Goal: Transaction & Acquisition: Purchase product/service

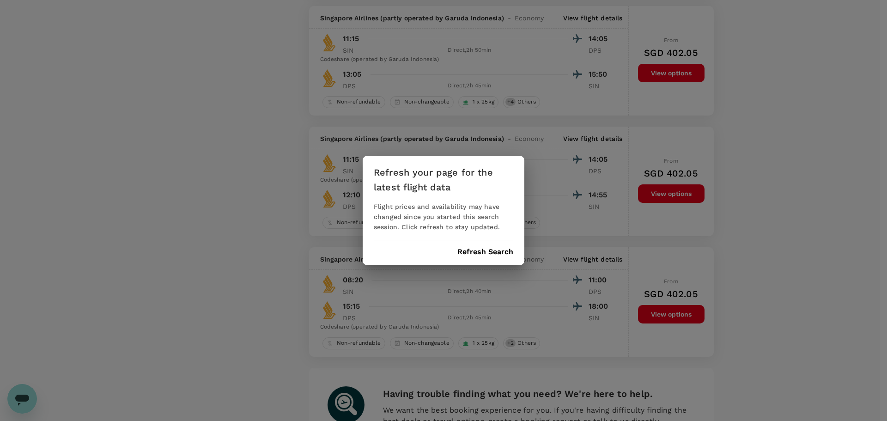
click at [476, 248] on button "Refresh Search" at bounding box center [486, 252] width 56 height 8
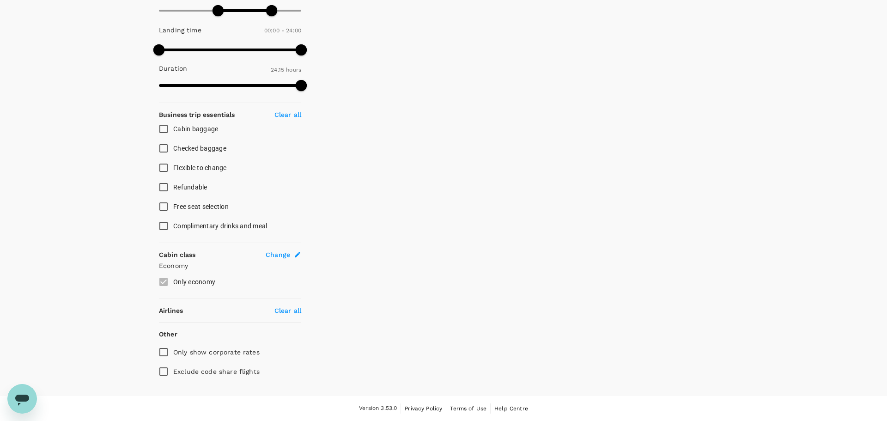
type input "1225"
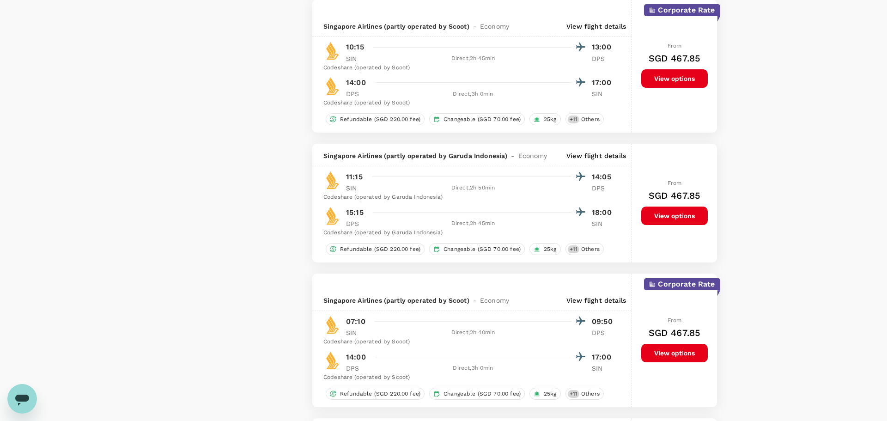
type input "SGD"
type input "1455"
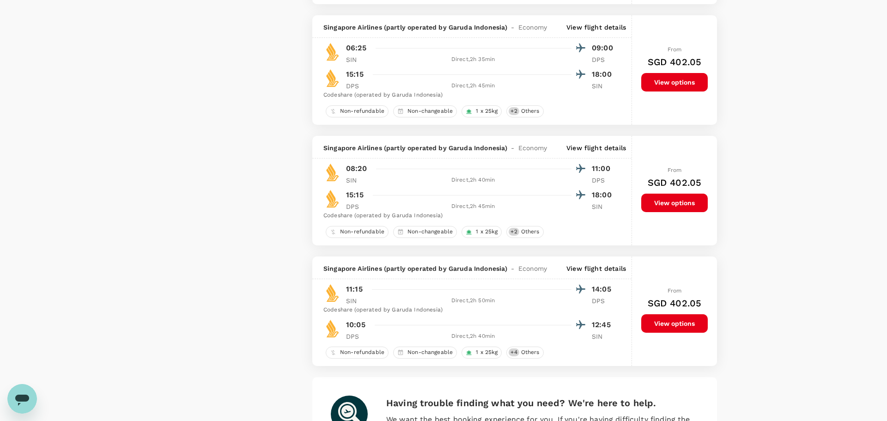
checkbox input "false"
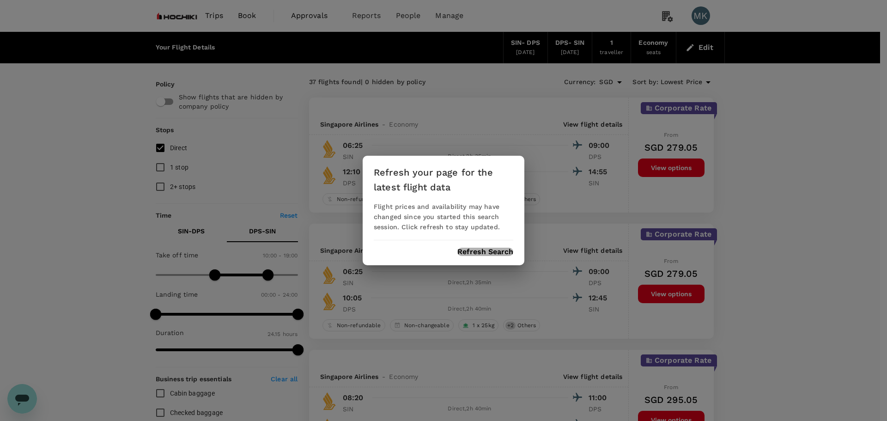
click at [493, 255] on button "Refresh Search" at bounding box center [486, 252] width 56 height 8
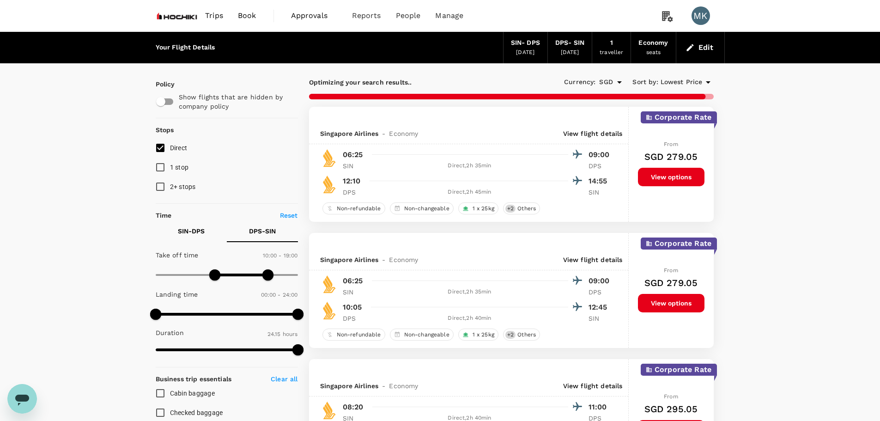
type input "1455"
checkbox input "false"
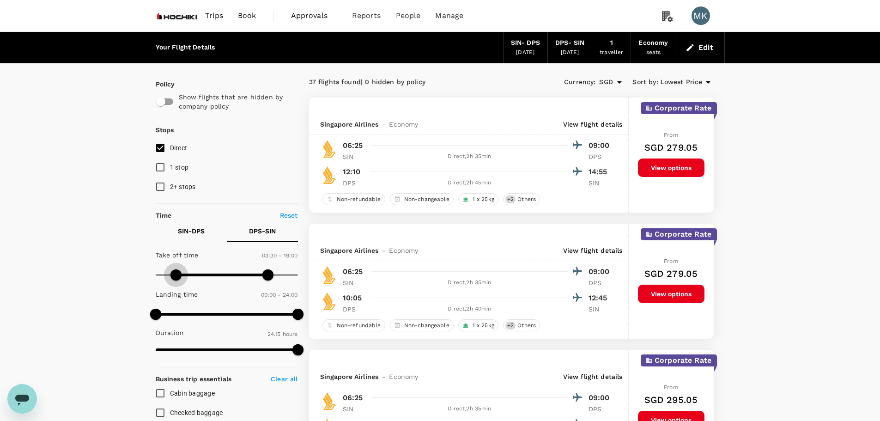
type input "0"
drag, startPoint x: 214, startPoint y: 274, endPoint x: 162, endPoint y: 275, distance: 51.8
click at [156, 275] on span at bounding box center [155, 274] width 11 height 11
type input "1440"
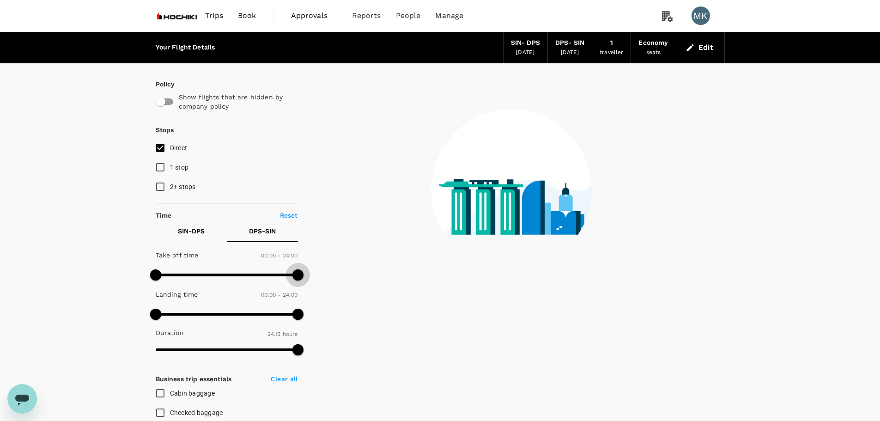
drag, startPoint x: 272, startPoint y: 278, endPoint x: 215, endPoint y: 258, distance: 60.2
click at [299, 275] on span at bounding box center [298, 274] width 11 height 11
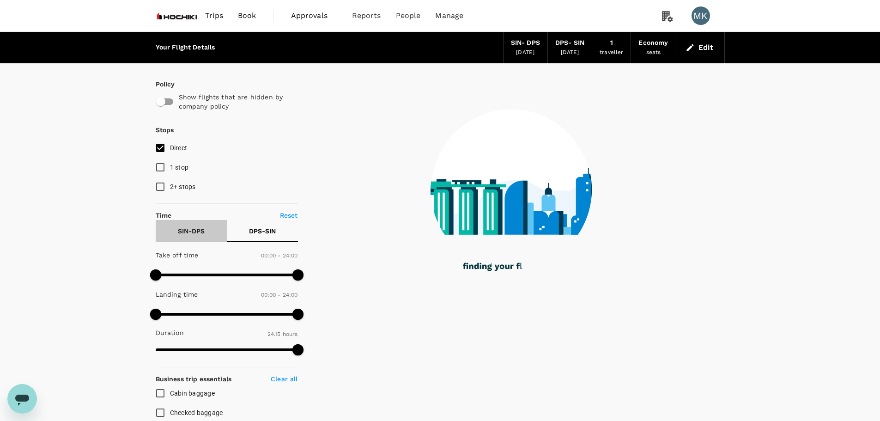
click at [193, 231] on p "SIN - DPS" at bounding box center [191, 230] width 27 height 9
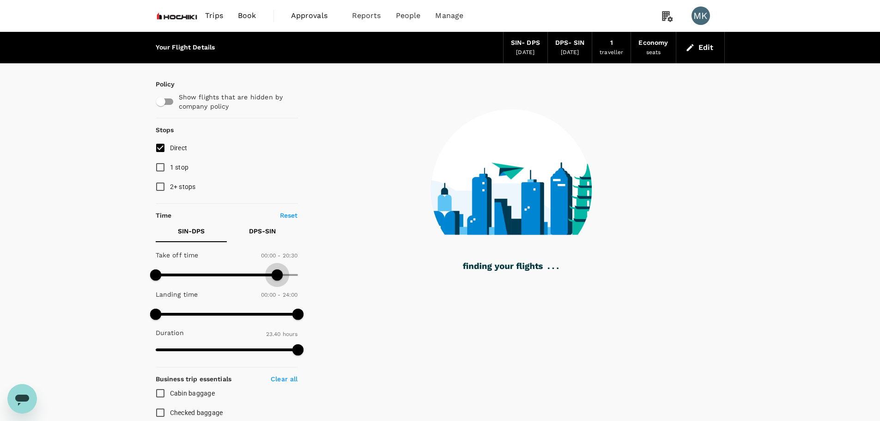
type input "1440"
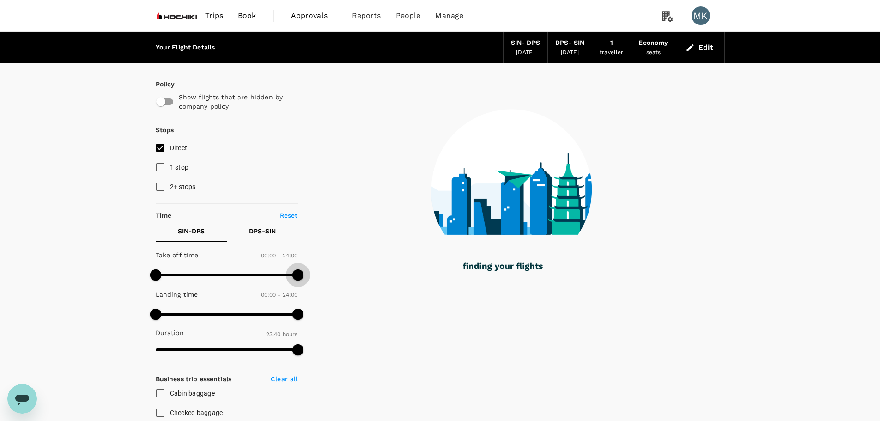
drag, startPoint x: 250, startPoint y: 275, endPoint x: 298, endPoint y: 279, distance: 48.2
click at [298, 279] on span at bounding box center [298, 274] width 11 height 11
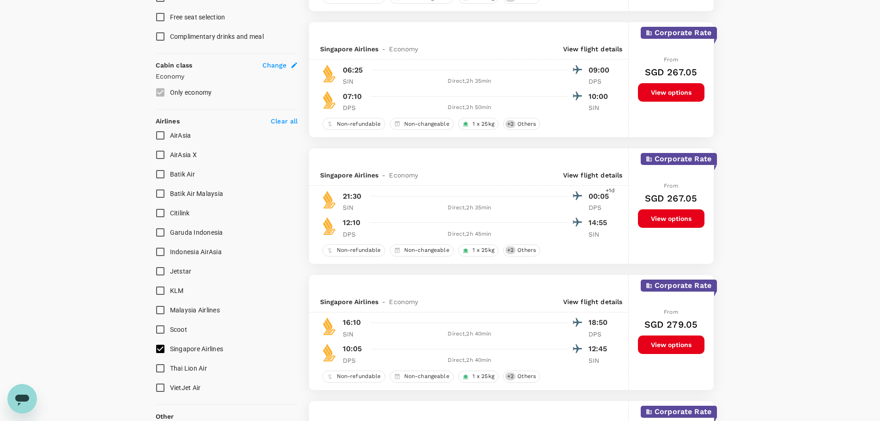
scroll to position [462, 0]
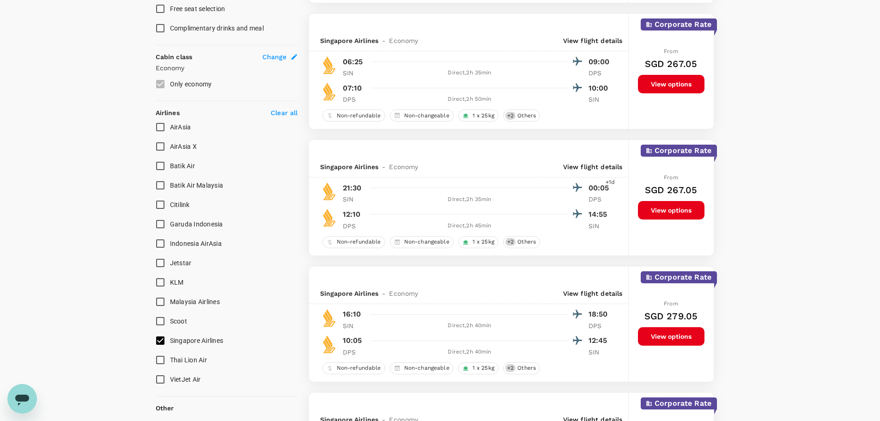
click at [159, 322] on input "Scoot" at bounding box center [160, 321] width 19 height 19
checkbox input "true"
click at [159, 338] on input "Singapore Airlines" at bounding box center [160, 340] width 19 height 19
checkbox input "false"
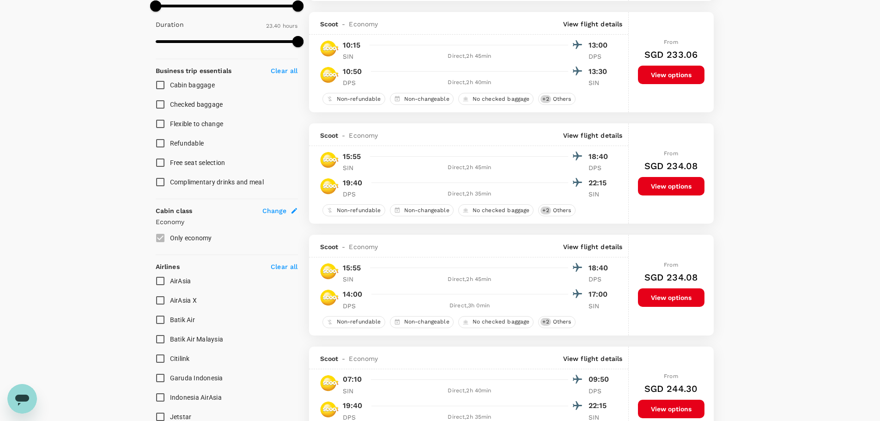
scroll to position [0, 0]
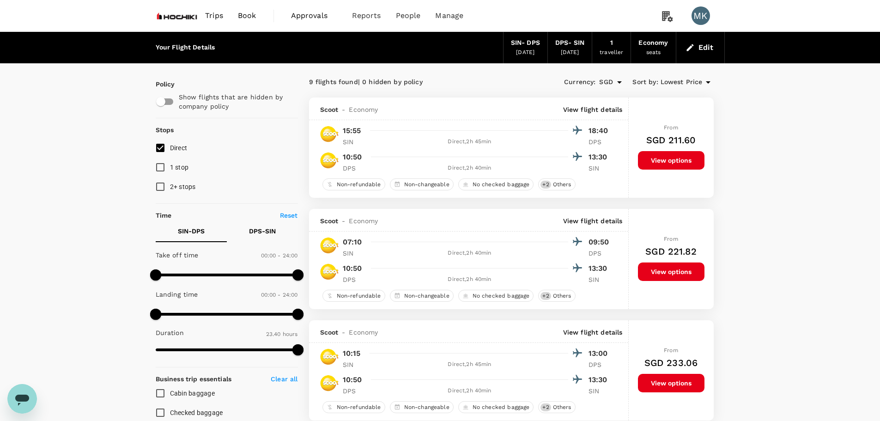
click at [674, 82] on span "Lowest Price" at bounding box center [682, 82] width 42 height 10
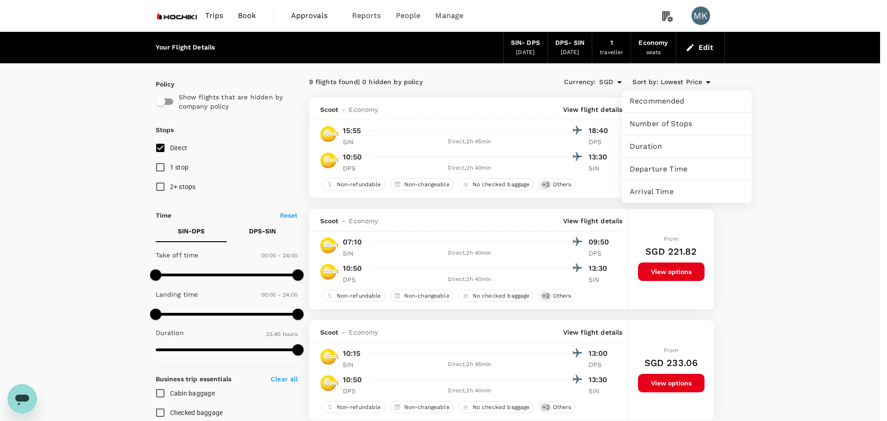
click at [813, 92] on div at bounding box center [443, 210] width 887 height 421
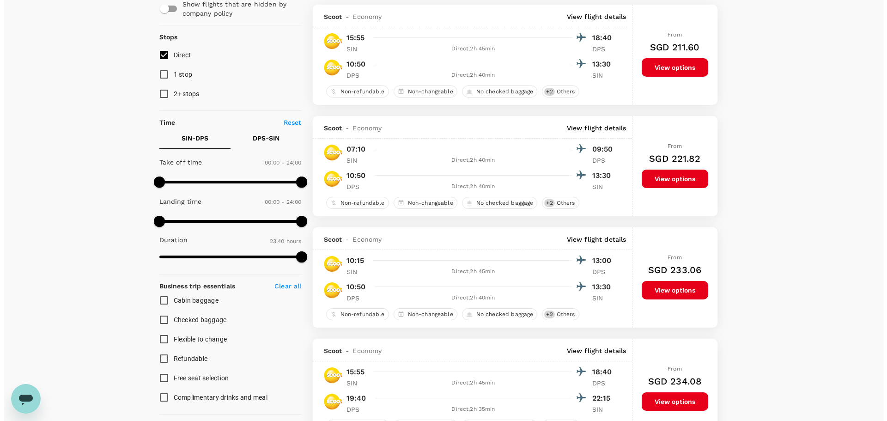
scroll to position [86, 0]
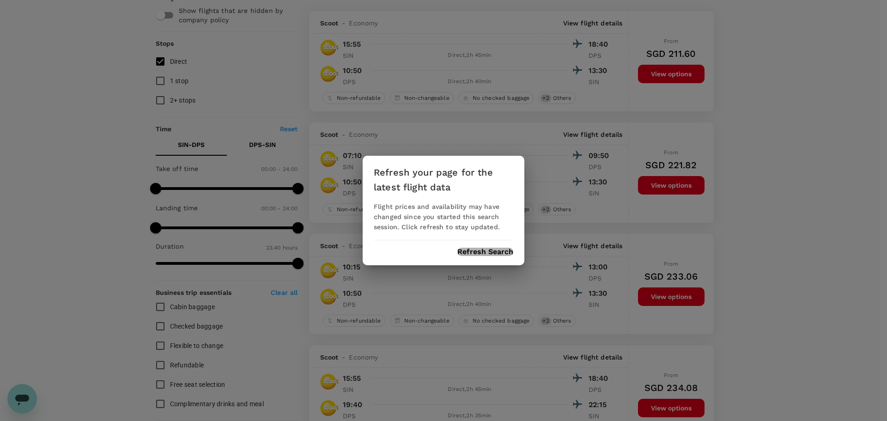
click at [489, 253] on button "Refresh Search" at bounding box center [486, 252] width 56 height 8
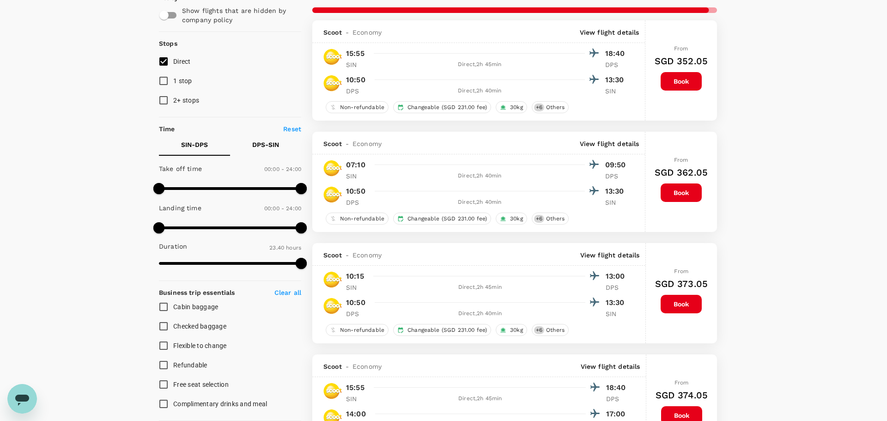
type input "1420"
checkbox input "false"
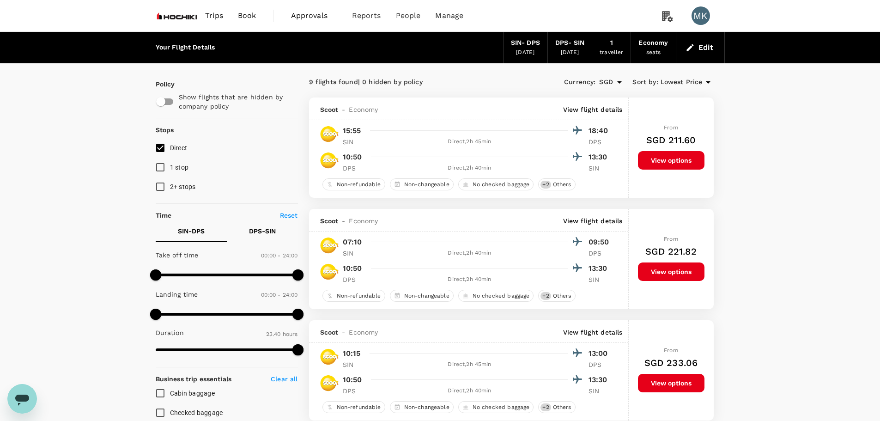
click at [692, 47] on icon "button" at bounding box center [690, 47] width 7 height 7
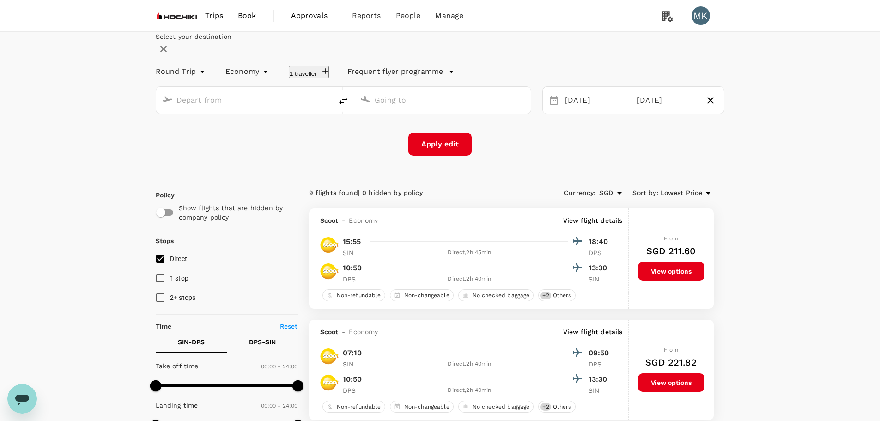
type input "Singapore Changi (SIN)"
type input "Ngurah Rai Intl (DPS)"
click at [562, 110] on div "[DATE]" at bounding box center [596, 101] width 68 height 18
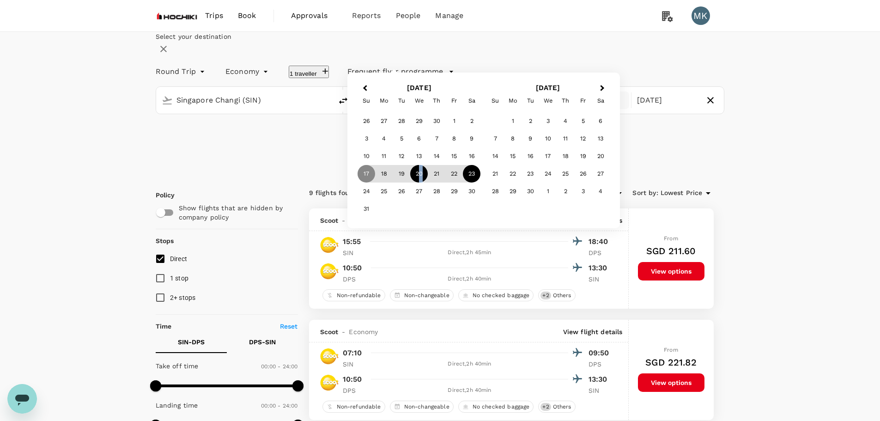
click at [428, 183] on div "20" at bounding box center [419, 174] width 18 height 18
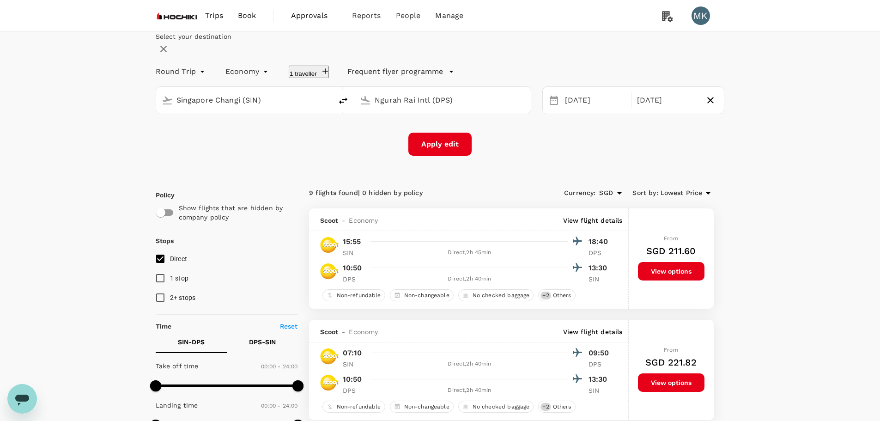
click at [447, 156] on button "Apply edit" at bounding box center [440, 144] width 63 height 23
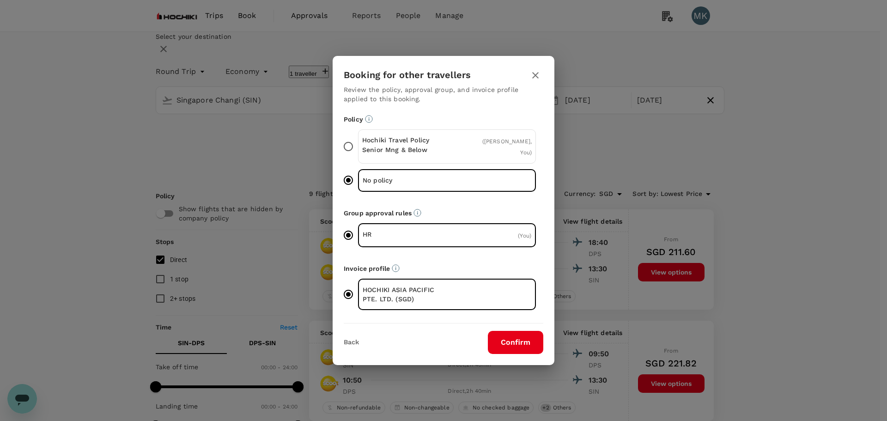
click at [536, 341] on button "Confirm" at bounding box center [515, 342] width 55 height 23
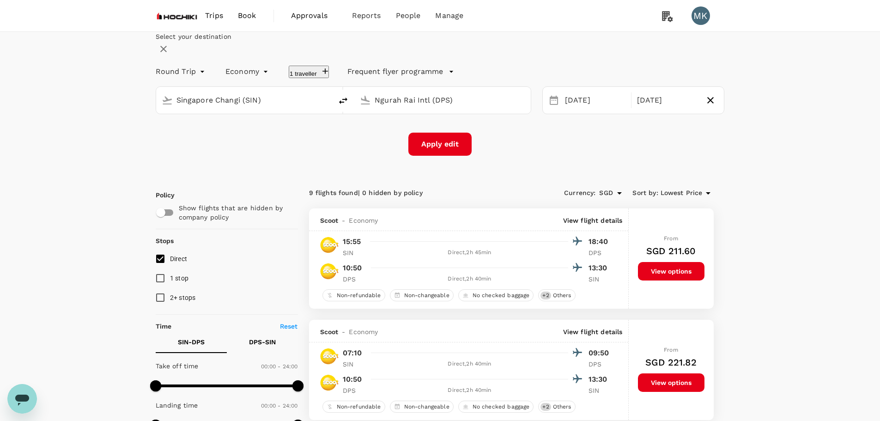
checkbox input "false"
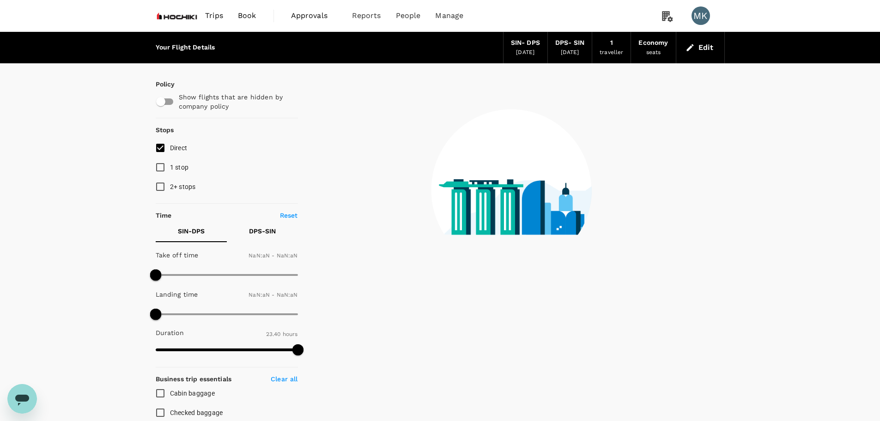
checkbox input "false"
type input "1440"
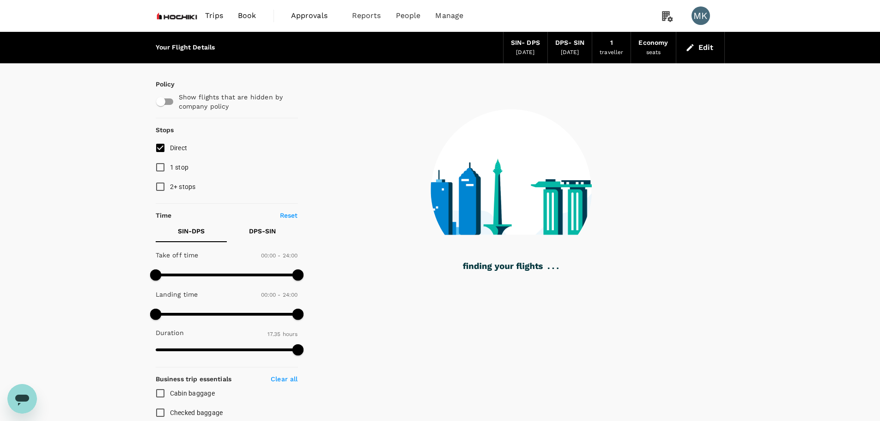
type input "1055"
checkbox input "true"
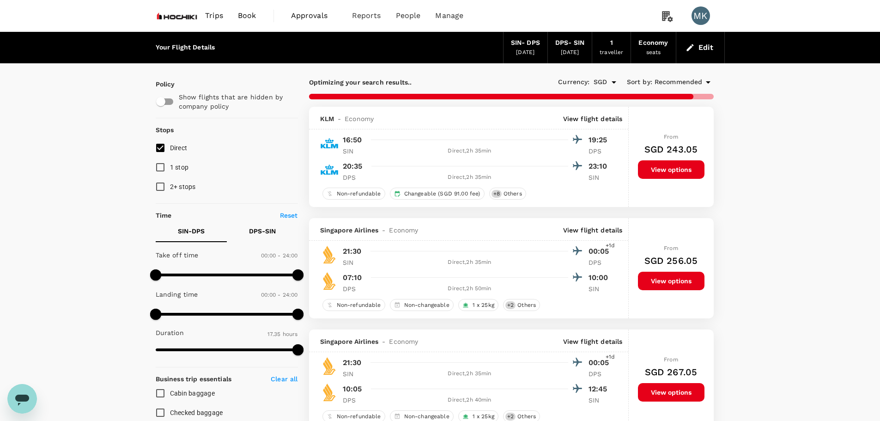
type input "1420"
checkbox input "false"
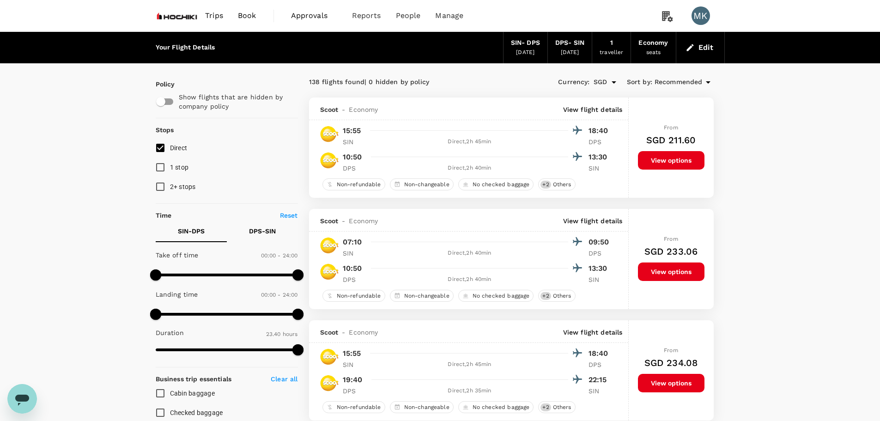
click at [677, 86] on span "Recommended" at bounding box center [679, 82] width 48 height 10
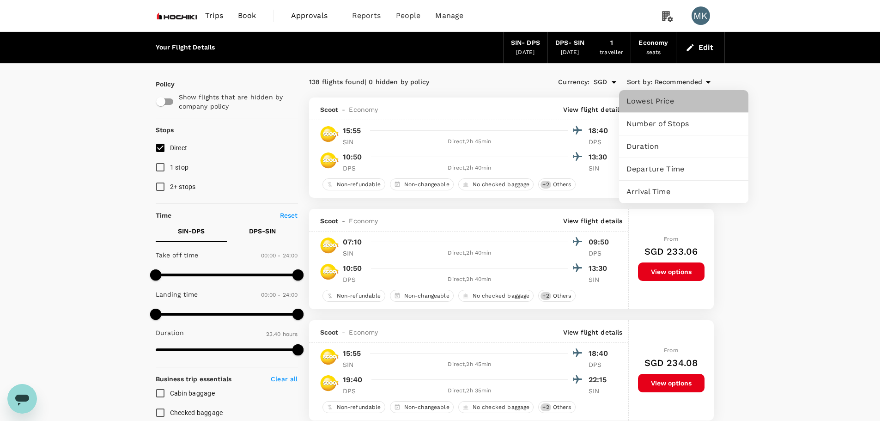
click at [661, 104] on span "Lowest Price" at bounding box center [684, 101] width 115 height 11
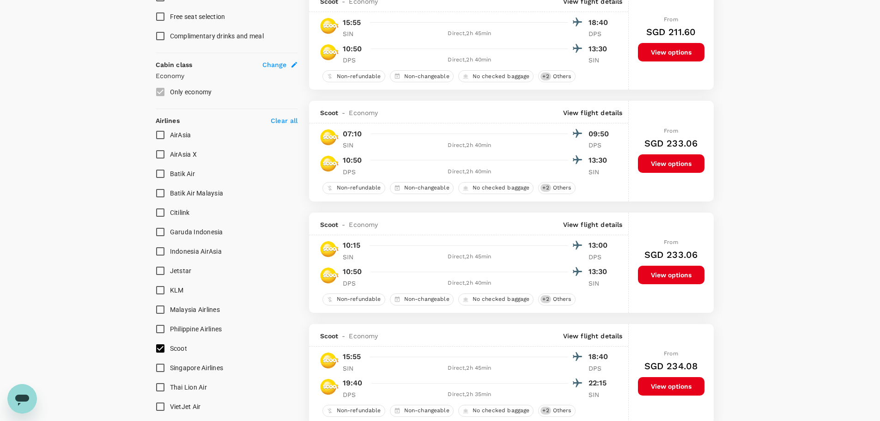
scroll to position [462, 0]
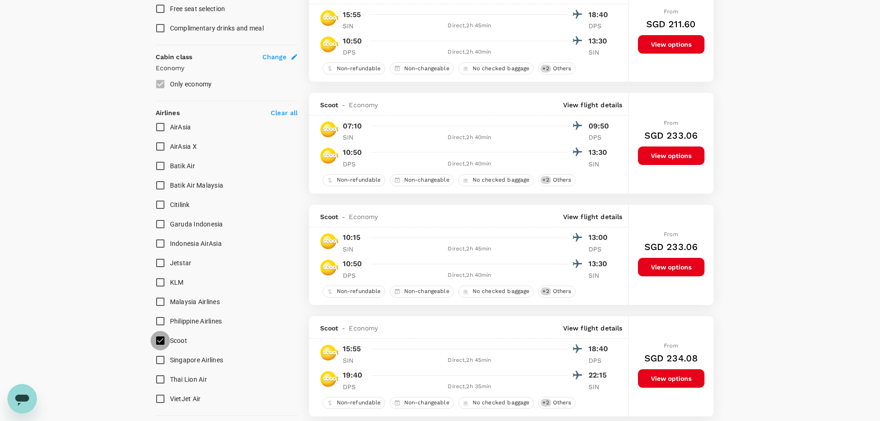
click at [161, 336] on input "Scoot" at bounding box center [160, 340] width 19 height 19
click at [161, 340] on input "Scoot" at bounding box center [160, 340] width 19 height 19
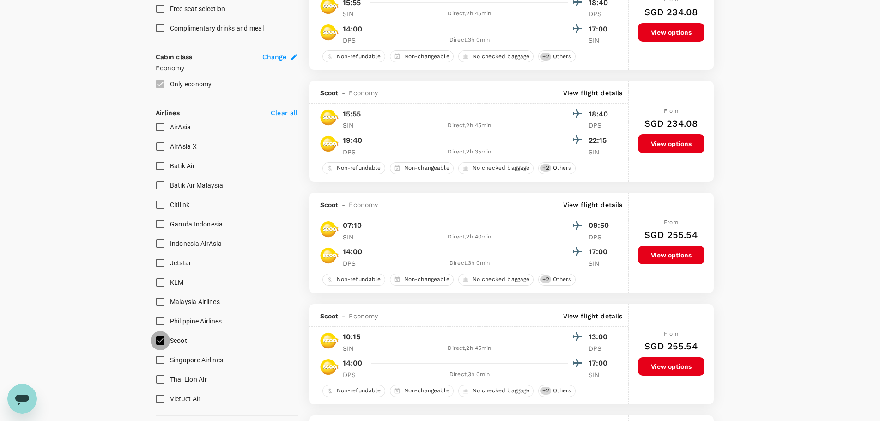
click at [160, 342] on input "Scoot" at bounding box center [160, 340] width 19 height 19
checkbox input "false"
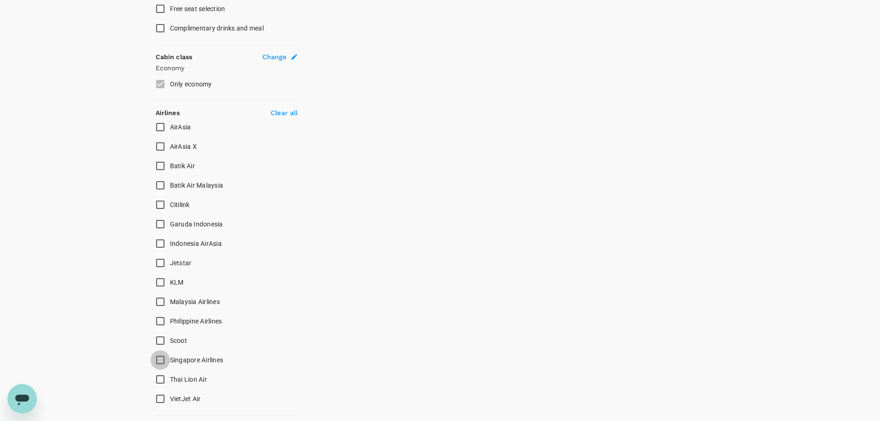
click at [161, 361] on input "Singapore Airlines" at bounding box center [160, 359] width 19 height 19
checkbox input "true"
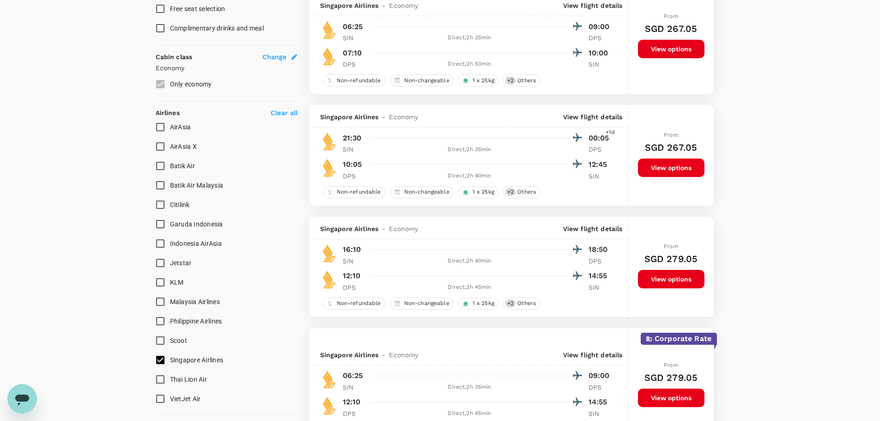
type input "SGD"
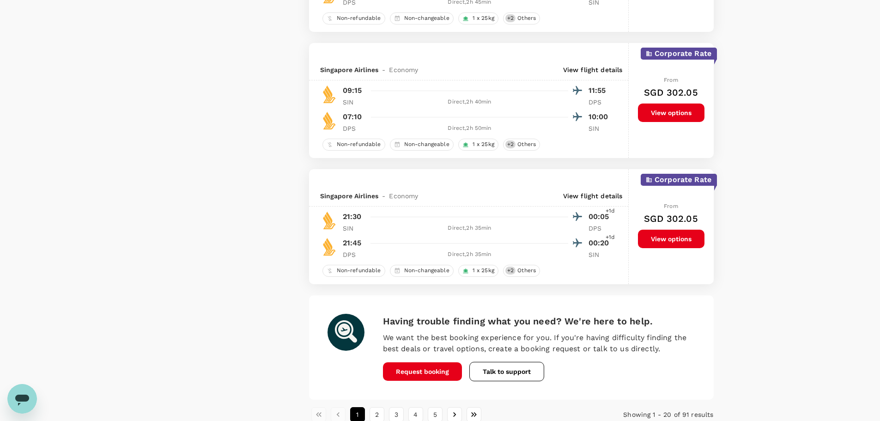
scroll to position [2378, 0]
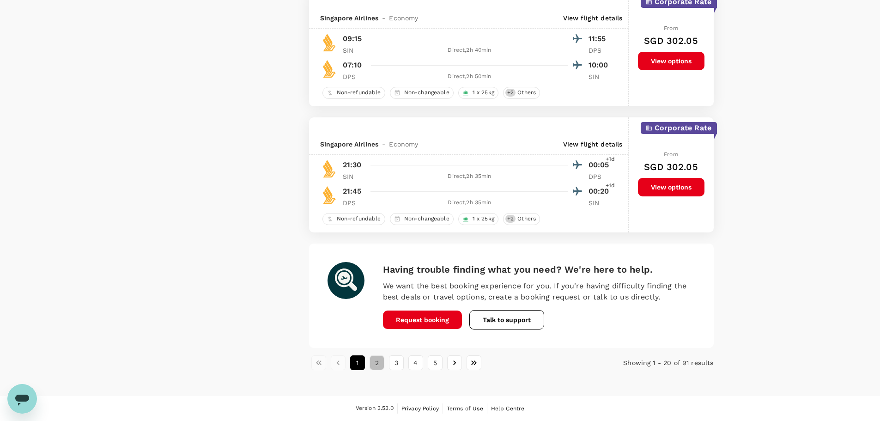
click at [378, 367] on button "2" at bounding box center [377, 362] width 15 height 15
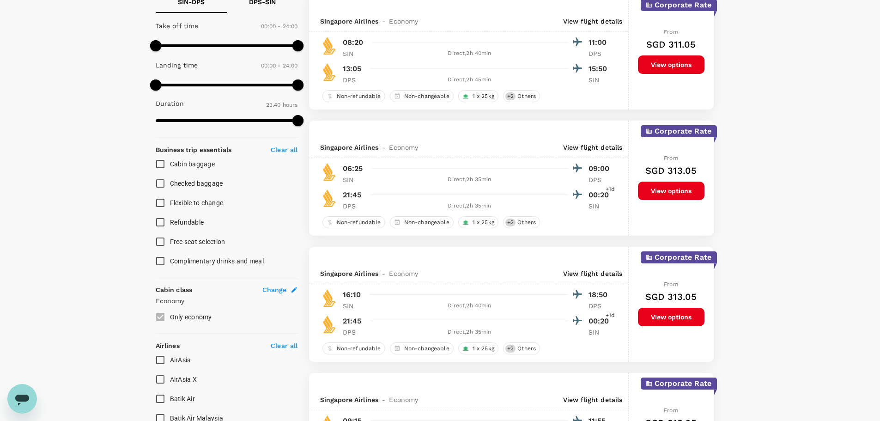
scroll to position [0, 0]
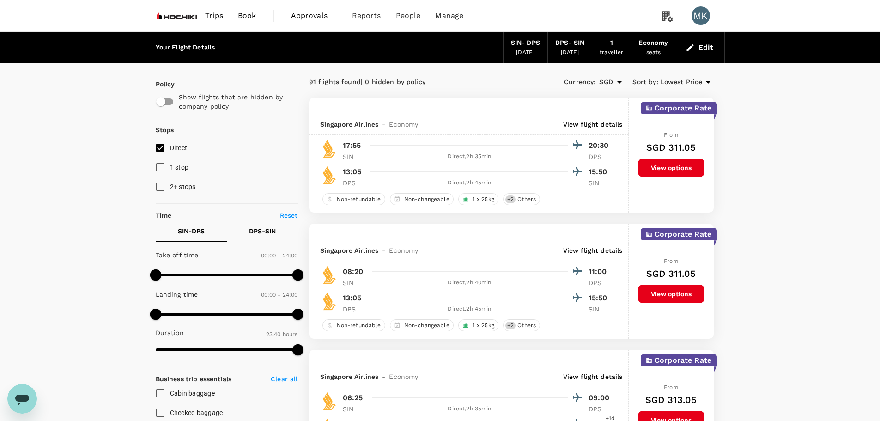
click at [186, 12] on img at bounding box center [177, 16] width 43 height 20
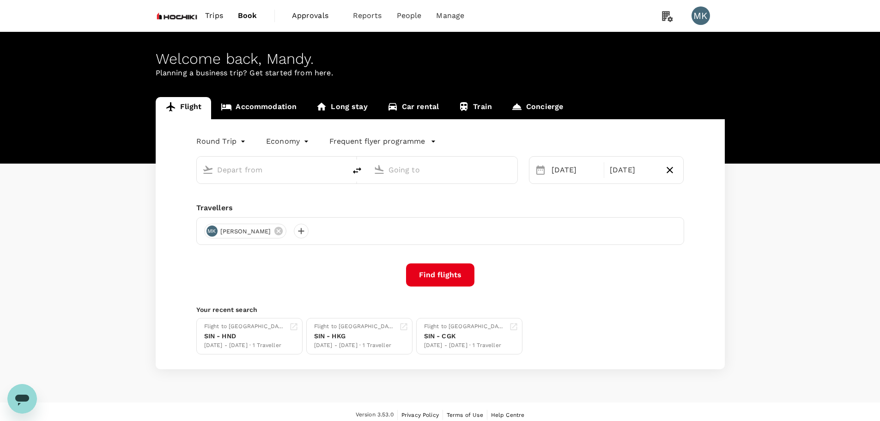
type input "Singapore Changi (SIN)"
type input "Ngurah Rai Intl (DPS)"
type input "Singapore Changi (SIN)"
type input "Ngurah Rai Intl (DPS)"
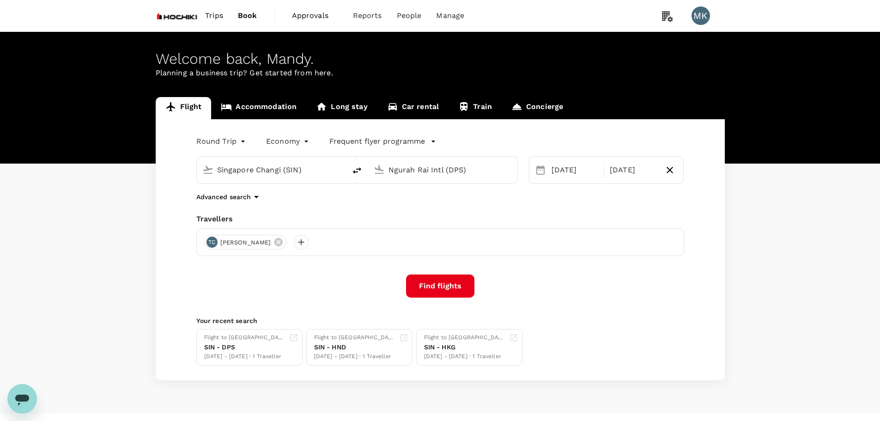
click at [307, 168] on input "Singapore Changi (SIN)" at bounding box center [272, 170] width 110 height 14
click at [285, 210] on p "[GEOGRAPHIC_DATA] Intl" at bounding box center [285, 206] width 163 height 9
type input "Kuala Lumpur Intl (KUL)"
click at [448, 171] on input "Ngurah Rai Intl (DPS)" at bounding box center [444, 170] width 110 height 14
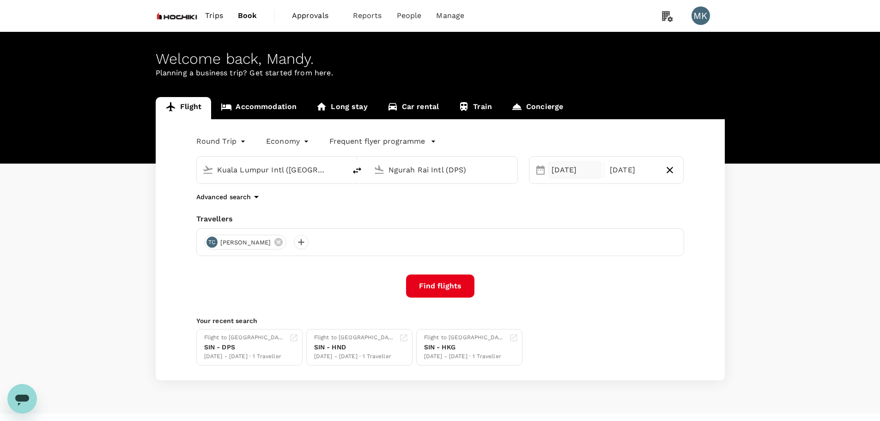
click at [569, 172] on div "[DATE]" at bounding box center [575, 170] width 54 height 18
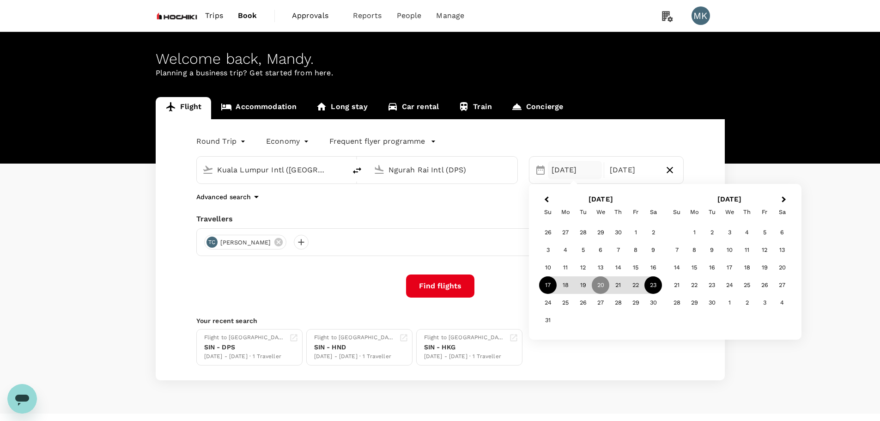
click at [549, 290] on div "17" at bounding box center [548, 285] width 18 height 18
click at [654, 286] on div "23" at bounding box center [654, 285] width 18 height 18
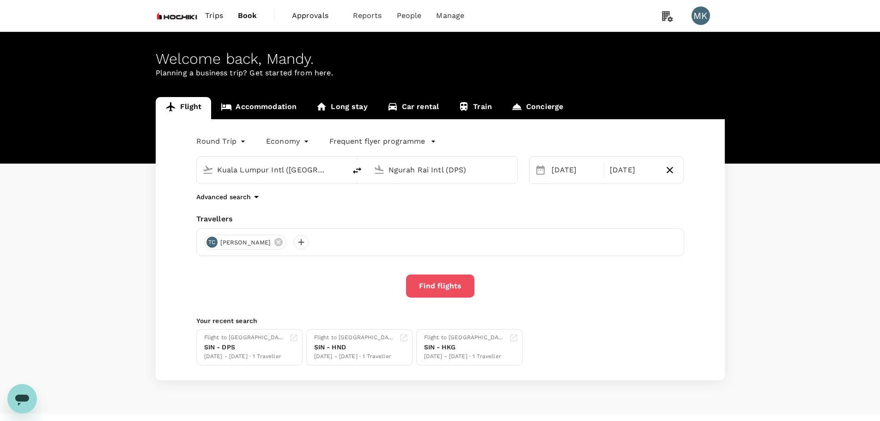
click at [449, 289] on button "Find flights" at bounding box center [440, 286] width 68 height 23
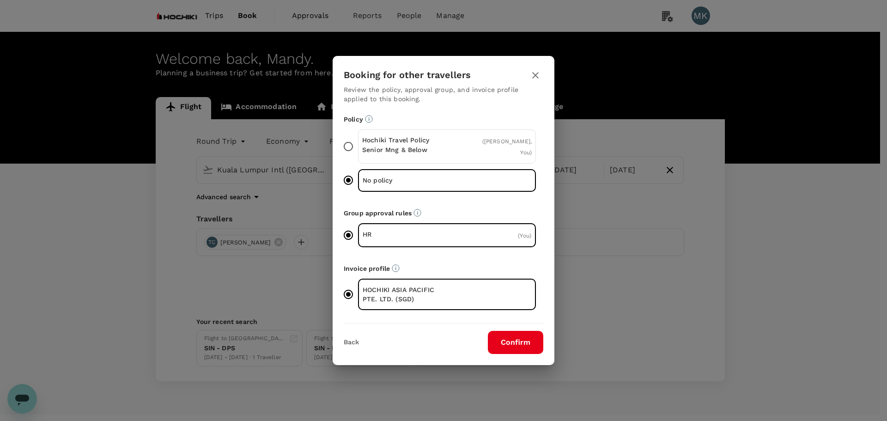
click at [520, 332] on button "Confirm" at bounding box center [515, 342] width 55 height 23
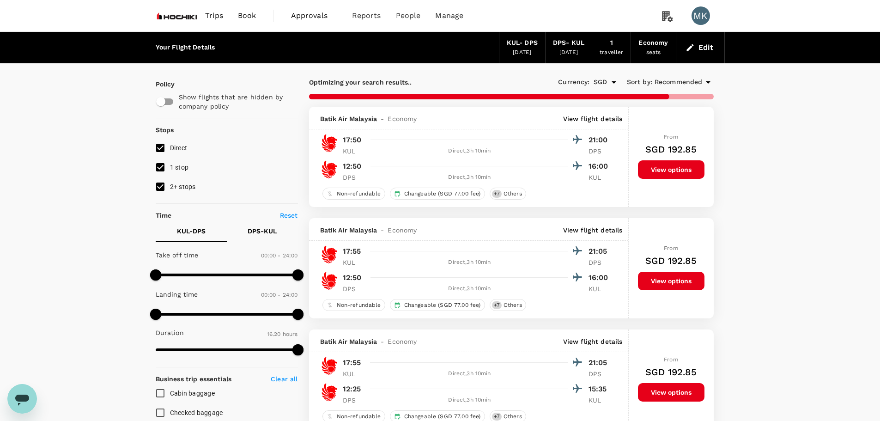
type input "1505"
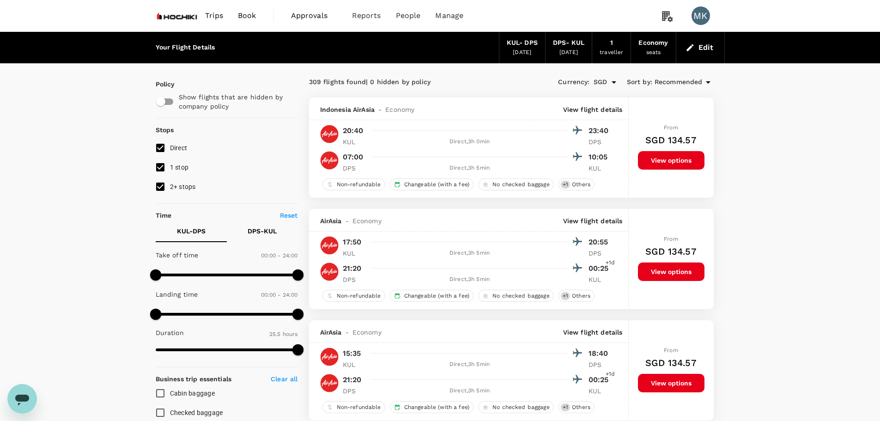
click at [161, 164] on input "1 stop" at bounding box center [160, 167] width 19 height 19
checkbox input "false"
click at [156, 181] on input "2+ stops" at bounding box center [160, 186] width 19 height 19
checkbox input "false"
click at [688, 85] on span "Recommended" at bounding box center [679, 82] width 48 height 10
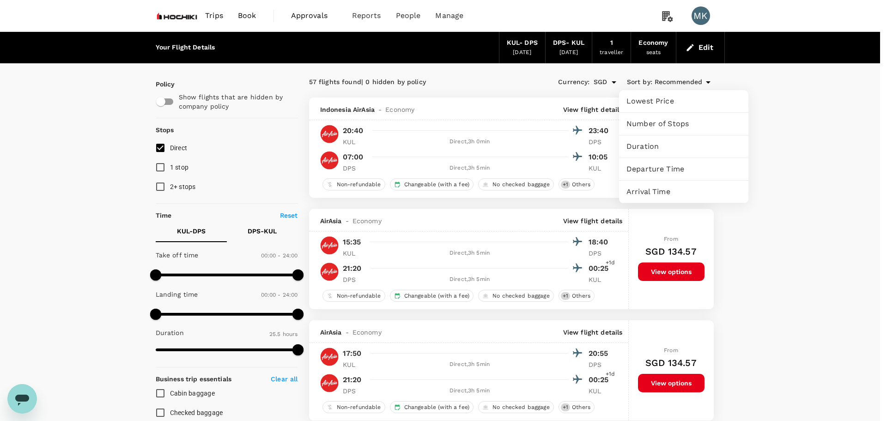
click at [830, 154] on div at bounding box center [443, 210] width 887 height 421
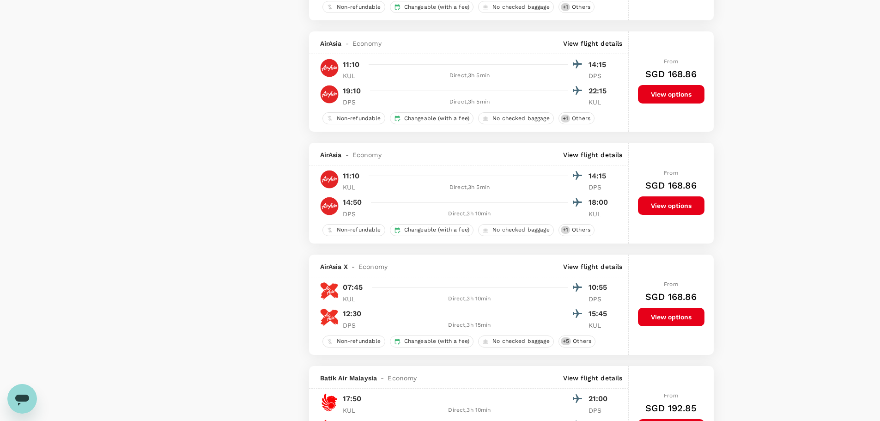
scroll to position [2083, 0]
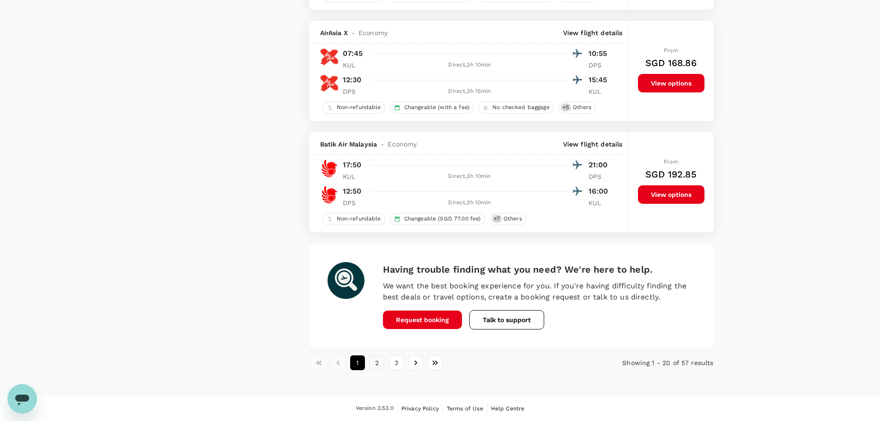
click at [377, 363] on button "2" at bounding box center [377, 362] width 15 height 15
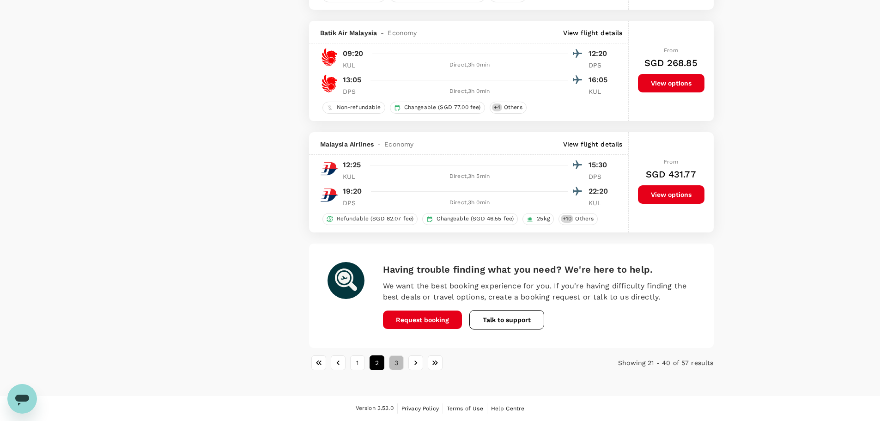
click at [392, 359] on button "3" at bounding box center [396, 362] width 15 height 15
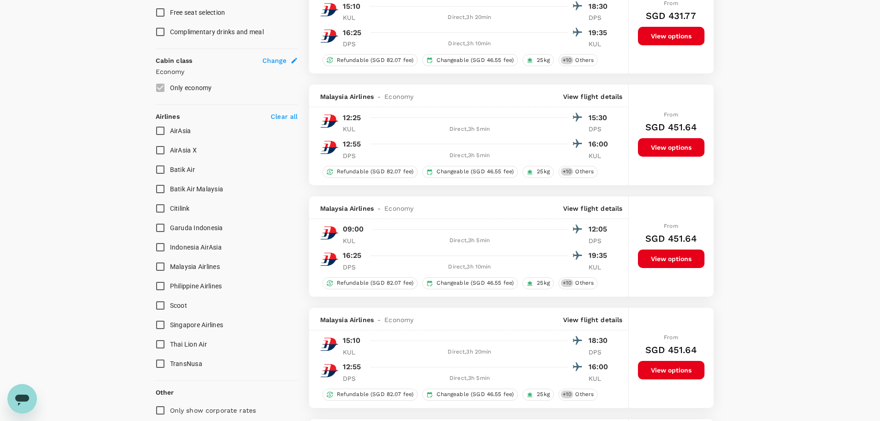
scroll to position [462, 0]
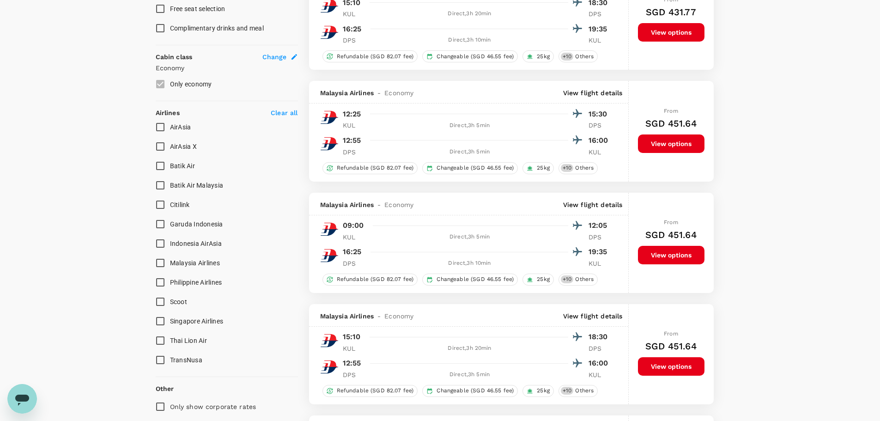
click at [189, 264] on span "Malaysia Airlines" at bounding box center [195, 262] width 50 height 7
click at [170, 264] on input "Malaysia Airlines" at bounding box center [160, 262] width 19 height 19
checkbox input "true"
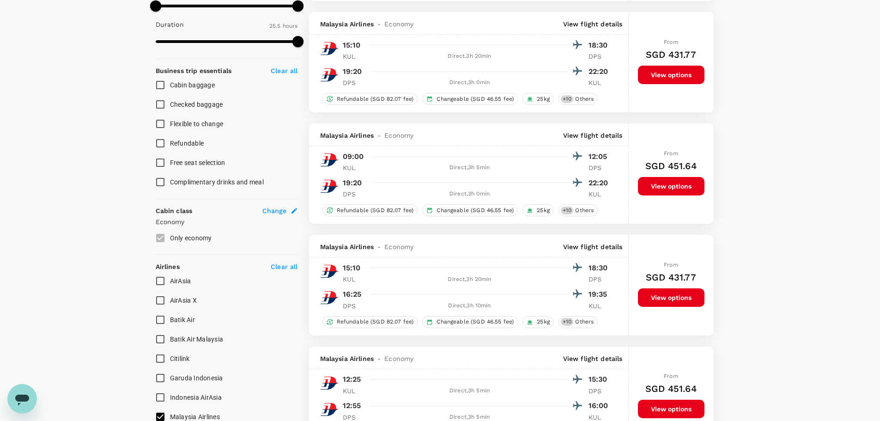
scroll to position [0, 0]
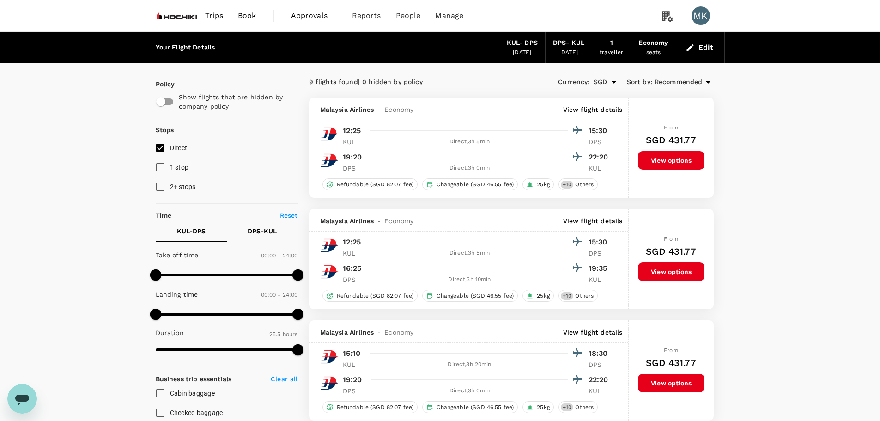
click at [667, 82] on span "Recommended" at bounding box center [679, 82] width 48 height 10
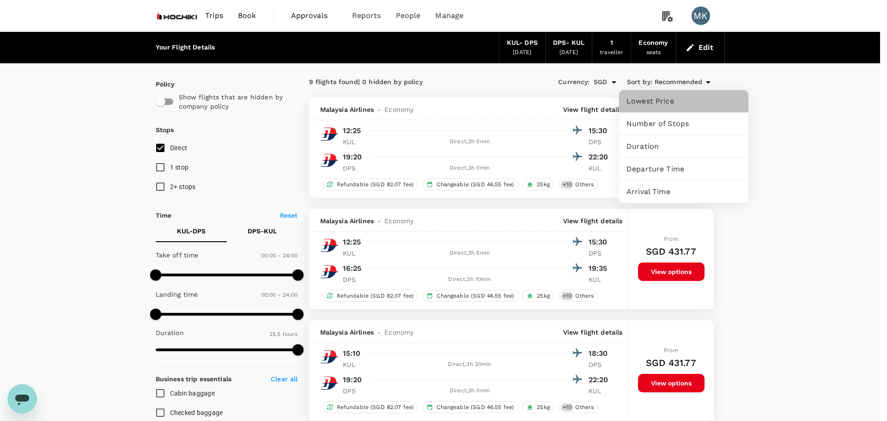
click at [662, 106] on span "Lowest Price" at bounding box center [684, 101] width 115 height 11
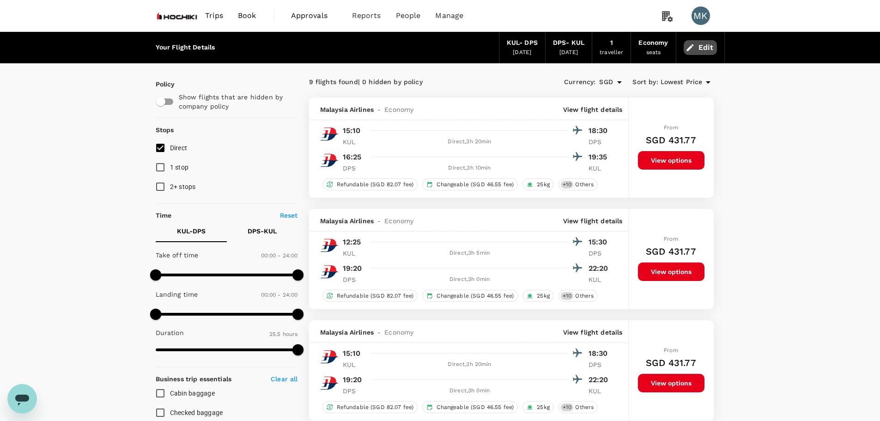
click at [701, 48] on button "Edit" at bounding box center [700, 47] width 33 height 15
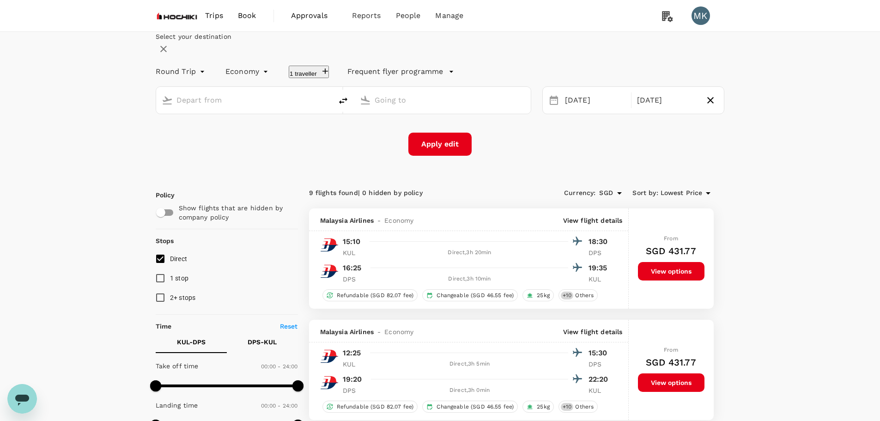
type input "Kuala Lumpur Intl (KUL)"
type input "Ngurah Rai Intl (DPS)"
click at [593, 110] on div "[DATE]" at bounding box center [596, 101] width 68 height 18
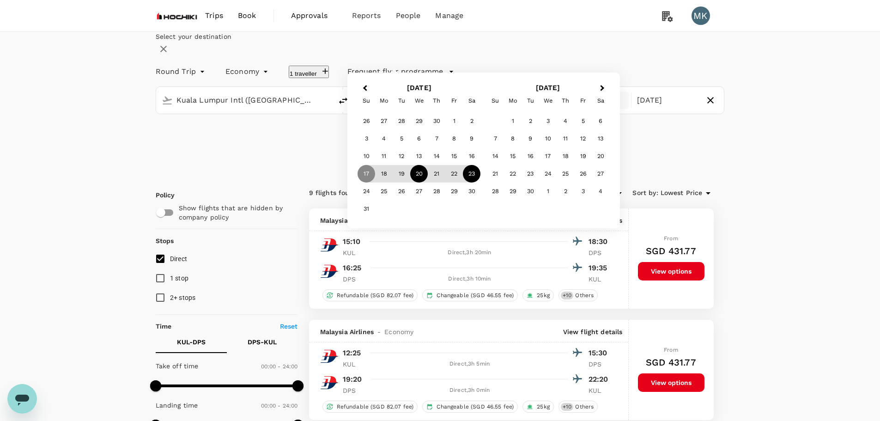
click at [428, 183] on div "20" at bounding box center [419, 174] width 18 height 18
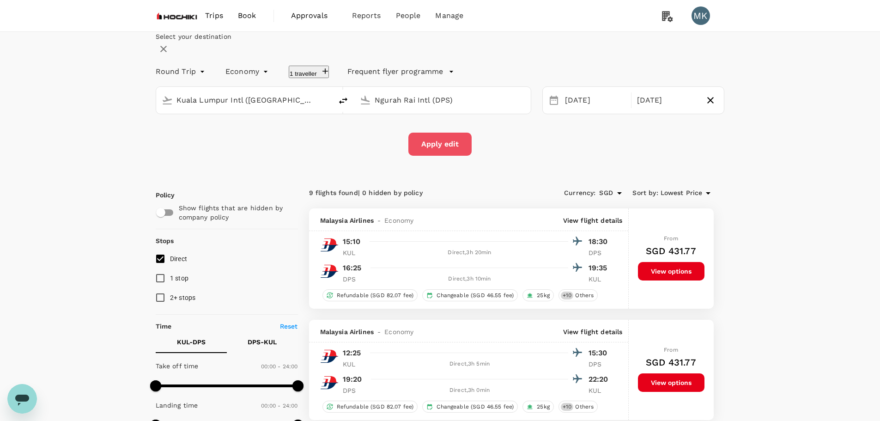
click at [440, 156] on button "Apply edit" at bounding box center [440, 144] width 63 height 23
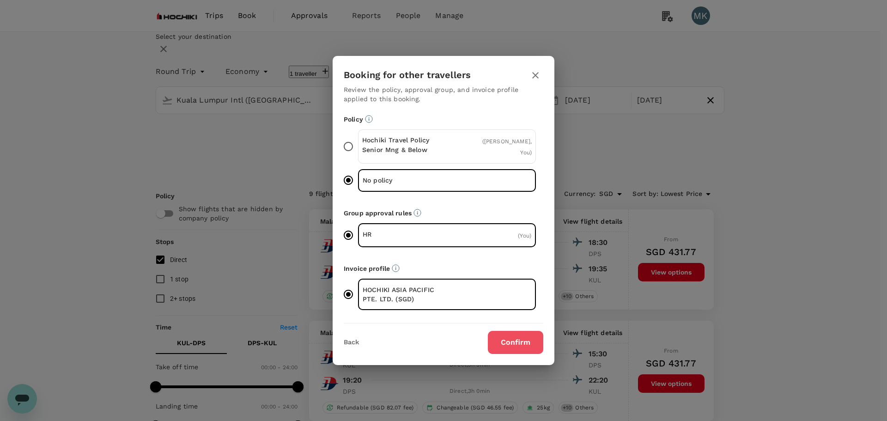
click at [526, 342] on button "Confirm" at bounding box center [515, 342] width 55 height 23
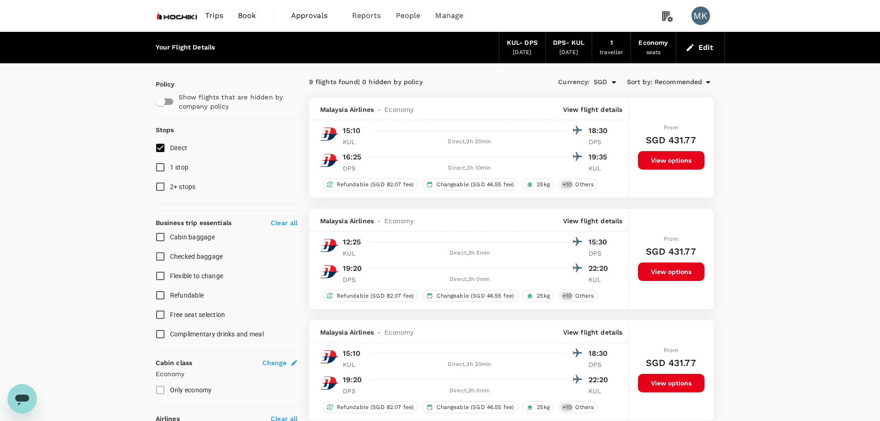
checkbox input "false"
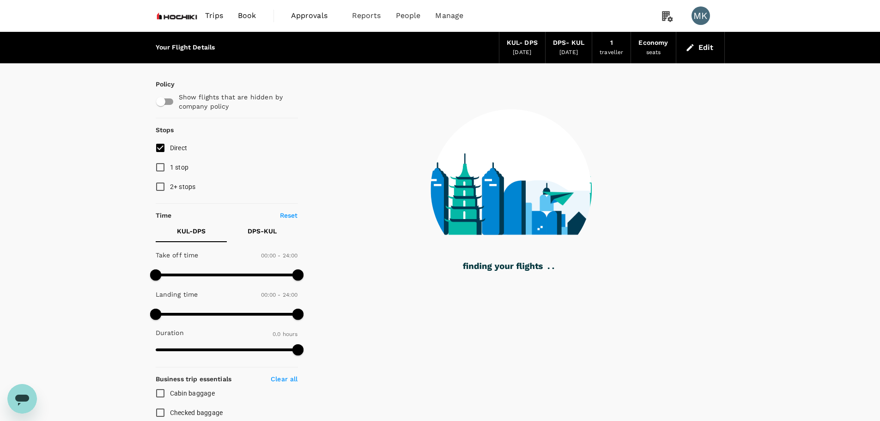
type input "925"
checkbox input "true"
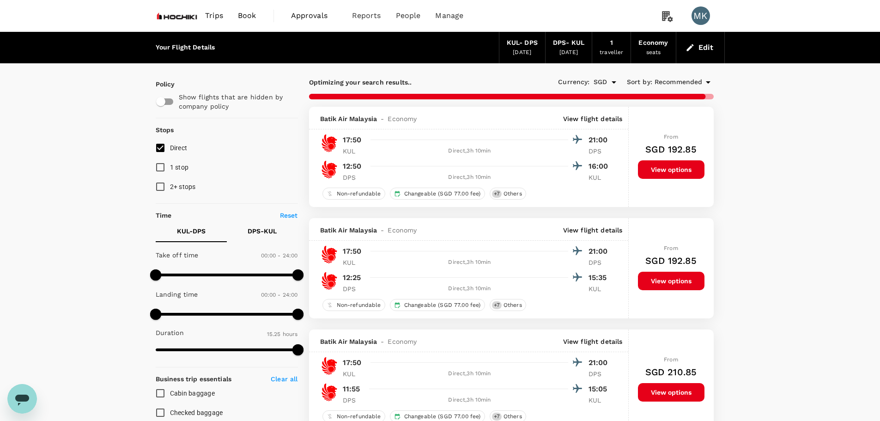
type input "1625"
checkbox input "false"
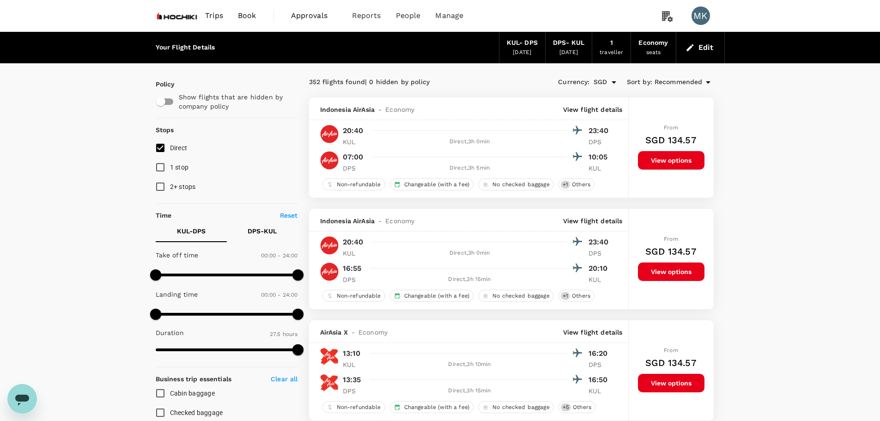
click at [695, 84] on span "Recommended" at bounding box center [679, 82] width 48 height 10
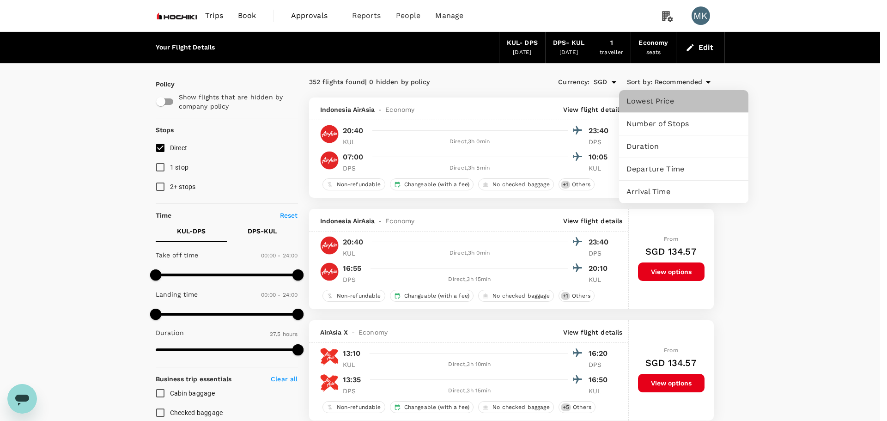
click at [645, 106] on span "Lowest Price" at bounding box center [684, 101] width 115 height 11
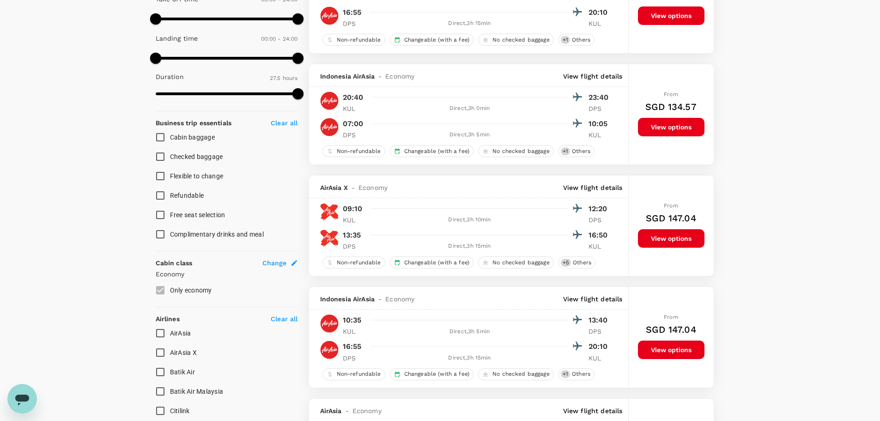
scroll to position [462, 0]
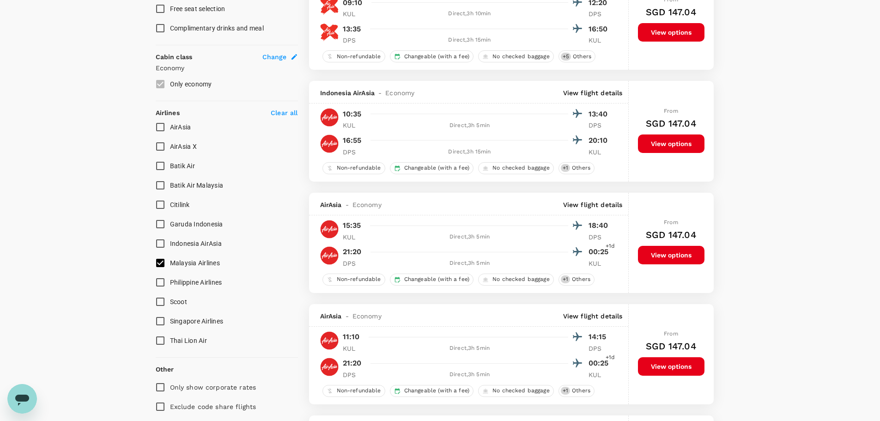
click at [164, 265] on input "Malaysia Airlines" at bounding box center [160, 262] width 19 height 19
checkbox input "true"
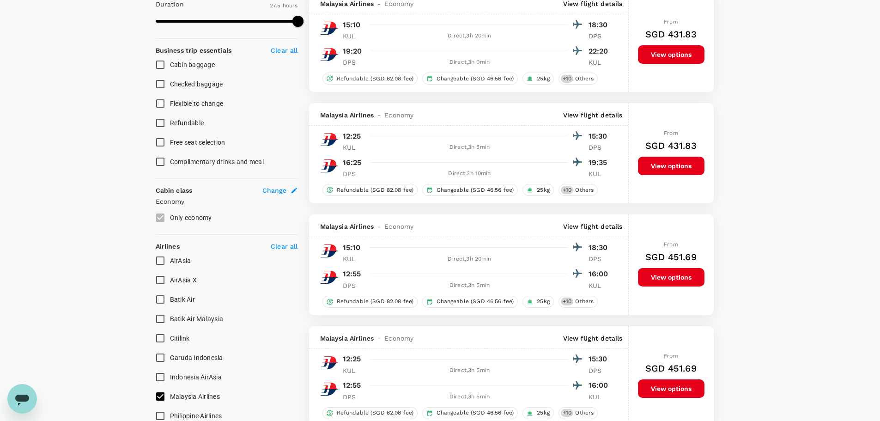
scroll to position [0, 0]
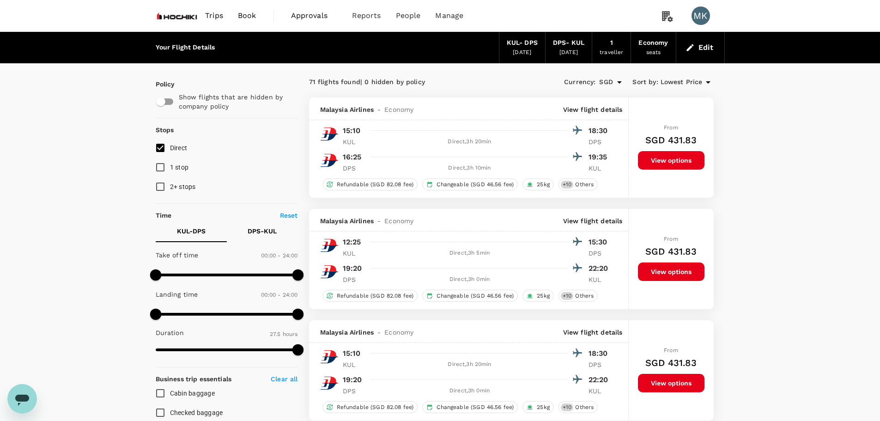
click at [165, 148] on input "Direct" at bounding box center [160, 147] width 19 height 19
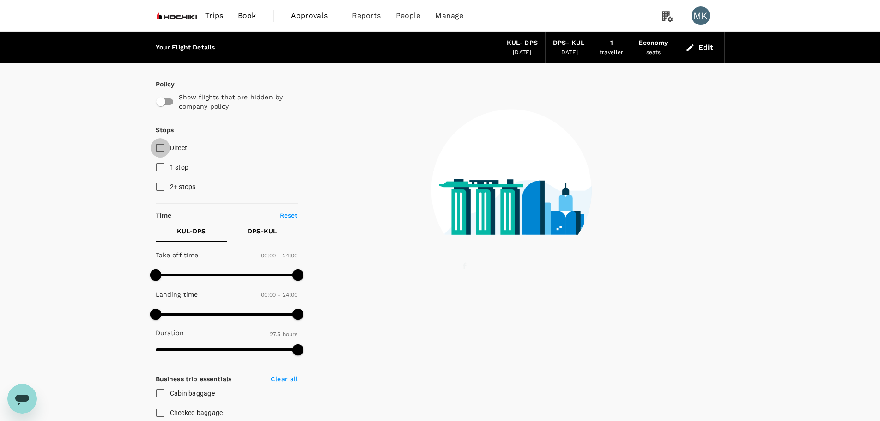
click at [165, 148] on input "Direct" at bounding box center [160, 147] width 19 height 19
checkbox input "true"
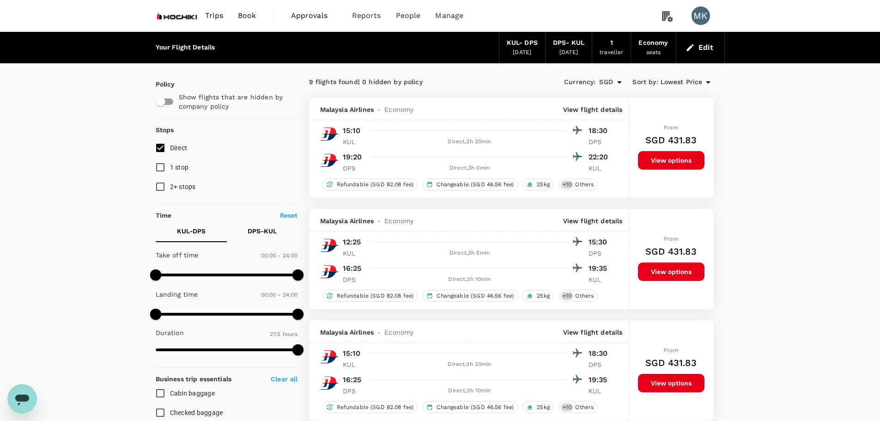
drag, startPoint x: 183, startPoint y: 12, endPoint x: 190, endPoint y: 3, distance: 12.1
click at [183, 12] on img at bounding box center [177, 16] width 43 height 20
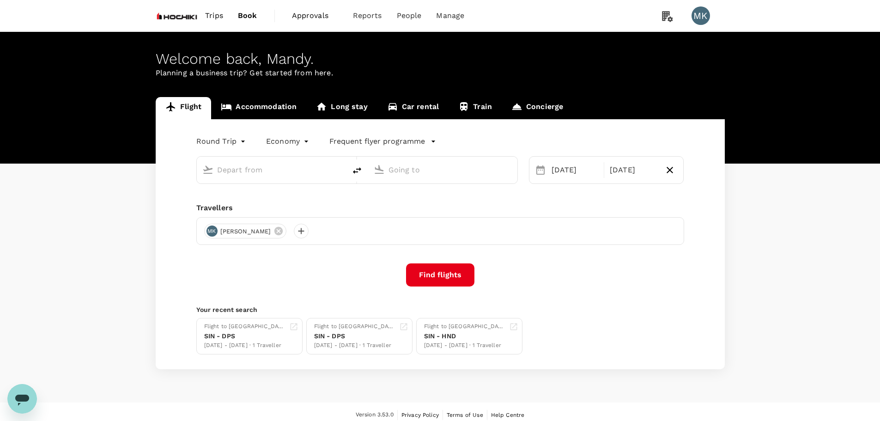
type input "Kuala Lumpur Intl (KUL)"
type input "Ngurah Rai Intl (DPS)"
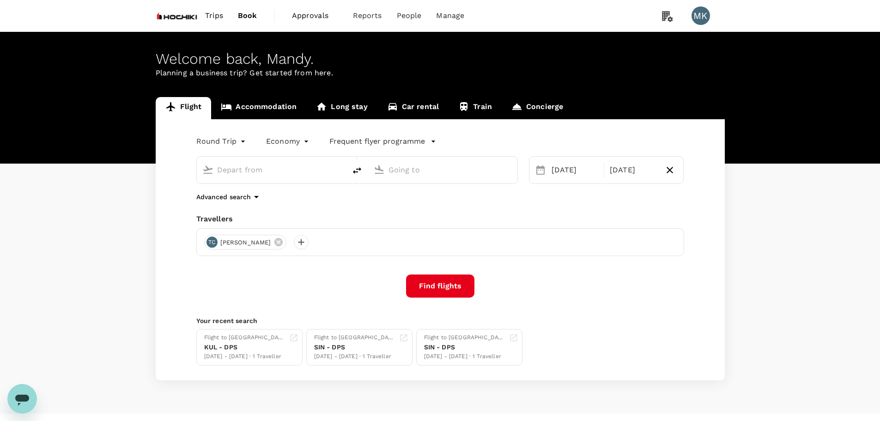
type input "Kuala Lumpur Intl (KUL)"
type input "Ngurah Rai Intl (DPS)"
drag, startPoint x: 312, startPoint y: 169, endPoint x: 233, endPoint y: 168, distance: 78.6
click at [233, 168] on input "Kuala Lumpur Intl (KUL)" at bounding box center [272, 170] width 110 height 14
type input "K"
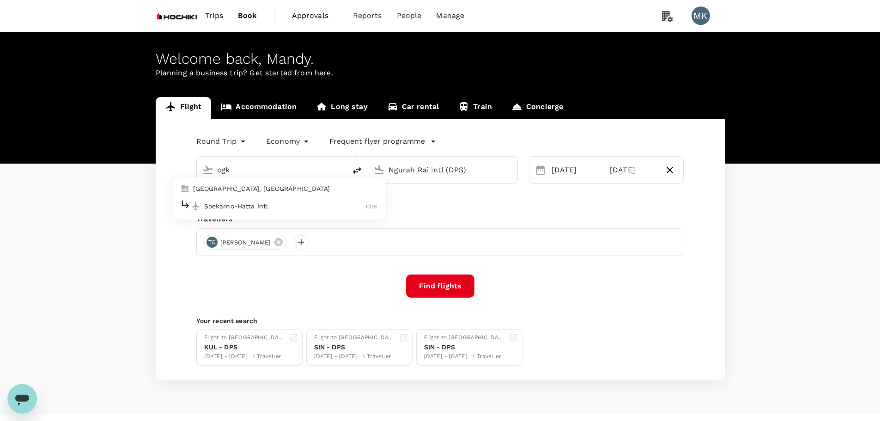
click at [244, 202] on p "Soekarno-Hatta Intl" at bounding box center [285, 206] width 162 height 9
type input "Soekarno-Hatta Intl (CGK)"
click at [578, 168] on div "[DATE]" at bounding box center [575, 170] width 54 height 18
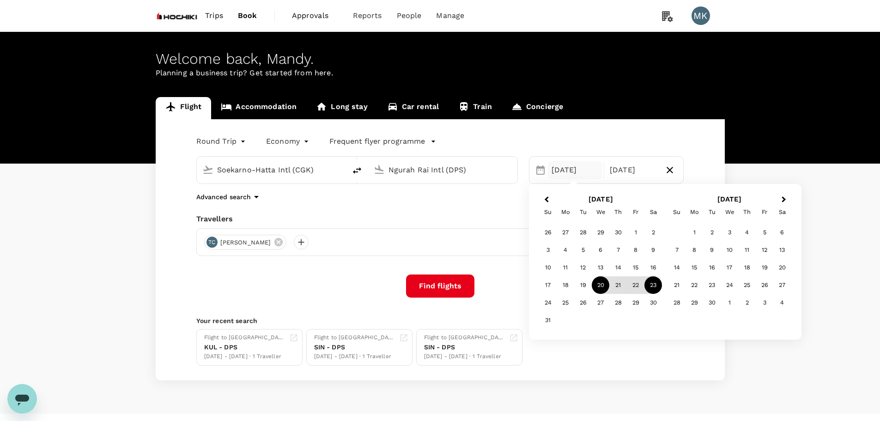
click at [823, 187] on div "Flight Accommodation Long stay Car rental Train Concierge Round Trip roundtrip …" at bounding box center [440, 238] width 880 height 283
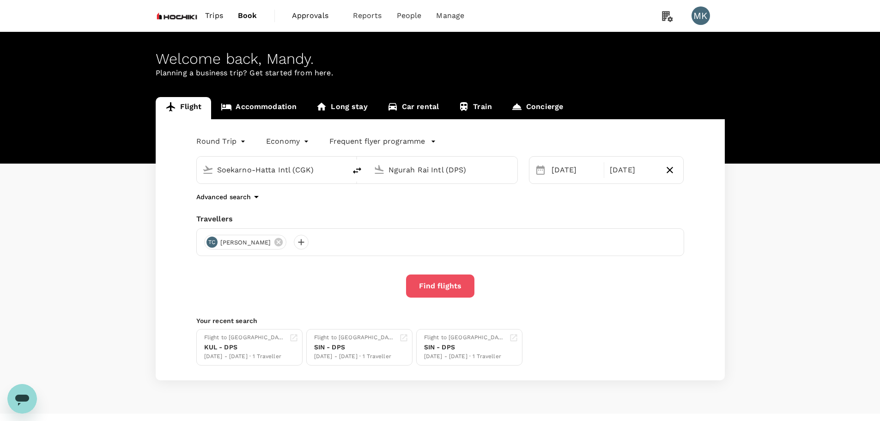
click at [450, 279] on button "Find flights" at bounding box center [440, 286] width 68 height 23
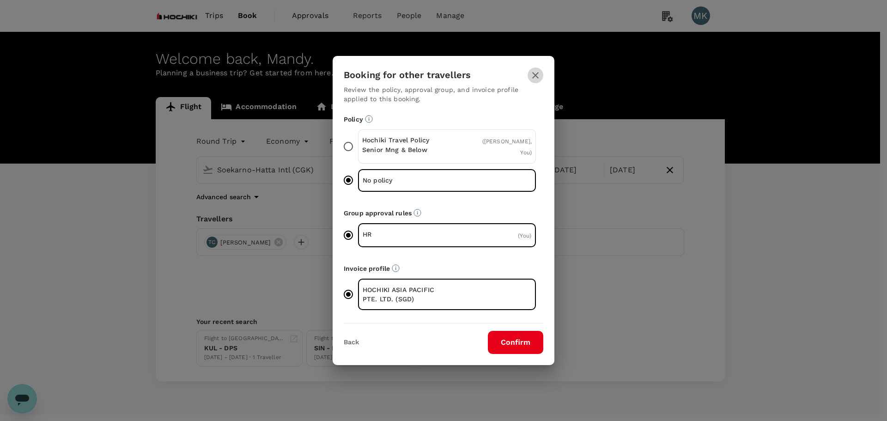
click at [532, 83] on button "button" at bounding box center [536, 75] width 16 height 16
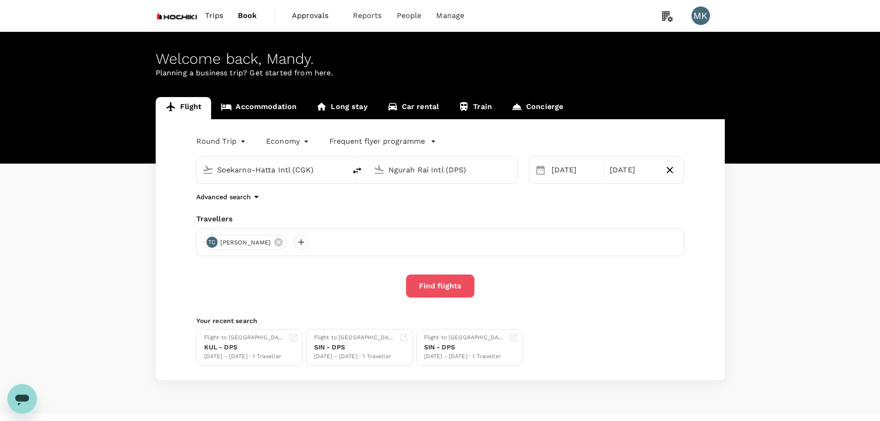
click at [434, 279] on button "Find flights" at bounding box center [440, 286] width 68 height 23
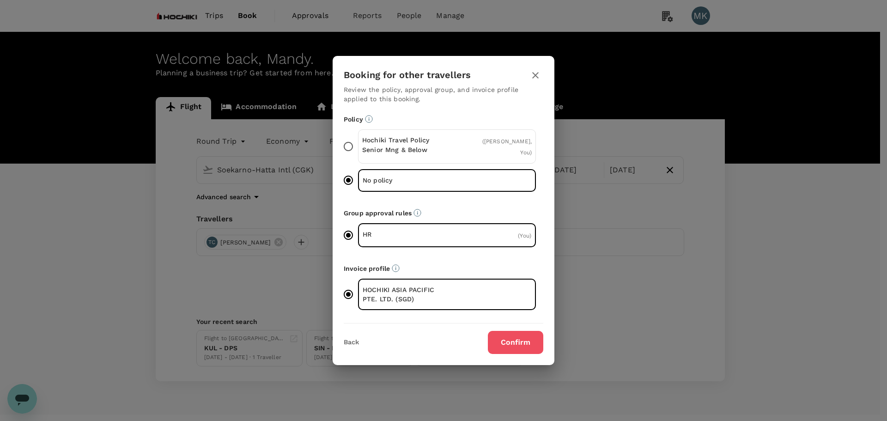
click at [508, 343] on button "Confirm" at bounding box center [515, 342] width 55 height 23
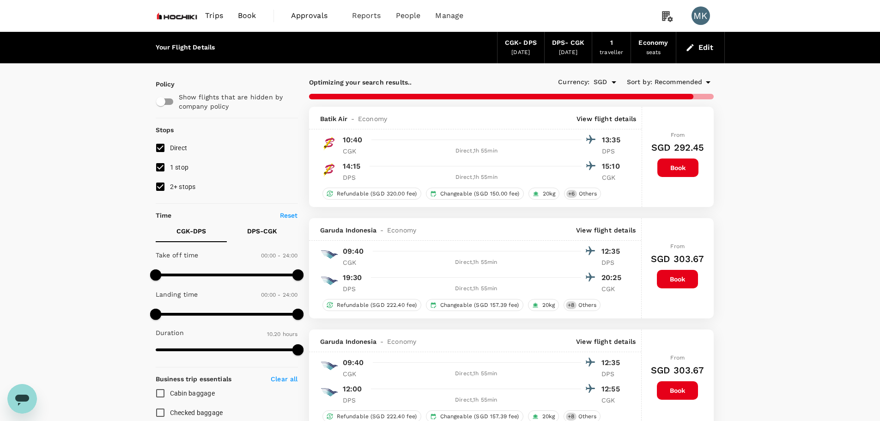
type input "1195"
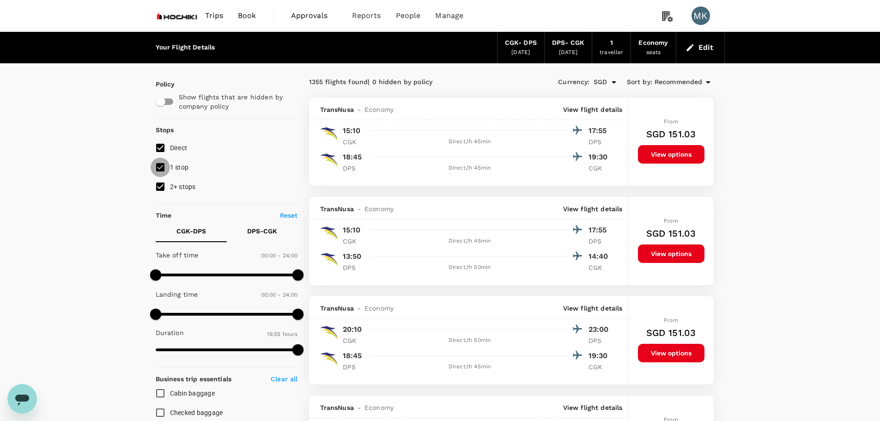
click at [165, 167] on input "1 stop" at bounding box center [160, 167] width 19 height 19
checkbox input "false"
click at [163, 186] on input "2+ stops" at bounding box center [160, 186] width 19 height 19
checkbox input "false"
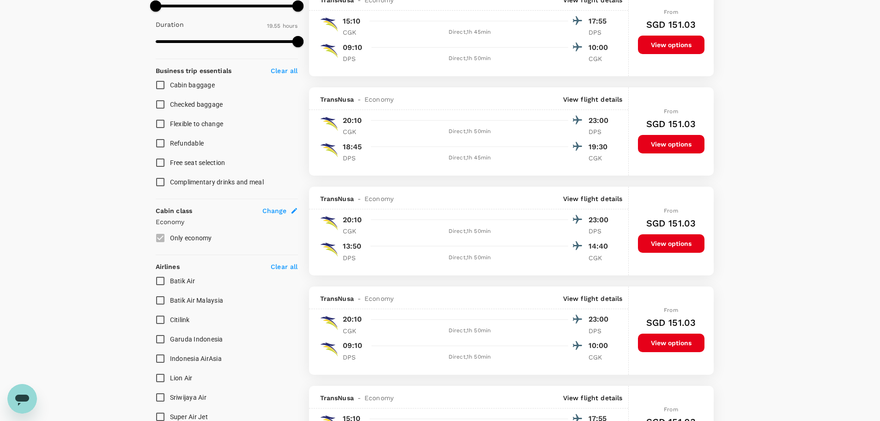
scroll to position [462, 0]
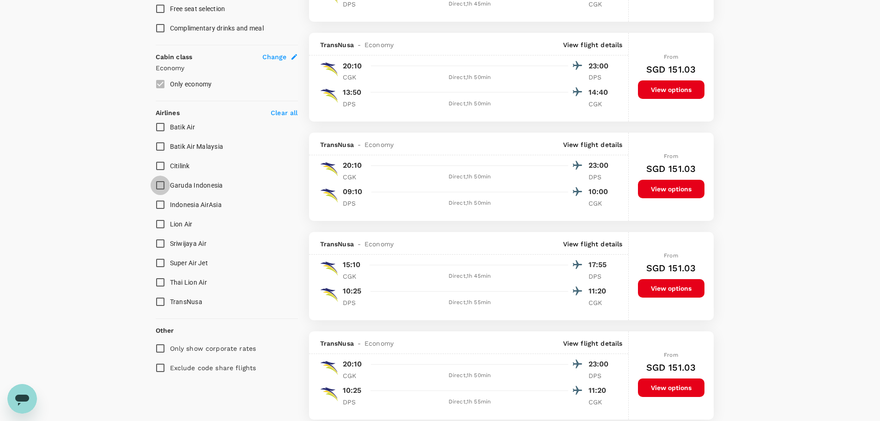
click at [159, 188] on input "Garuda Indonesia" at bounding box center [160, 185] width 19 height 19
checkbox input "true"
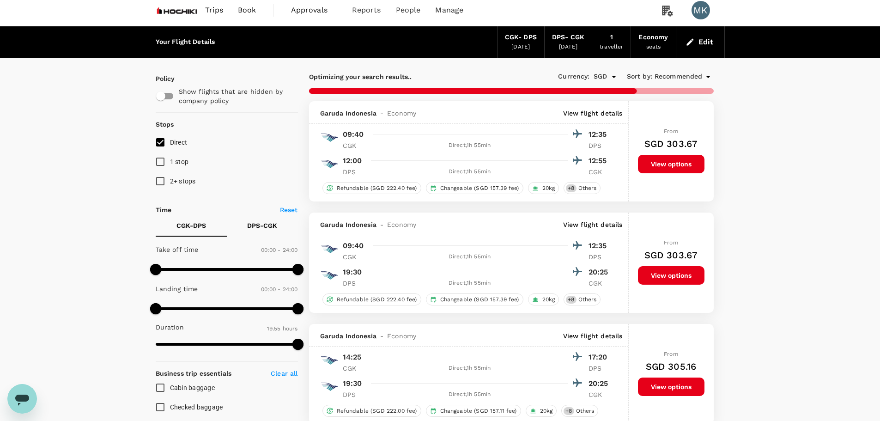
scroll to position [0, 0]
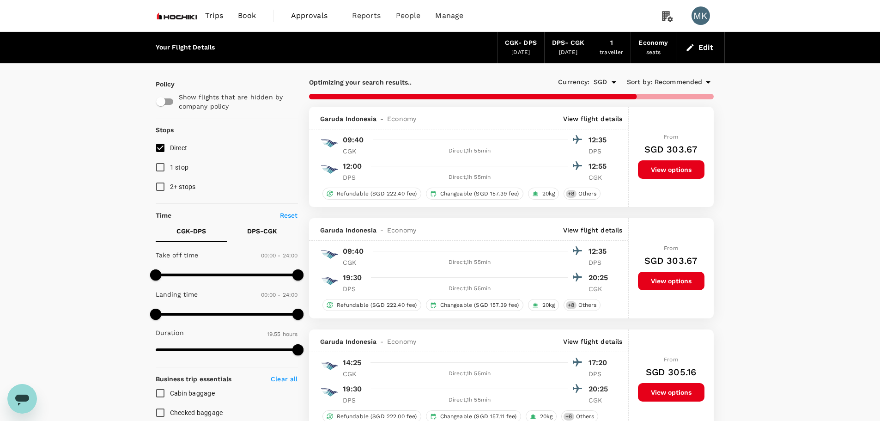
type input "1545"
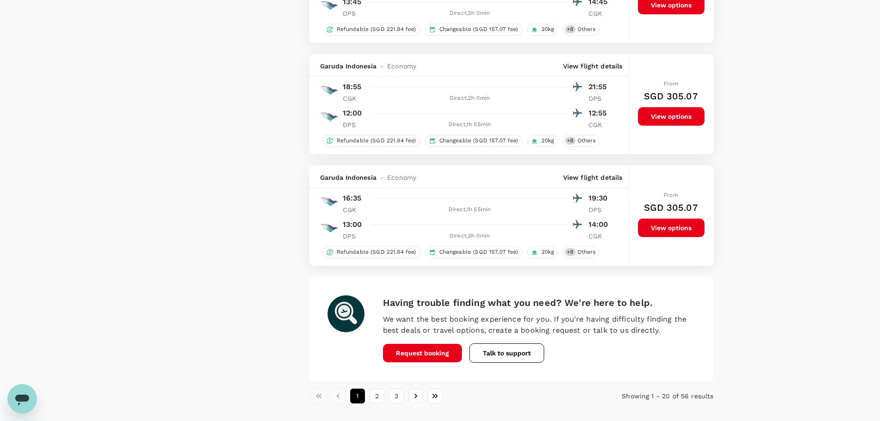
scroll to position [2083, 0]
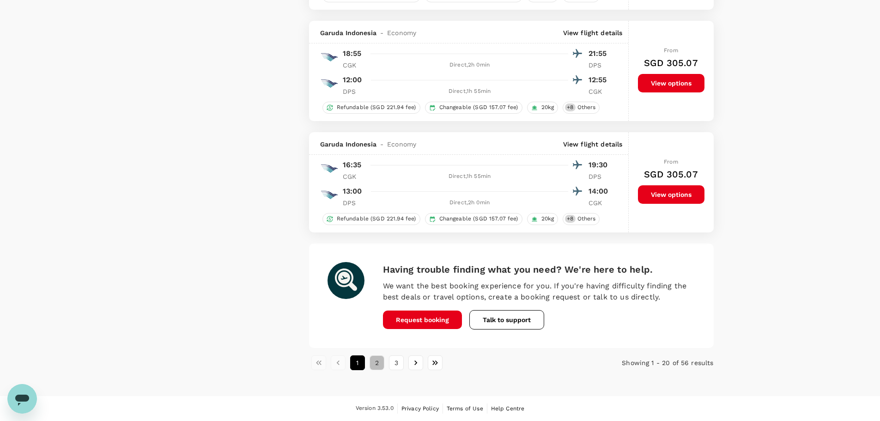
click at [377, 364] on button "2" at bounding box center [377, 362] width 15 height 15
click at [398, 363] on button "3" at bounding box center [396, 362] width 15 height 15
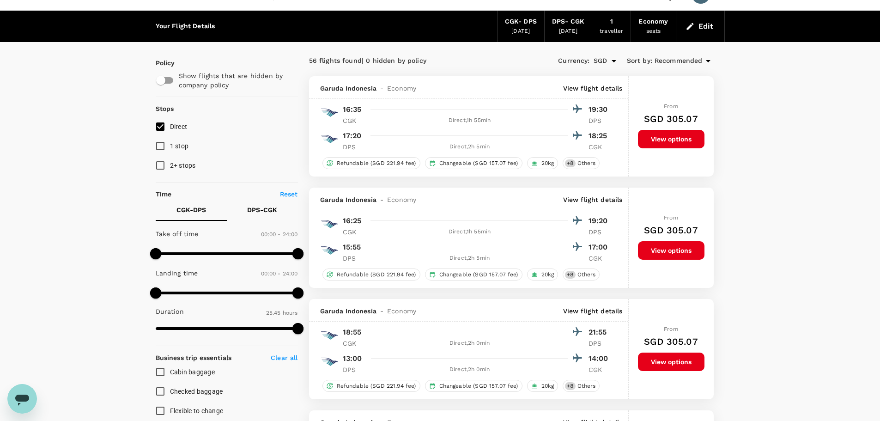
scroll to position [0, 0]
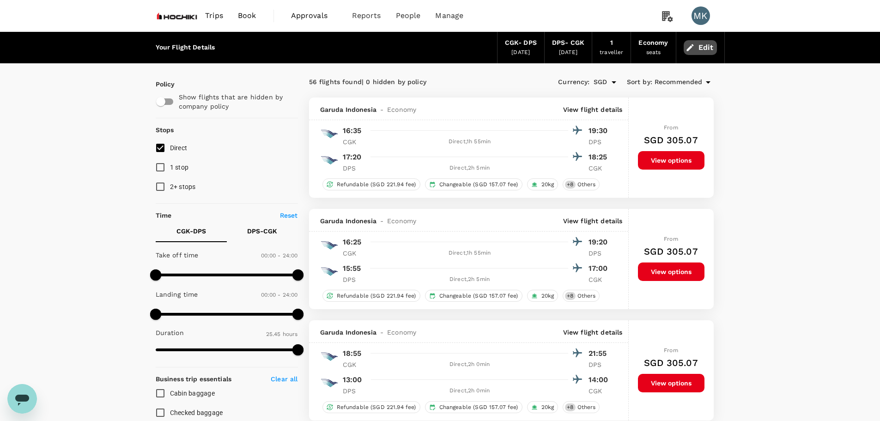
click at [699, 49] on button "Edit" at bounding box center [700, 47] width 33 height 15
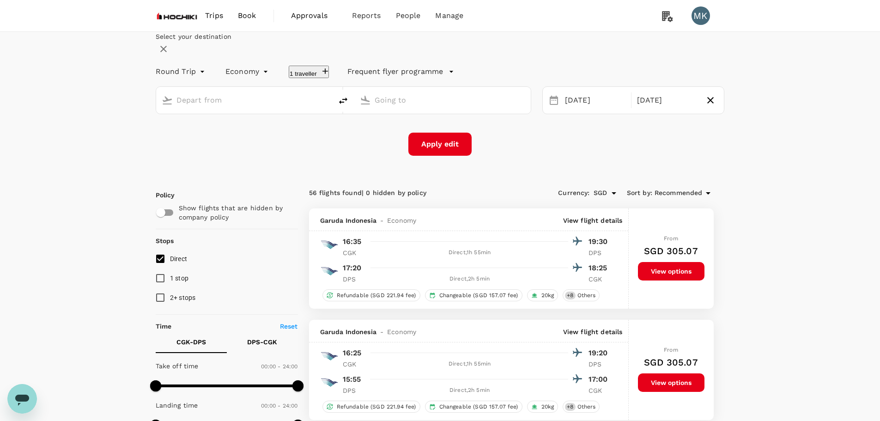
type input "Soekarno-Hatta Intl (CGK)"
type input "Ngurah Rai Intl (DPS)"
click at [568, 110] on div "[DATE]" at bounding box center [596, 101] width 68 height 18
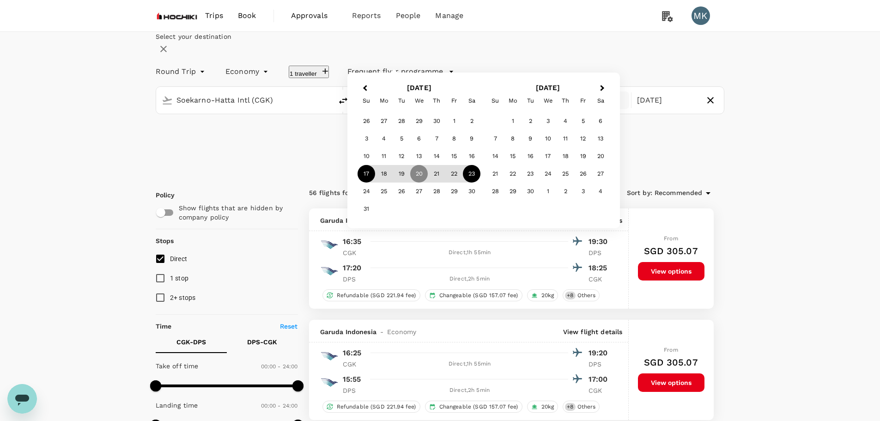
click at [375, 183] on div "17" at bounding box center [367, 174] width 18 height 18
click at [481, 183] on div "23" at bounding box center [472, 174] width 18 height 18
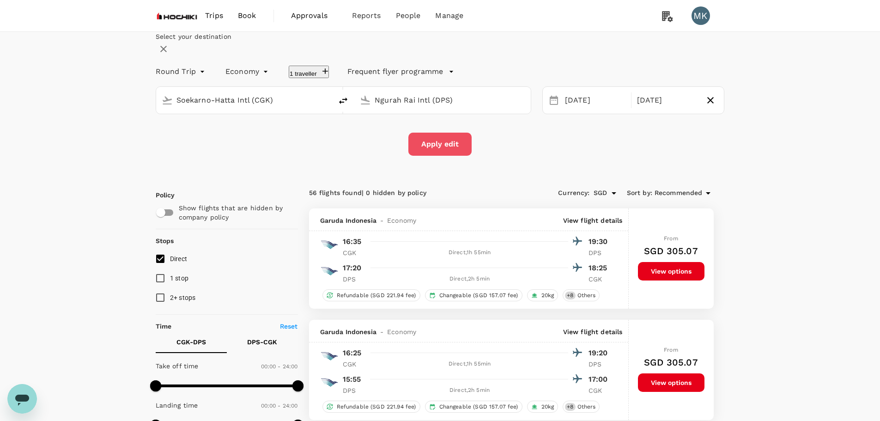
click at [428, 156] on button "Apply edit" at bounding box center [440, 144] width 63 height 23
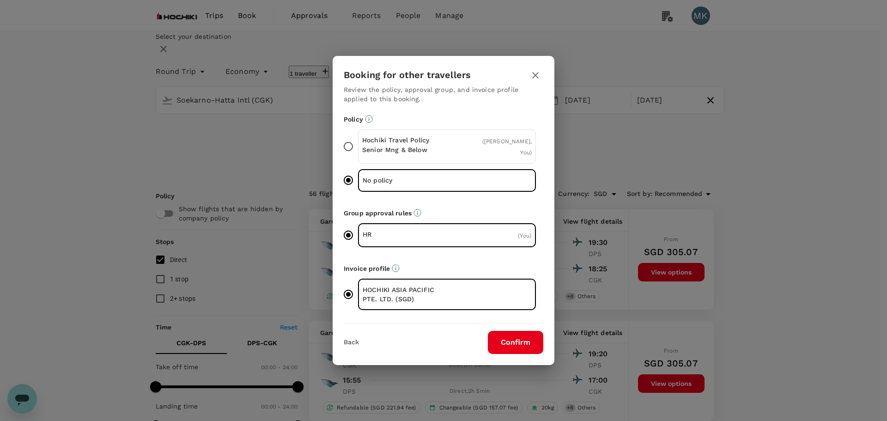
click at [511, 346] on button "Confirm" at bounding box center [515, 342] width 55 height 23
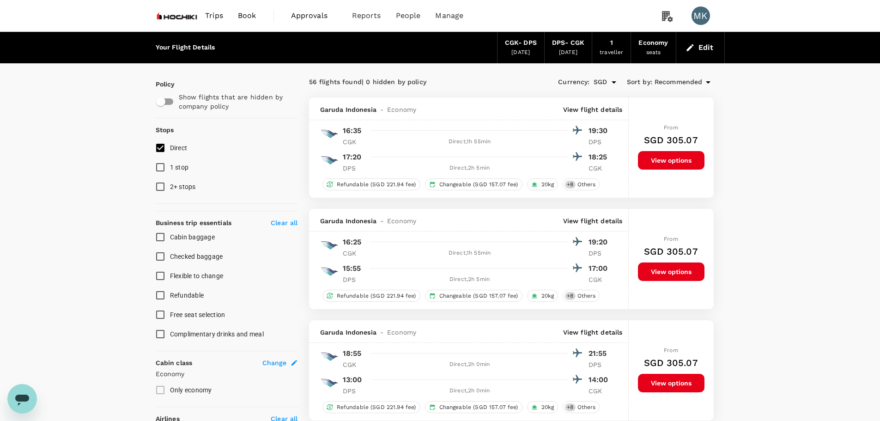
checkbox input "false"
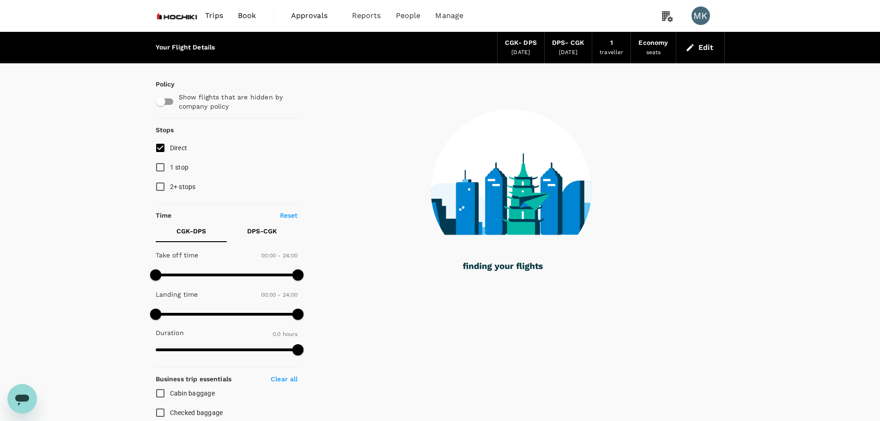
type input "125"
checkbox input "true"
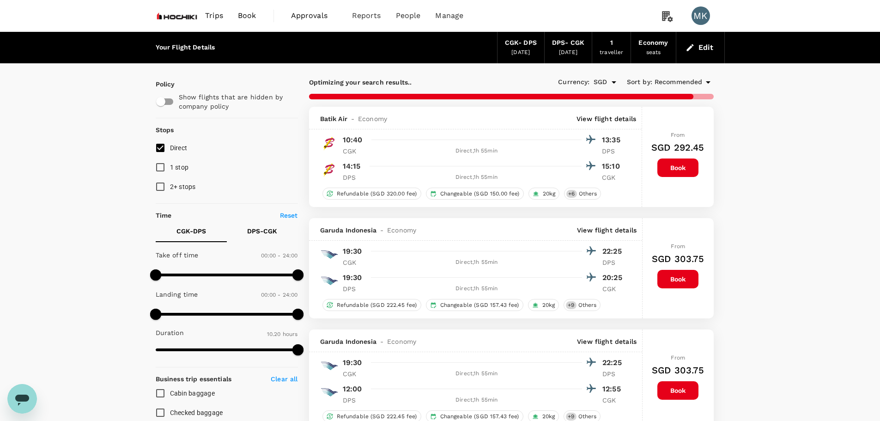
type input "1005"
checkbox input "false"
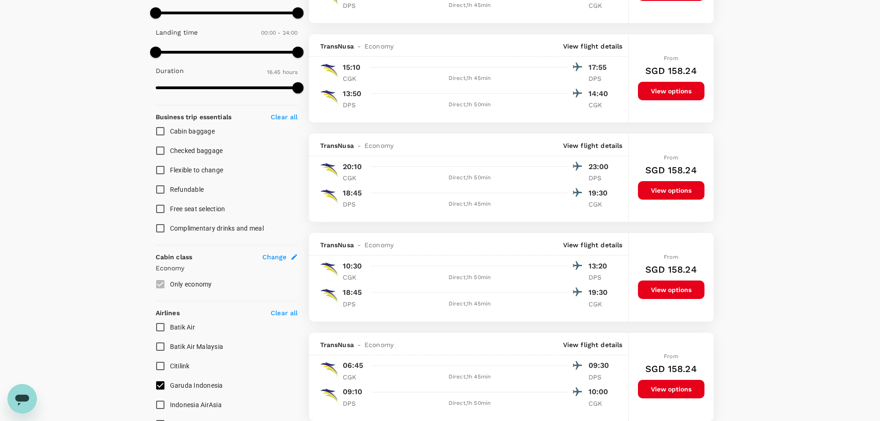
scroll to position [308, 0]
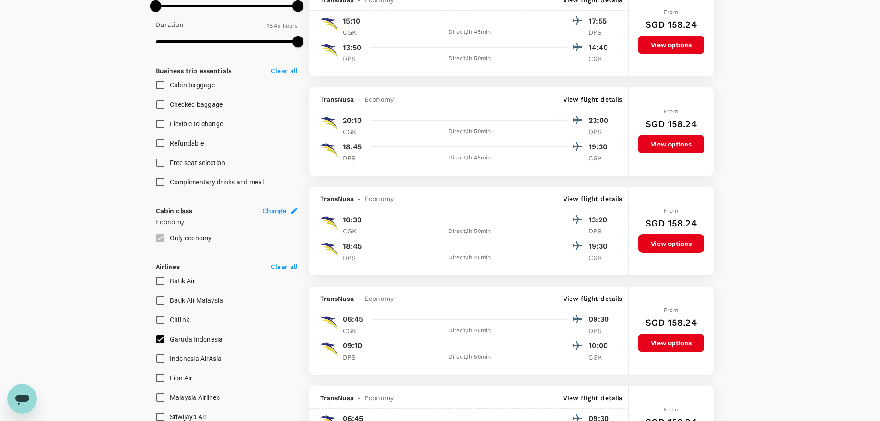
click at [161, 340] on input "Garuda Indonesia" at bounding box center [160, 339] width 19 height 19
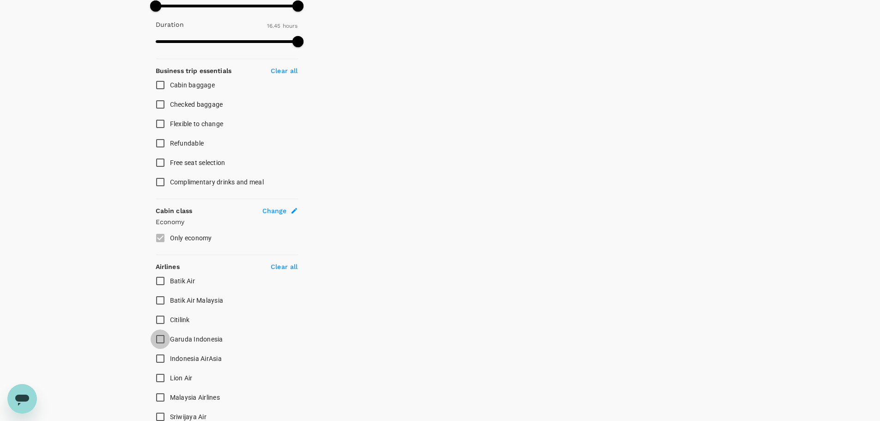
click at [161, 340] on input "Garuda Indonesia" at bounding box center [160, 339] width 19 height 19
checkbox input "true"
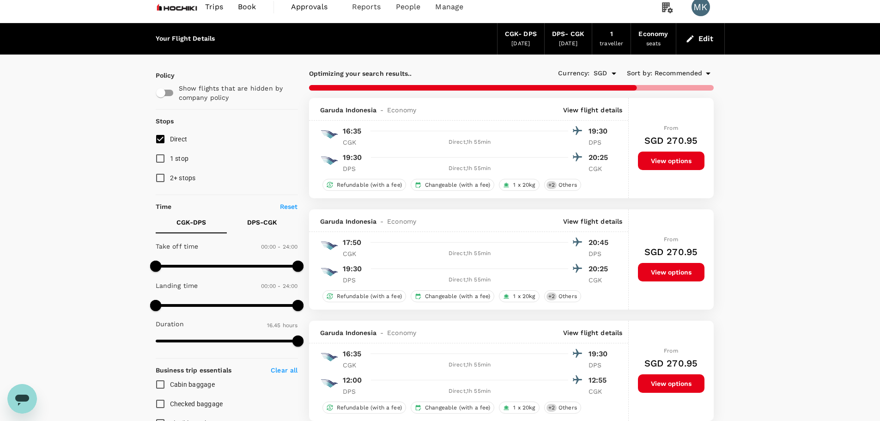
scroll to position [0, 0]
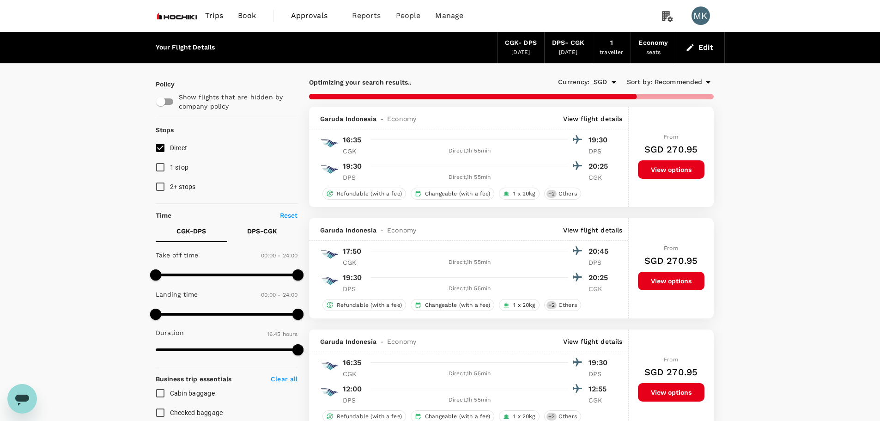
type input "1545"
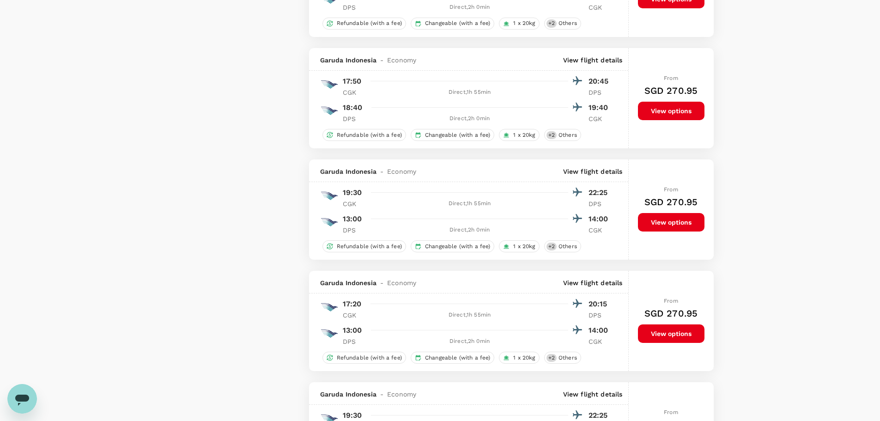
scroll to position [2083, 0]
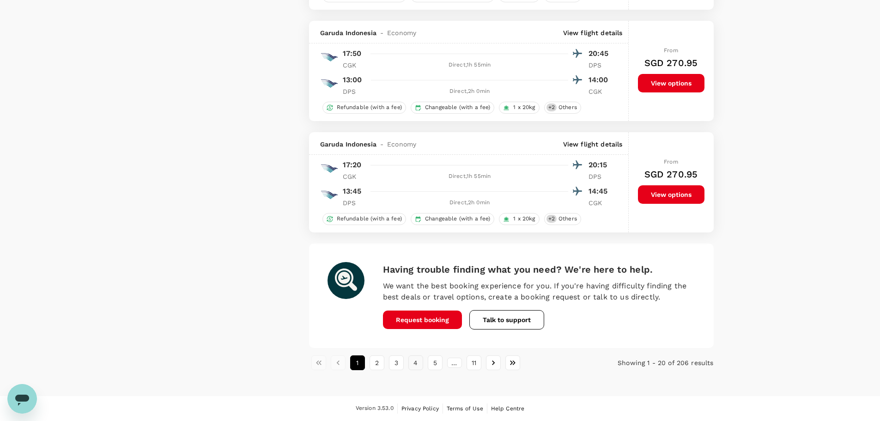
click at [416, 365] on button "4" at bounding box center [416, 362] width 15 height 15
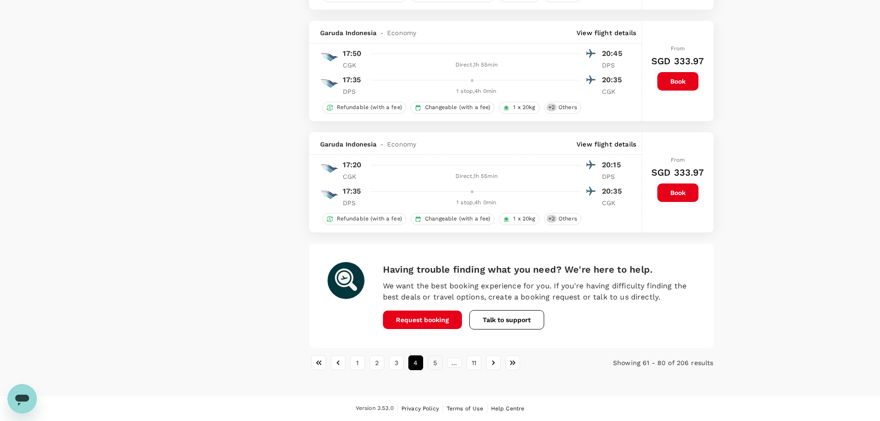
click at [440, 365] on button "5" at bounding box center [435, 362] width 15 height 15
click at [473, 363] on button "11" at bounding box center [474, 362] width 15 height 15
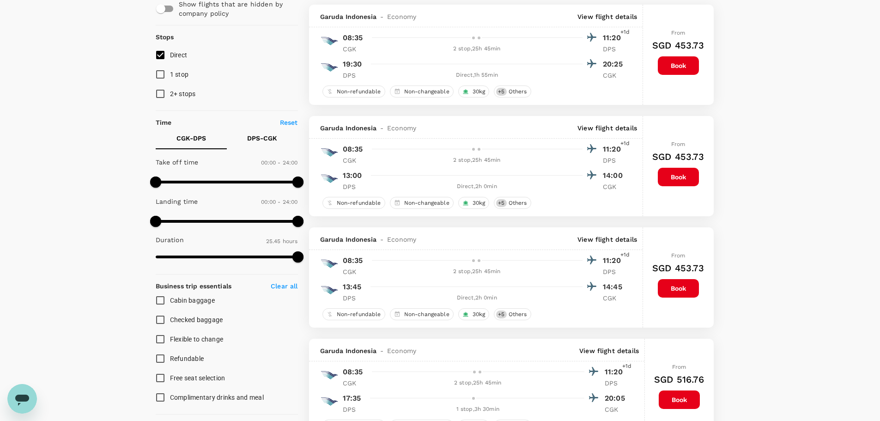
scroll to position [0, 0]
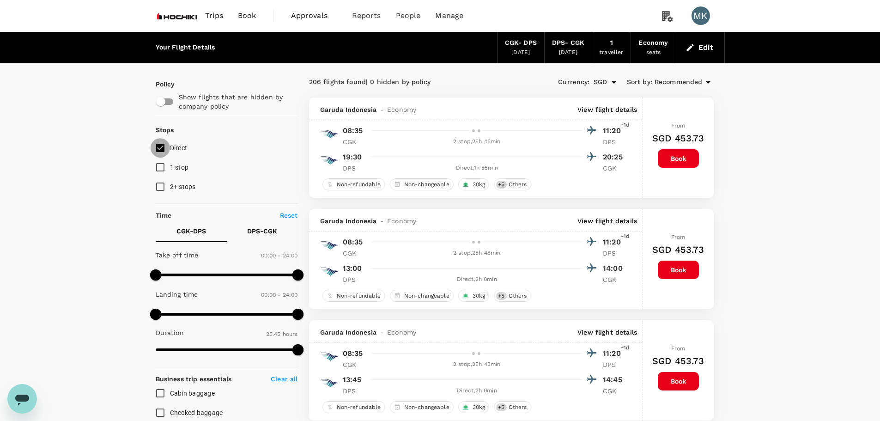
click at [158, 147] on input "Direct" at bounding box center [160, 147] width 19 height 19
click at [161, 149] on input "Direct" at bounding box center [160, 147] width 19 height 19
checkbox input "true"
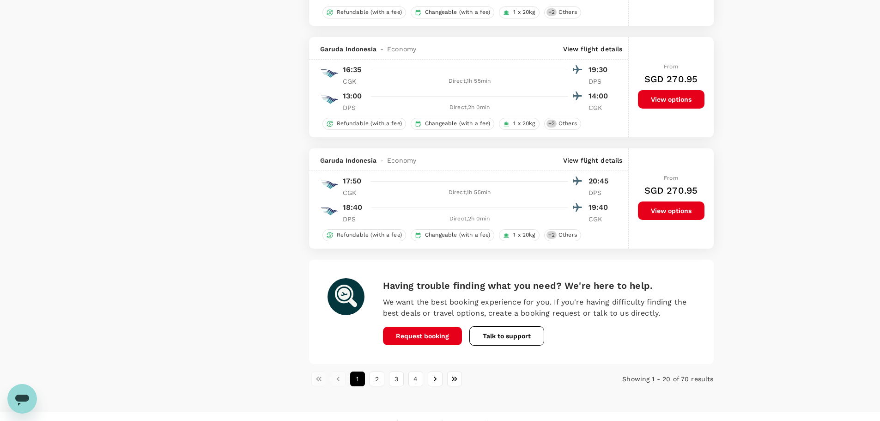
scroll to position [2083, 0]
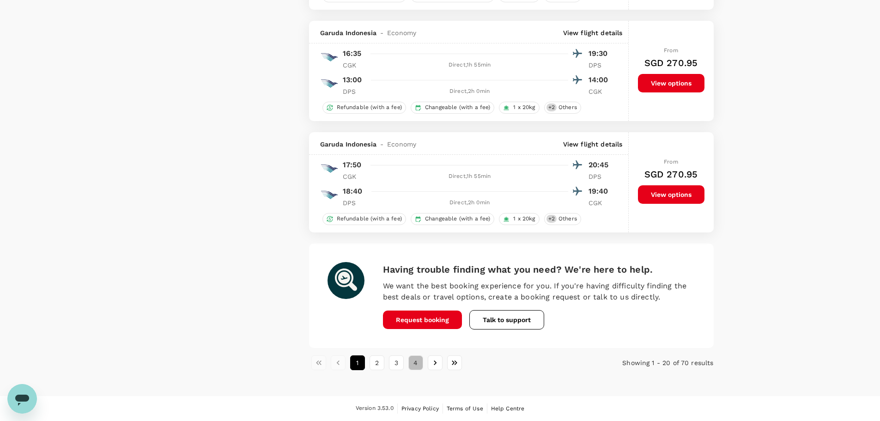
click at [414, 367] on button "4" at bounding box center [416, 362] width 15 height 15
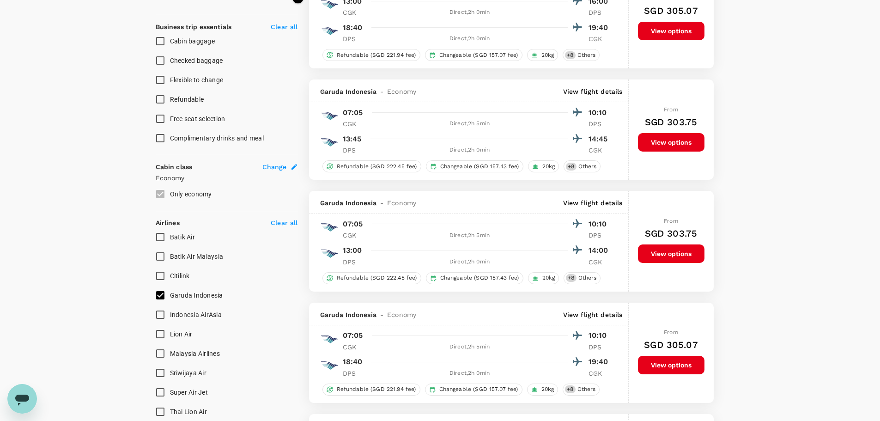
scroll to position [0, 0]
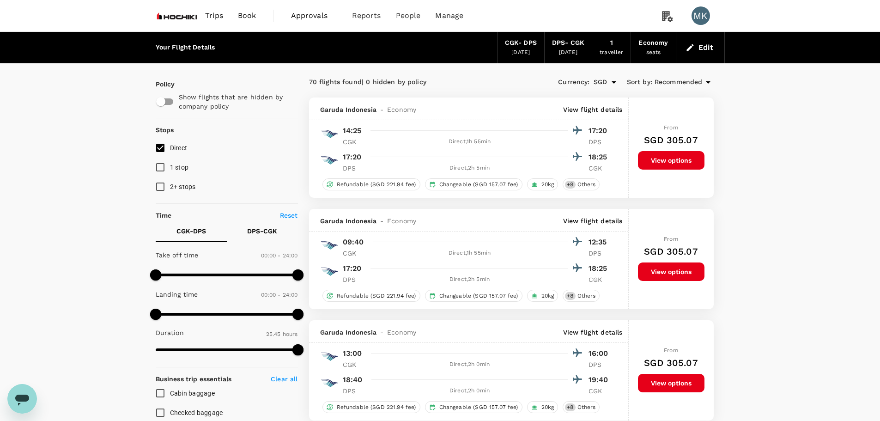
click at [687, 49] on icon "button" at bounding box center [690, 47] width 9 height 9
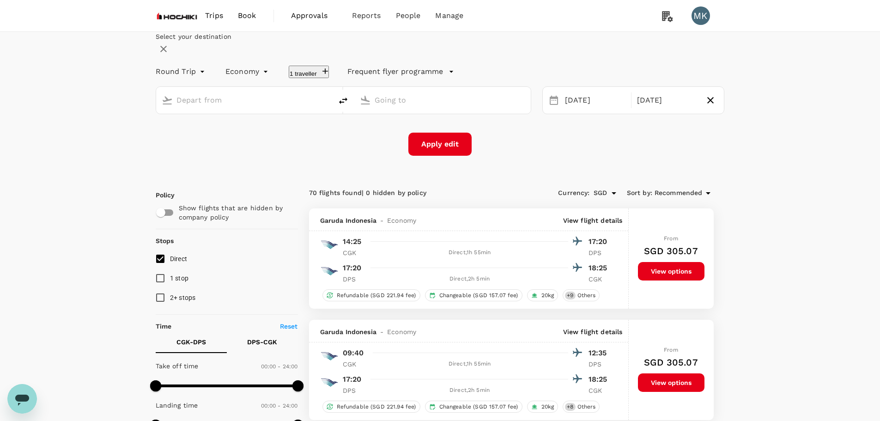
type input "Soekarno-Hatta Intl (CGK)"
type input "Ngurah Rai Intl (DPS)"
click at [313, 107] on input "Soekarno-Hatta Intl (CGK)" at bounding box center [245, 100] width 137 height 14
click at [260, 141] on p "Tan Son Nhat Intl" at bounding box center [248, 136] width 162 height 9
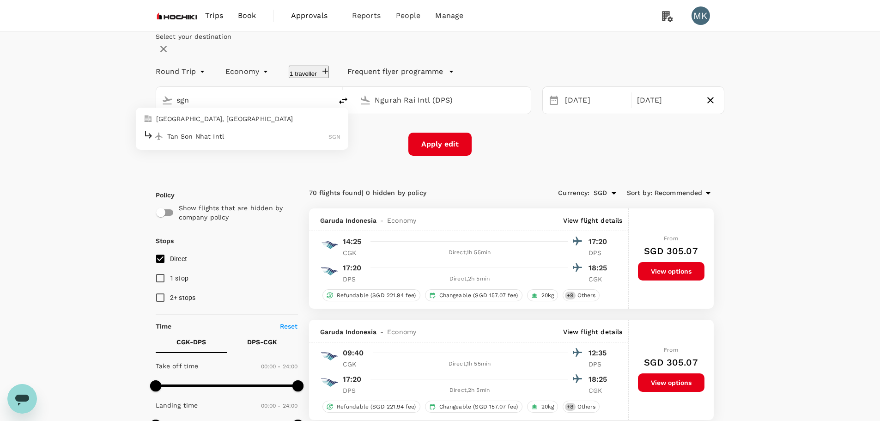
type input "Tan Son Nhat Intl (SGN)"
click at [562, 110] on div "[DATE]" at bounding box center [596, 101] width 68 height 18
click at [432, 156] on button "Apply edit" at bounding box center [440, 144] width 63 height 23
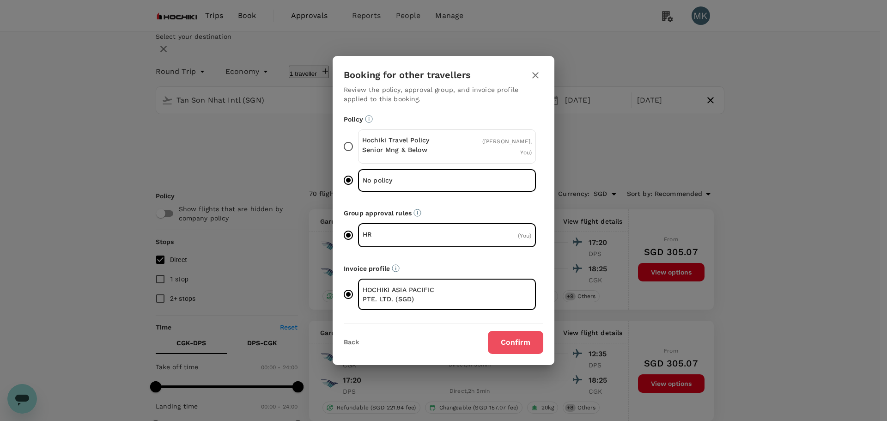
click at [511, 343] on button "Confirm" at bounding box center [515, 342] width 55 height 23
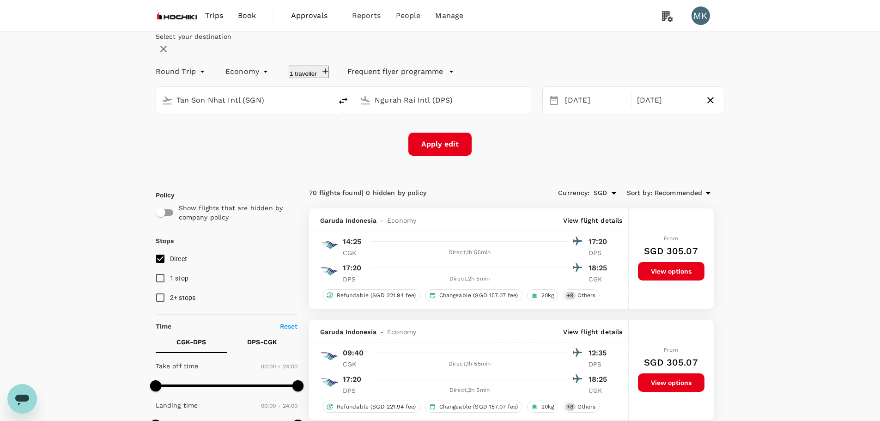
checkbox input "false"
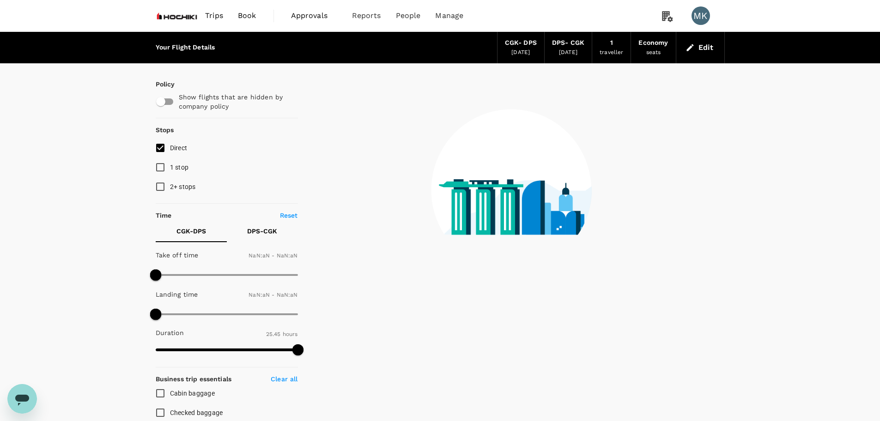
checkbox input "false"
type input "1440"
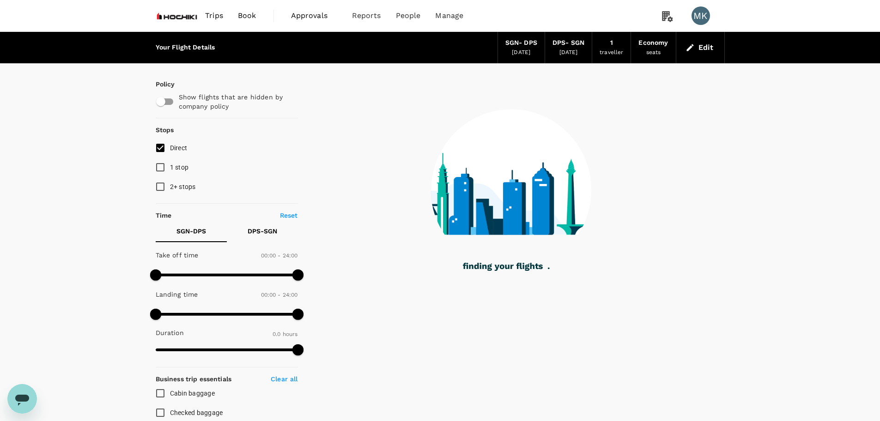
type input "390"
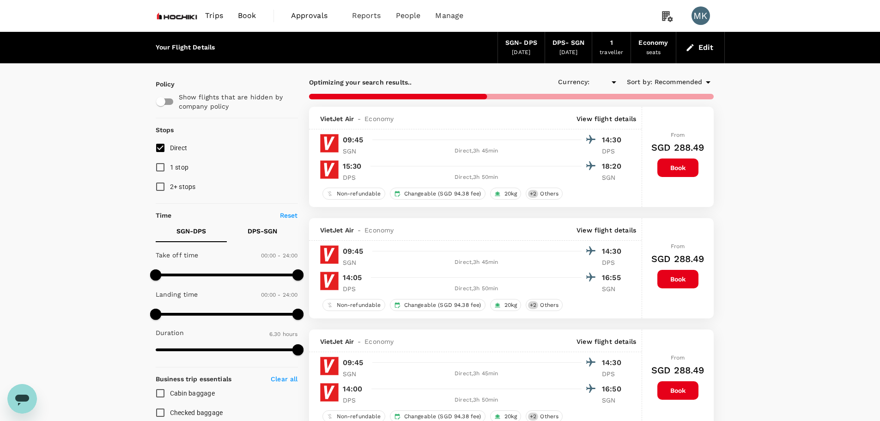
checkbox input "true"
type input "SGD"
type input "1600"
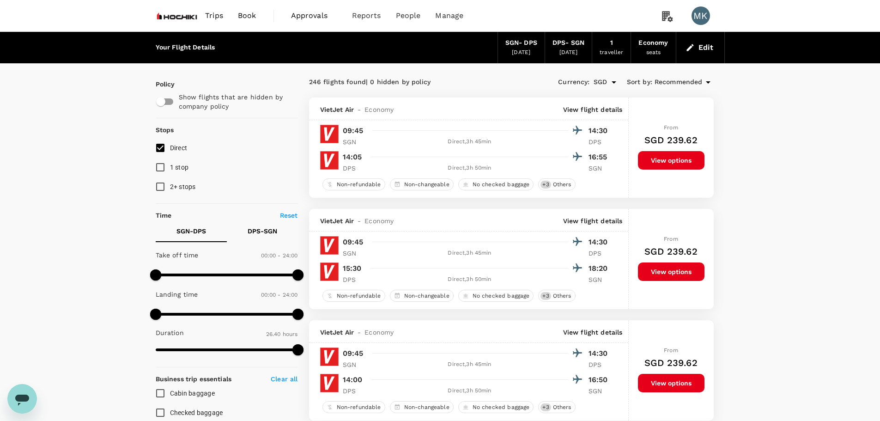
click at [691, 79] on span "Recommended" at bounding box center [679, 82] width 48 height 10
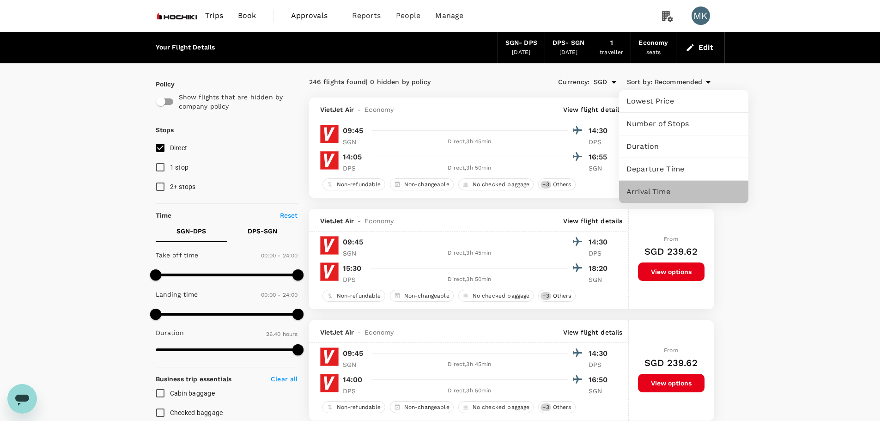
click at [659, 189] on span "Arrival Time" at bounding box center [684, 191] width 115 height 11
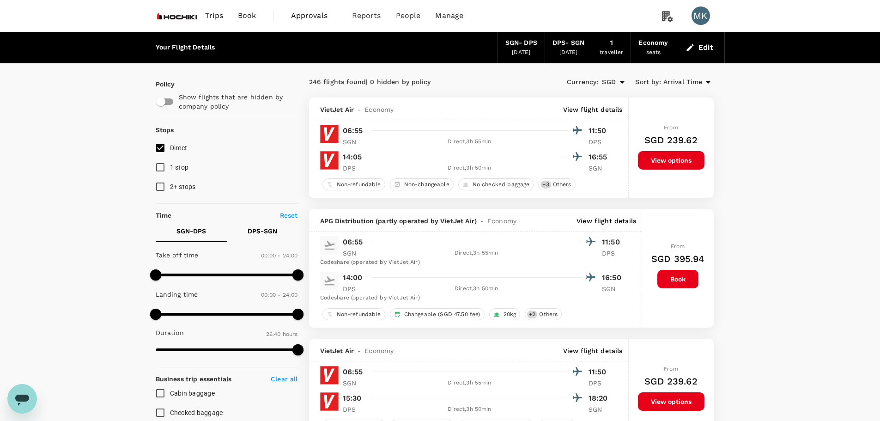
click at [704, 84] on icon at bounding box center [708, 82] width 11 height 11
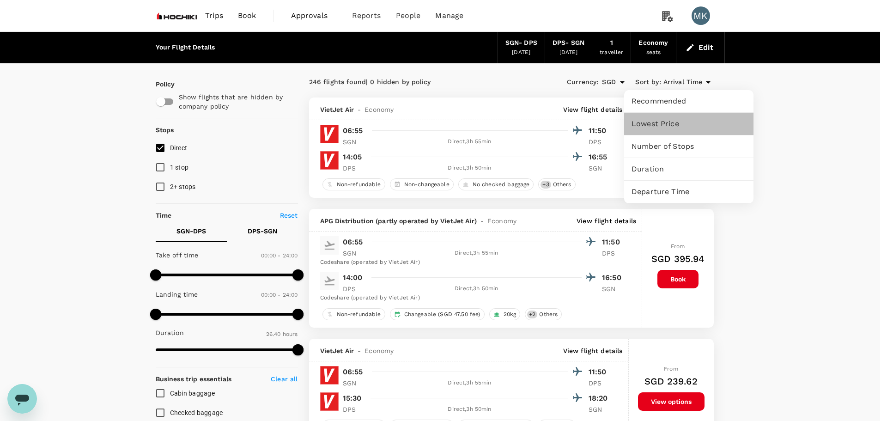
click at [673, 128] on span "Lowest Price" at bounding box center [689, 123] width 115 height 11
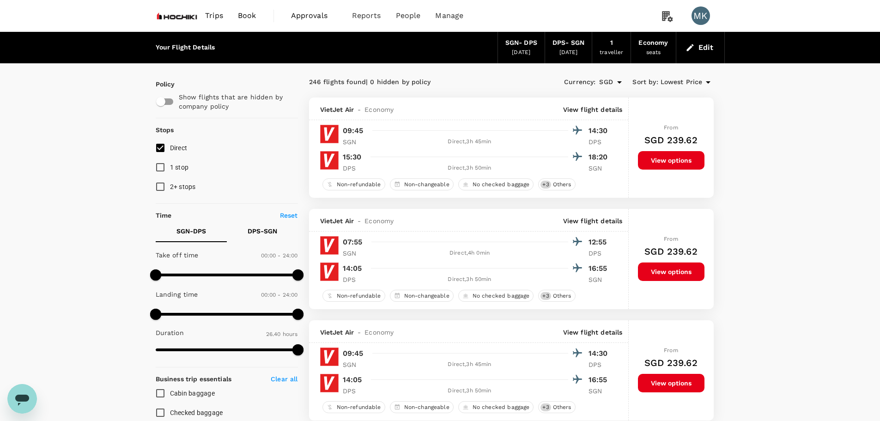
click at [161, 147] on input "Direct" at bounding box center [160, 147] width 19 height 19
checkbox input "false"
type input "SGD"
click at [161, 147] on input "Direct" at bounding box center [160, 147] width 19 height 19
checkbox input "true"
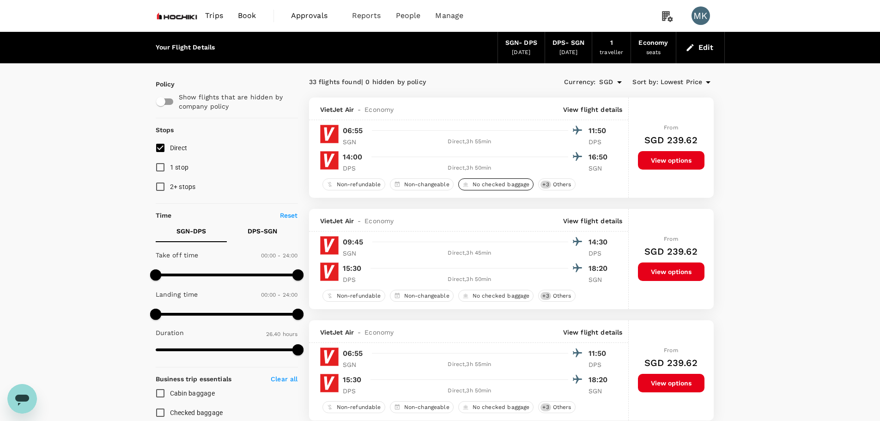
click at [496, 185] on span "No checked baggage" at bounding box center [501, 185] width 65 height 8
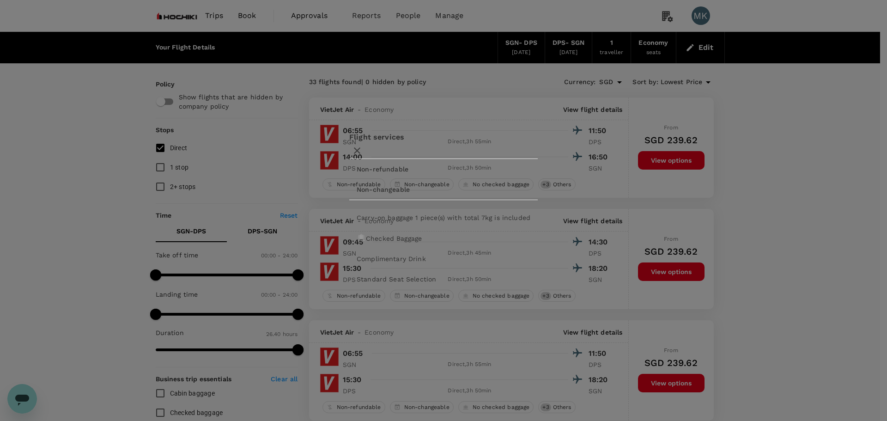
click at [363, 146] on icon "button" at bounding box center [357, 150] width 11 height 11
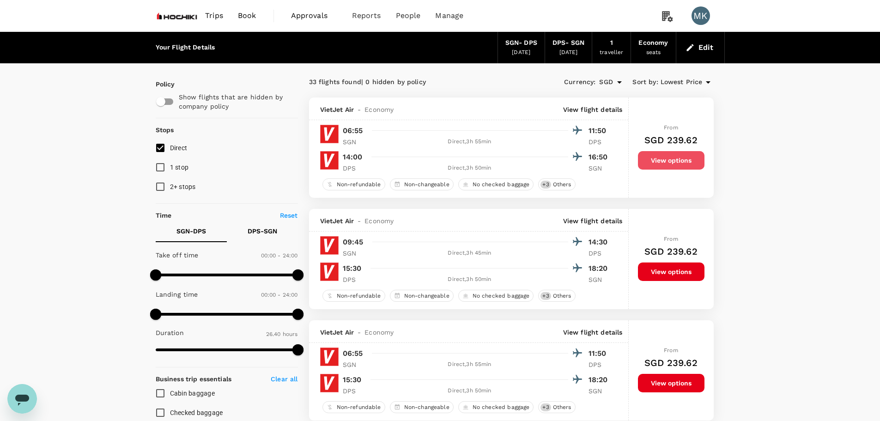
click at [685, 165] on button "View options" at bounding box center [671, 160] width 67 height 18
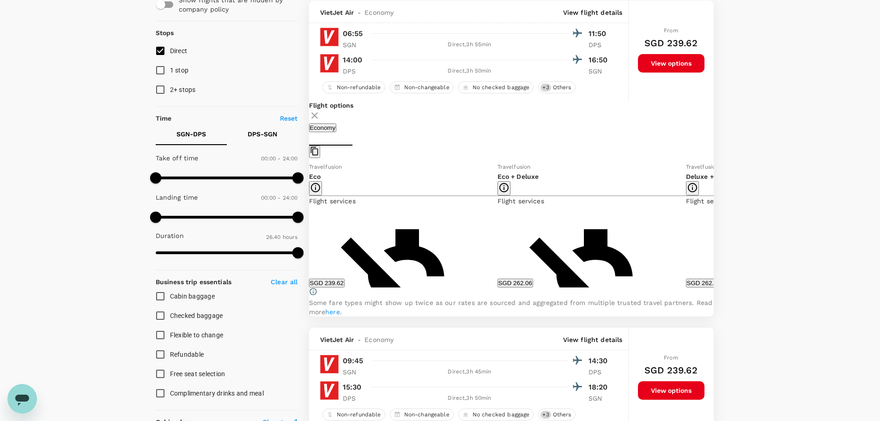
scroll to position [98, 0]
click at [716, 229] on icon at bounding box center [720, 224] width 9 height 9
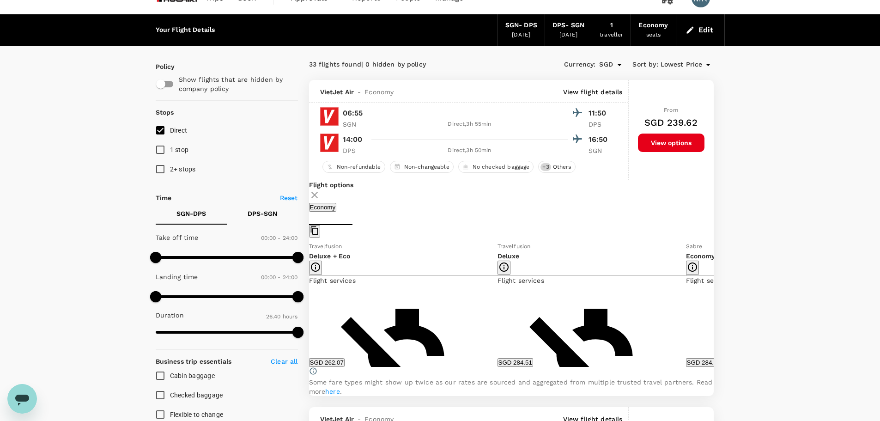
scroll to position [0, 0]
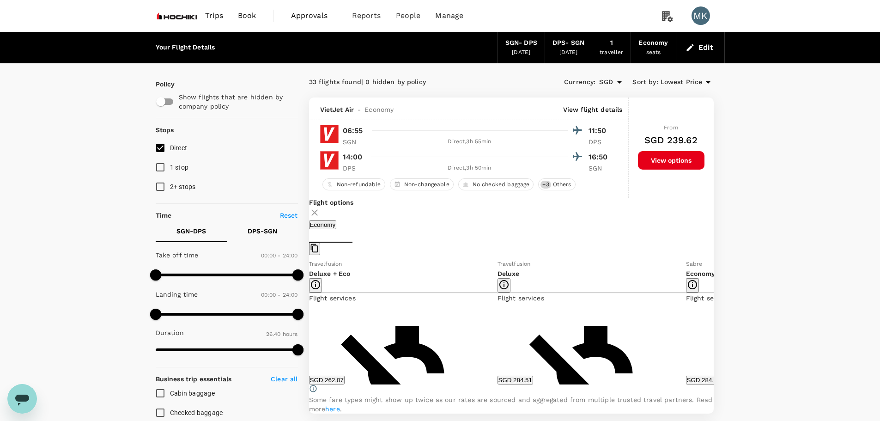
drag, startPoint x: 760, startPoint y: 158, endPoint x: 747, endPoint y: 162, distance: 13.2
click at [320, 210] on icon at bounding box center [314, 212] width 11 height 11
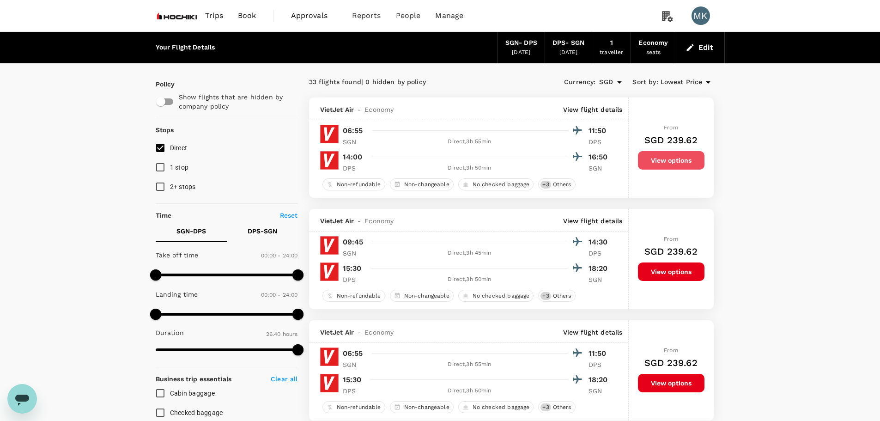
click at [679, 159] on button "View options" at bounding box center [671, 160] width 67 height 18
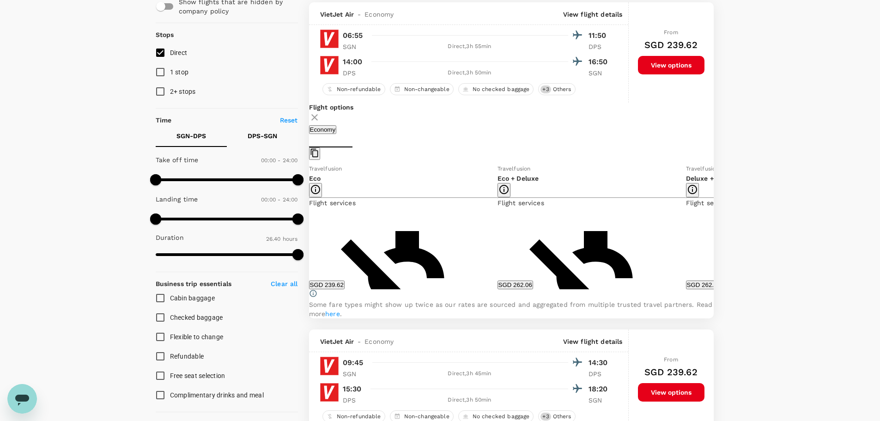
scroll to position [98, 0]
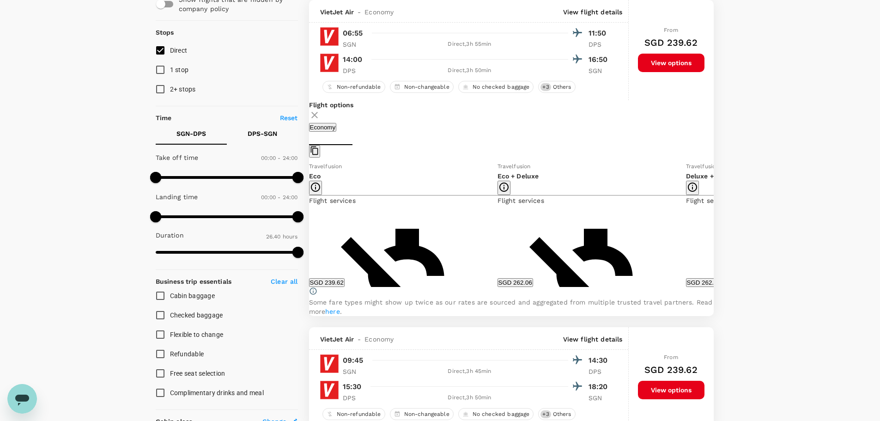
click at [716, 227] on icon at bounding box center [720, 224] width 9 height 9
click at [716, 229] on icon at bounding box center [720, 224] width 9 height 9
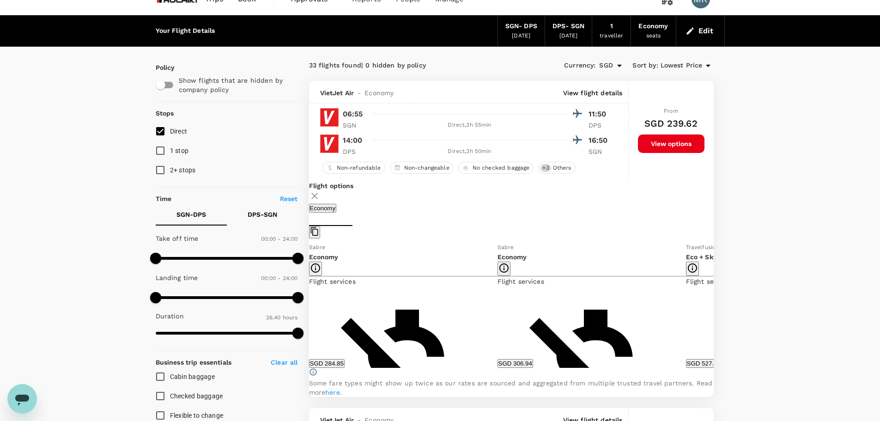
scroll to position [0, 0]
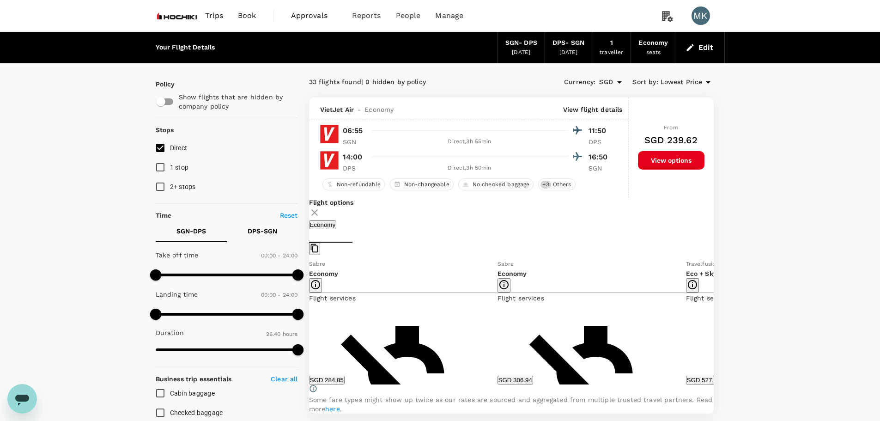
click at [716, 326] on icon at bounding box center [720, 321] width 9 height 9
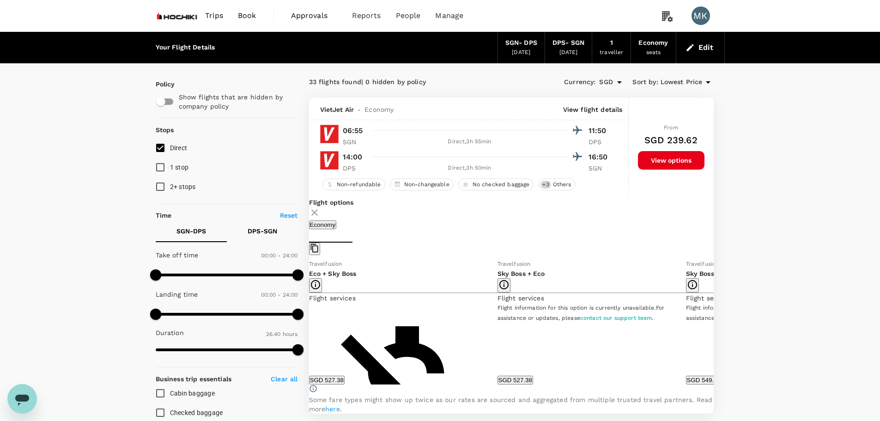
click at [302, 326] on icon at bounding box center [300, 322] width 5 height 8
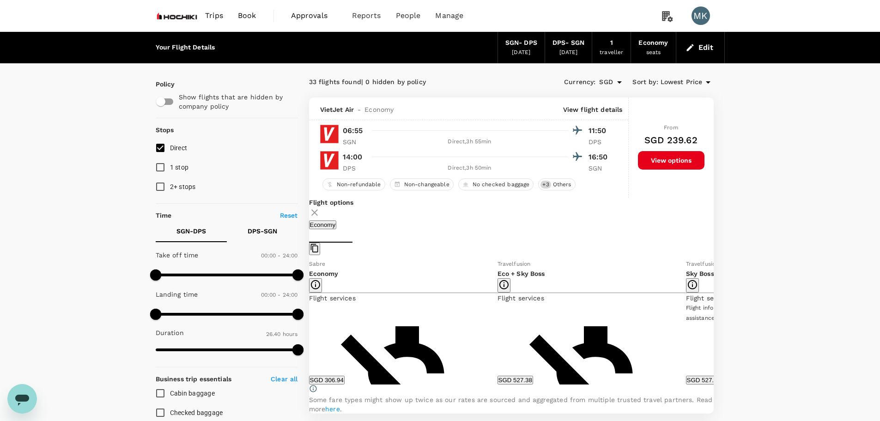
click at [302, 326] on icon at bounding box center [300, 322] width 5 height 8
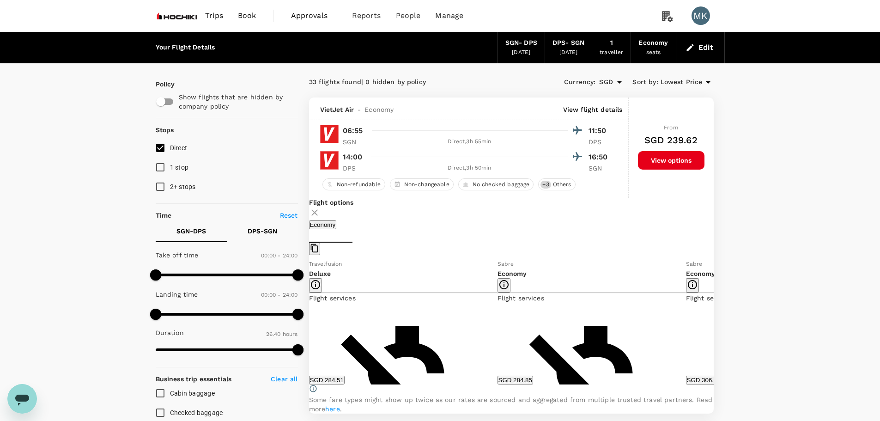
click at [302, 326] on icon at bounding box center [300, 322] width 5 height 8
click at [307, 326] on icon at bounding box center [302, 321] width 9 height 9
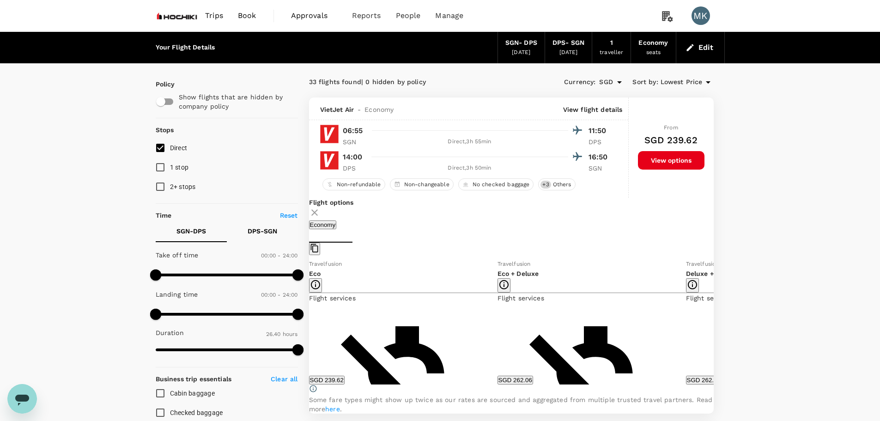
click at [719, 326] on icon at bounding box center [721, 322] width 5 height 8
click at [716, 326] on icon at bounding box center [720, 321] width 9 height 9
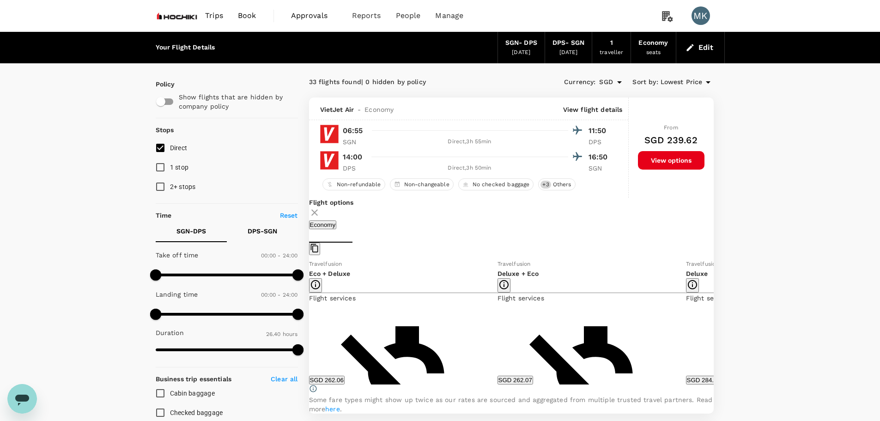
click at [686, 379] on button "SGD 284.51" at bounding box center [704, 380] width 36 height 9
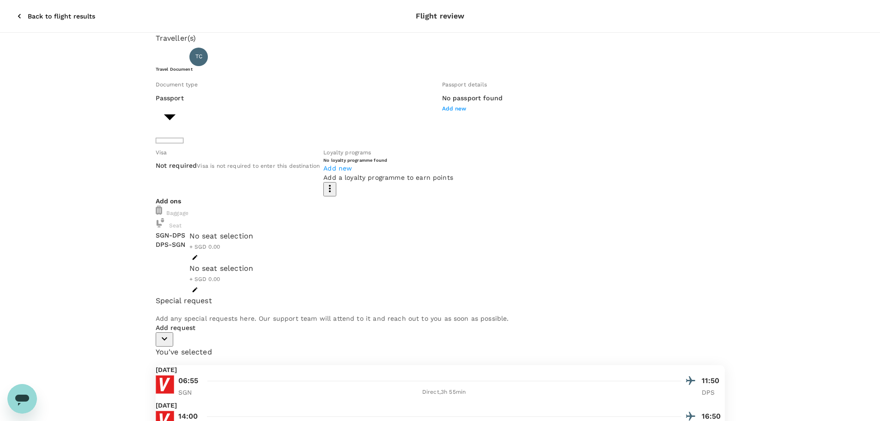
click at [15, 12] on icon "button" at bounding box center [19, 16] width 9 height 9
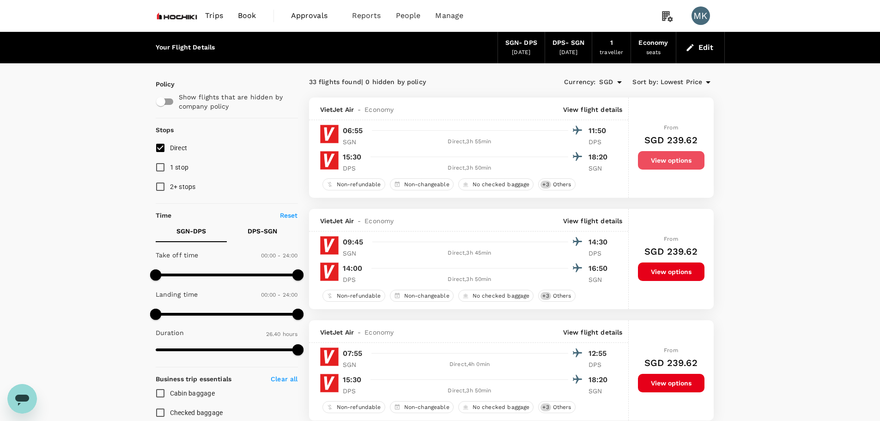
click at [679, 165] on button "View options" at bounding box center [671, 160] width 67 height 18
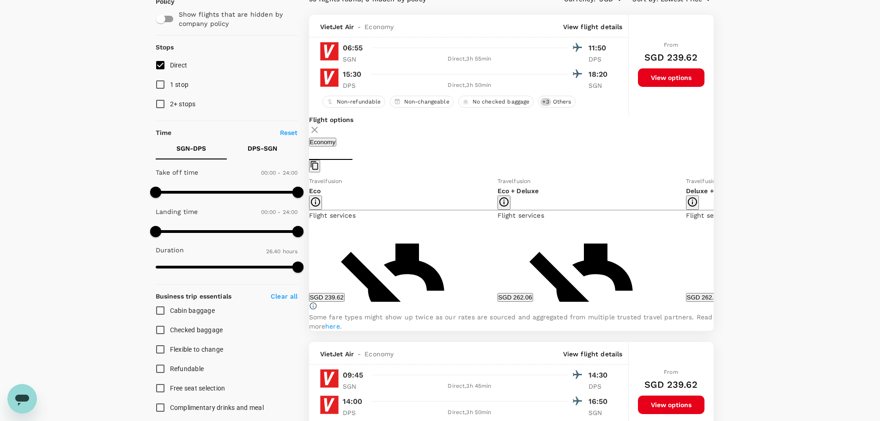
scroll to position [98, 0]
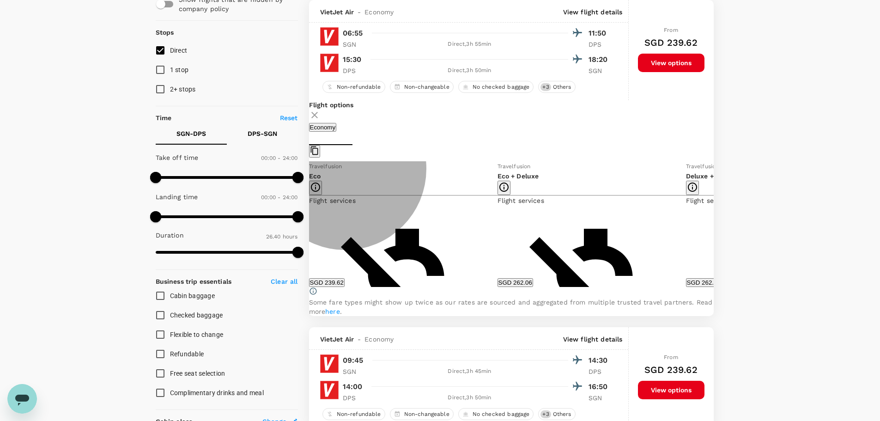
click at [345, 285] on button "SGD 239.62" at bounding box center [327, 282] width 36 height 9
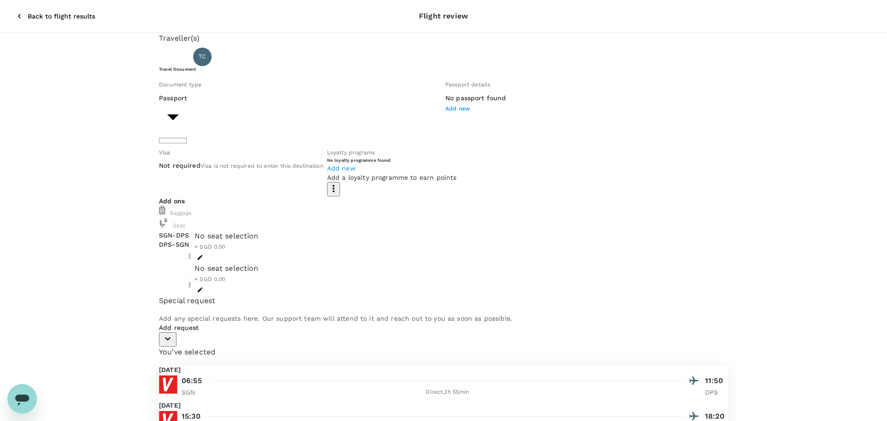
click at [270, 241] on body "Back to flight results Flight review Traveller(s) Traveller 1 : TC Tracy Chen T…" at bounding box center [443, 333] width 887 height 666
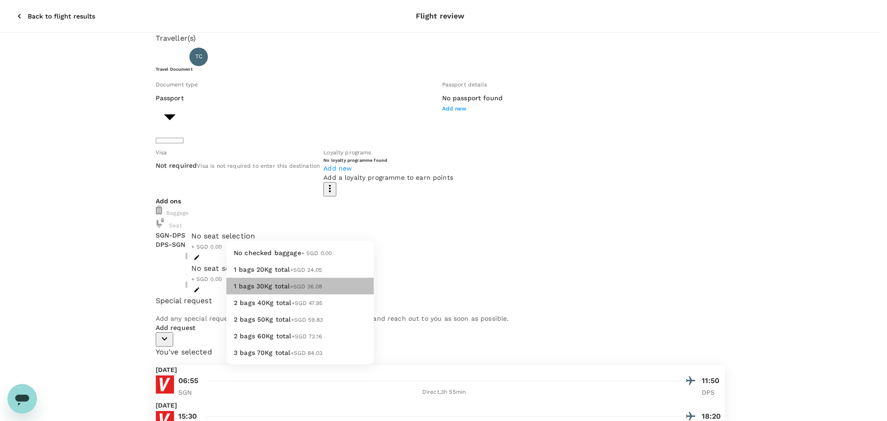
click at [274, 290] on span "1 bags 30Kg total" at bounding box center [262, 285] width 56 height 7
type input "2 - 36.08"
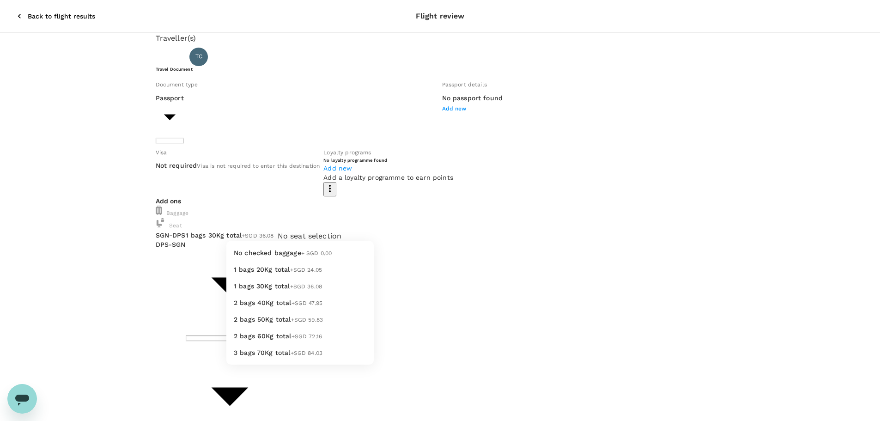
click at [278, 275] on body "Back to flight results Flight review Traveller(s) Traveller 1 : TC Tracy Chen T…" at bounding box center [443, 411] width 887 height 822
click at [290, 290] on span "+SGD 36.08" at bounding box center [306, 286] width 32 height 6
type input "2 - 36.08"
click at [300, 242] on body "Back to flight results Flight review Traveller(s) Traveller 1 : TC Tracy Chen T…" at bounding box center [443, 411] width 887 height 823
click at [10, 7] on div at bounding box center [443, 210] width 887 height 421
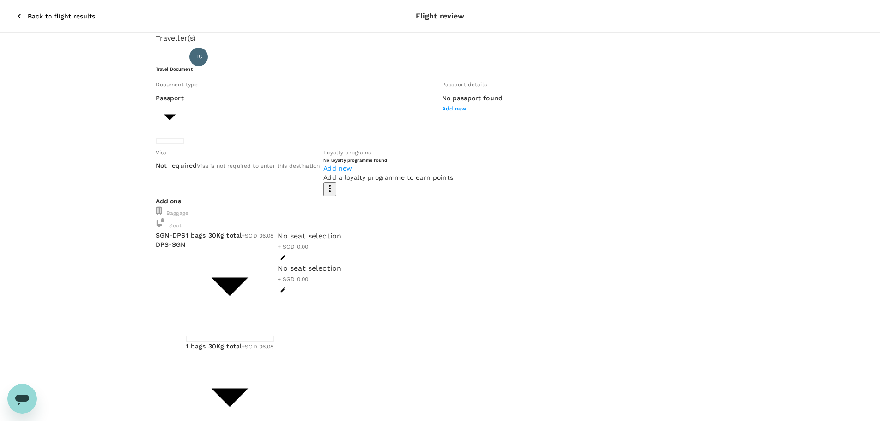
click at [15, 12] on icon "button" at bounding box center [19, 16] width 9 height 9
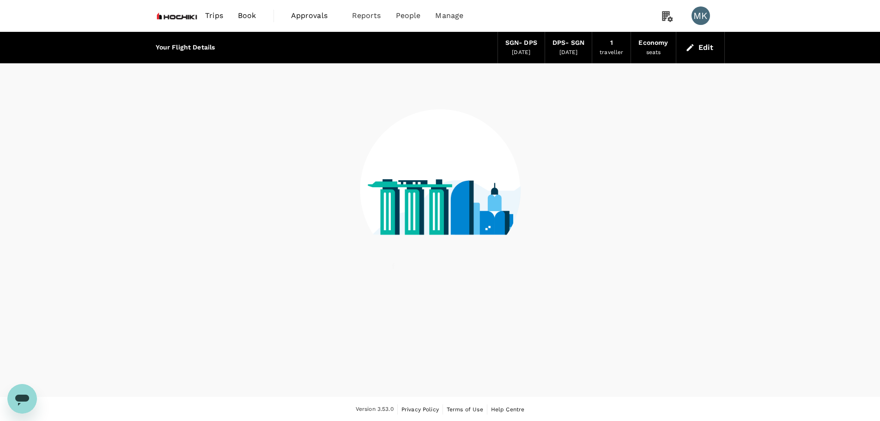
scroll to position [1, 0]
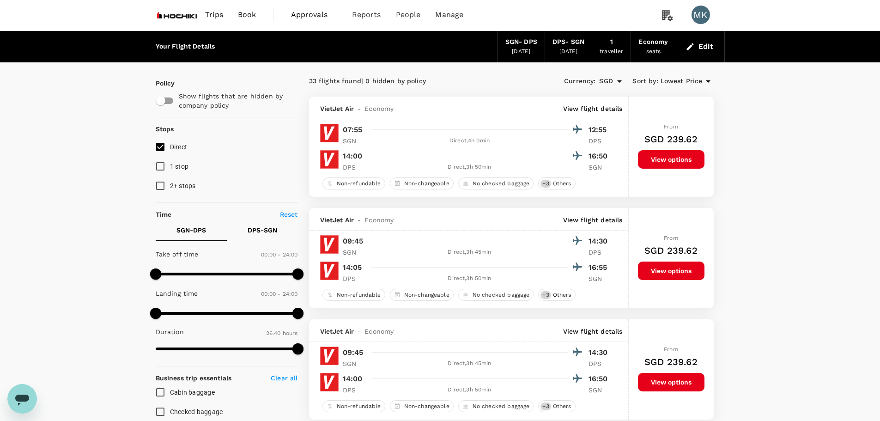
click at [709, 50] on button "Edit" at bounding box center [700, 46] width 33 height 15
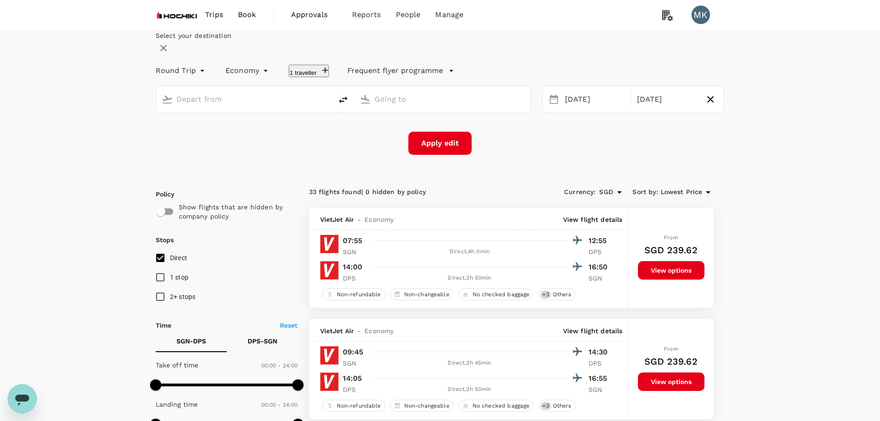
type input "Tan Son Nhat Intl (SGN)"
type input "Ngurah Rai Intl (DPS)"
click at [574, 109] on div "[DATE]" at bounding box center [596, 100] width 68 height 18
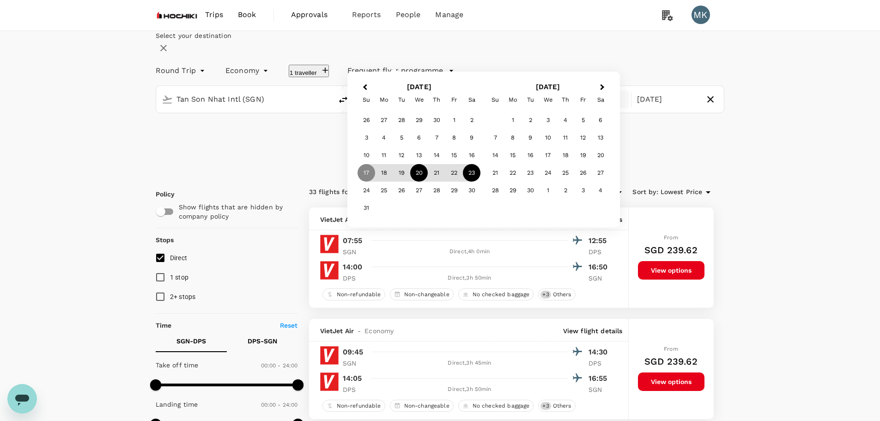
click at [428, 182] on div "20" at bounding box center [419, 173] width 18 height 18
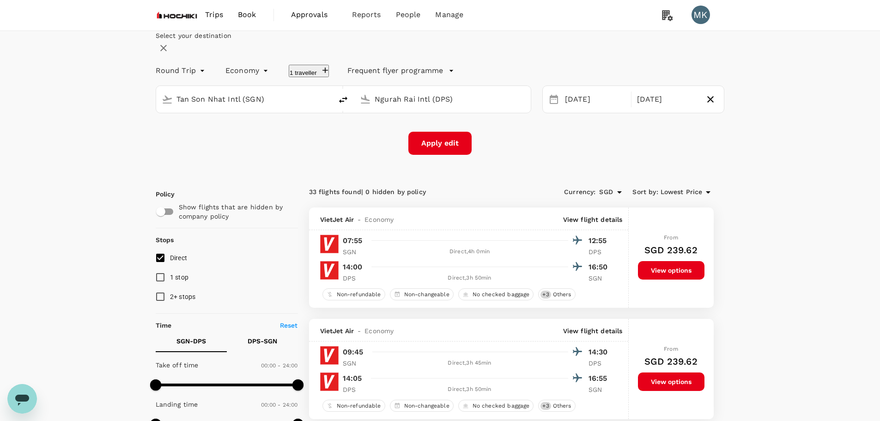
click at [442, 155] on button "Apply edit" at bounding box center [440, 143] width 63 height 23
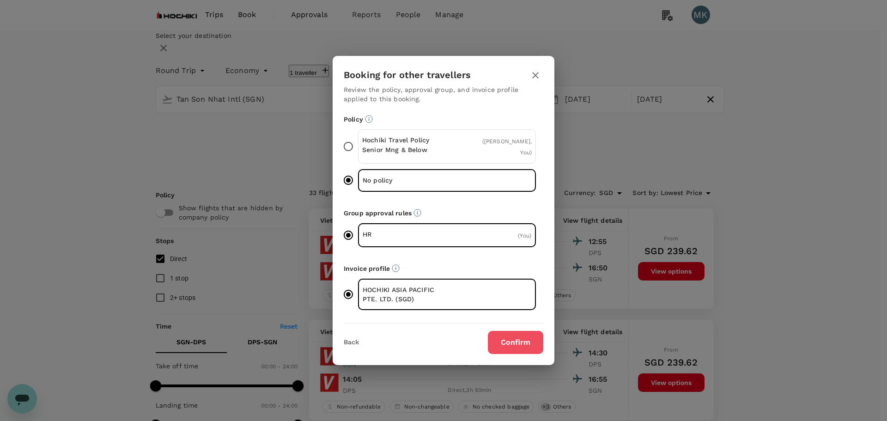
click at [524, 342] on button "Confirm" at bounding box center [515, 342] width 55 height 23
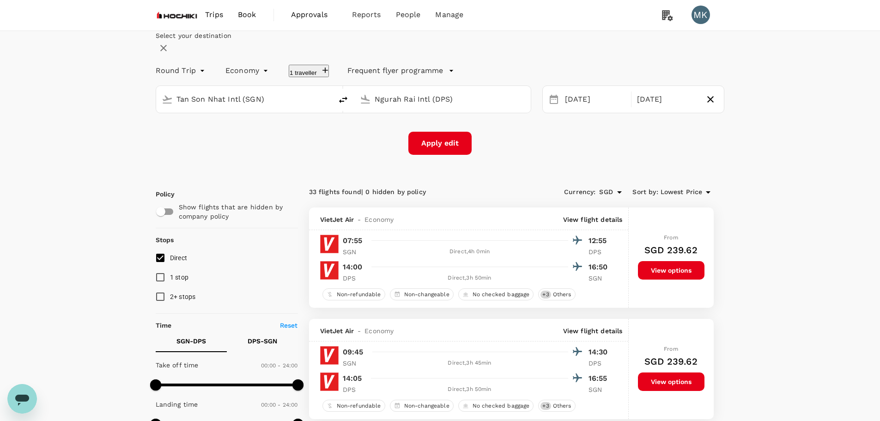
checkbox input "false"
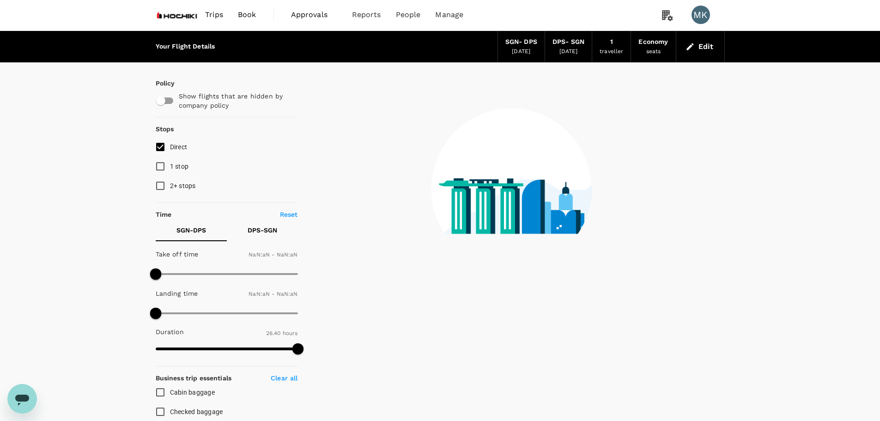
type input "1440"
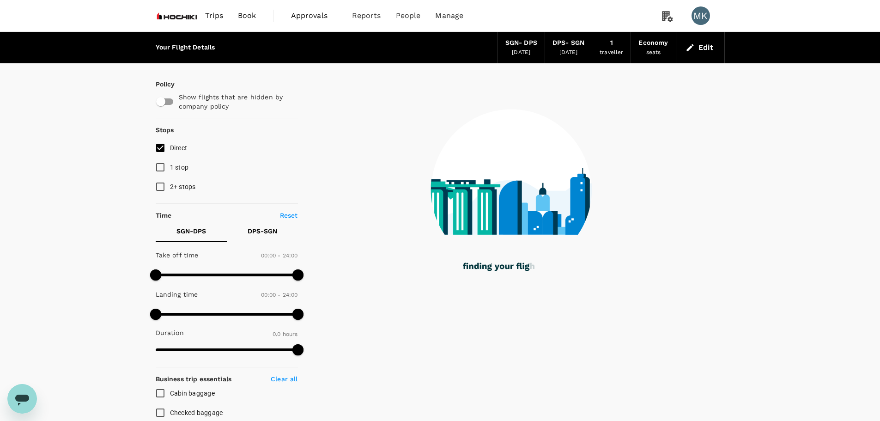
type input "1185"
checkbox input "true"
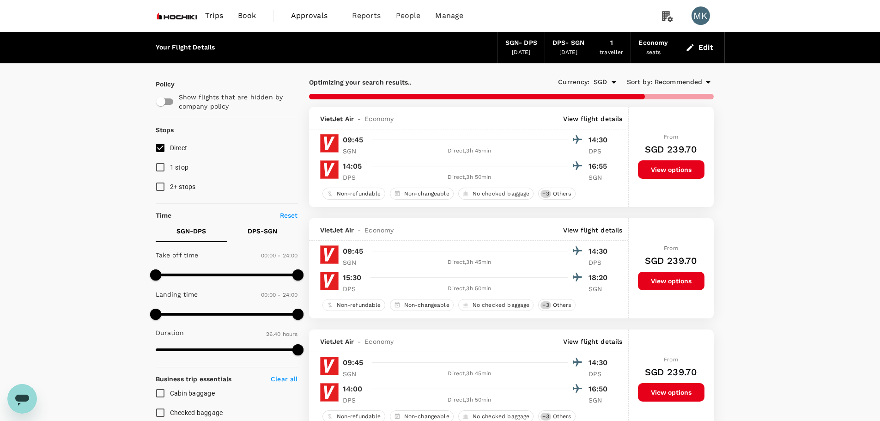
type input "1600"
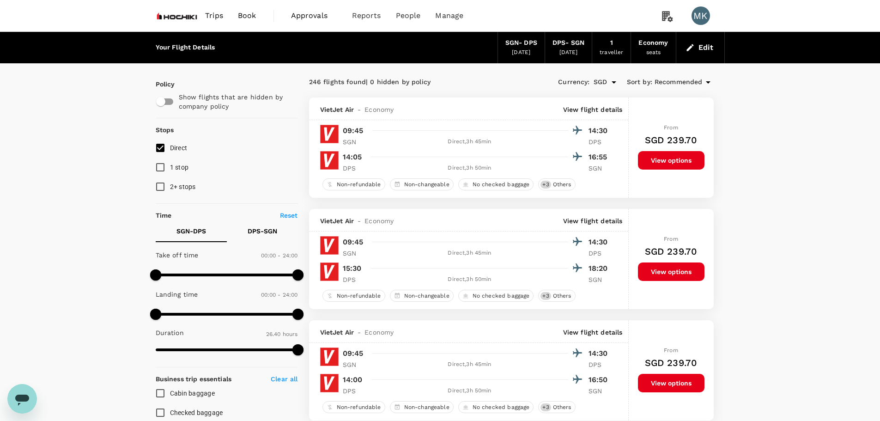
click at [191, 12] on img at bounding box center [177, 16] width 43 height 20
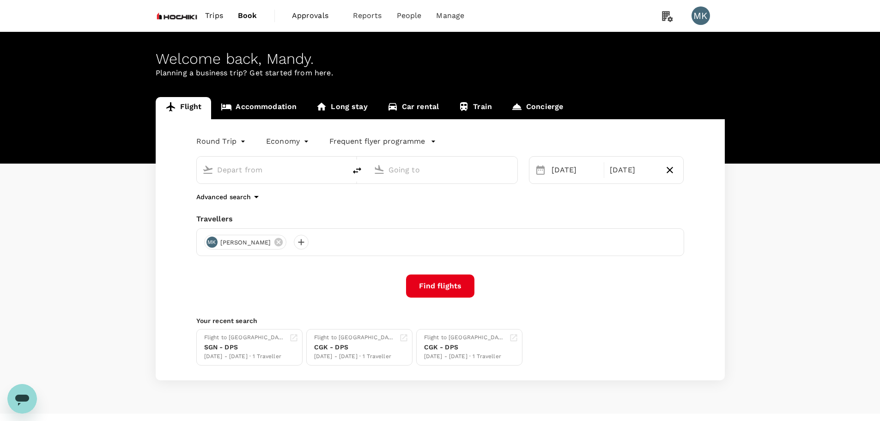
type input "Tan Son Nhat Intl (SGN)"
type input "Ngurah Rai Intl (DPS)"
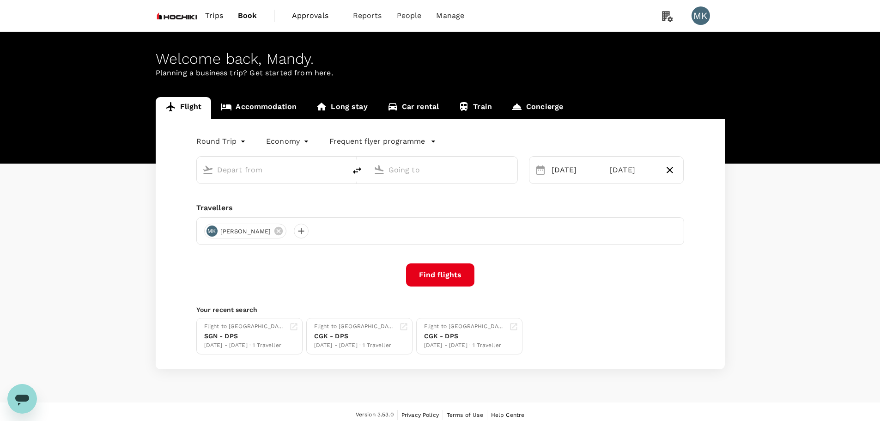
type input "Tan Son Nhat Intl (SGN)"
type input "Ngurah Rai Intl (DPS)"
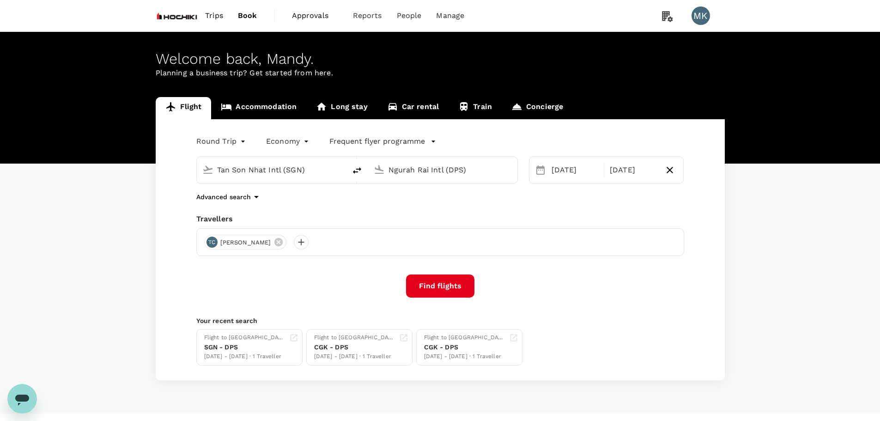
click at [281, 171] on input "Tan Son Nhat Intl (SGN)" at bounding box center [272, 170] width 110 height 14
click at [269, 197] on li "Noi Bai Intl HAN" at bounding box center [279, 206] width 213 height 20
type input "Noi Bai Intl (HAN)"
click at [452, 288] on button "Find flights" at bounding box center [440, 286] width 68 height 23
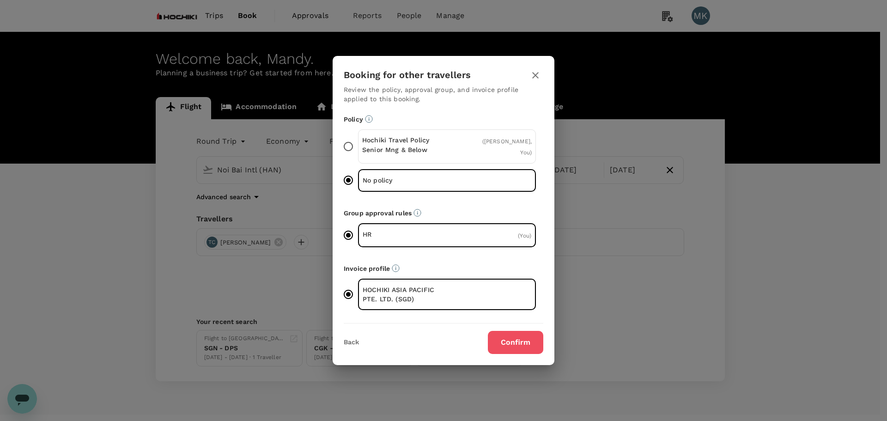
click at [526, 340] on button "Confirm" at bounding box center [515, 342] width 55 height 23
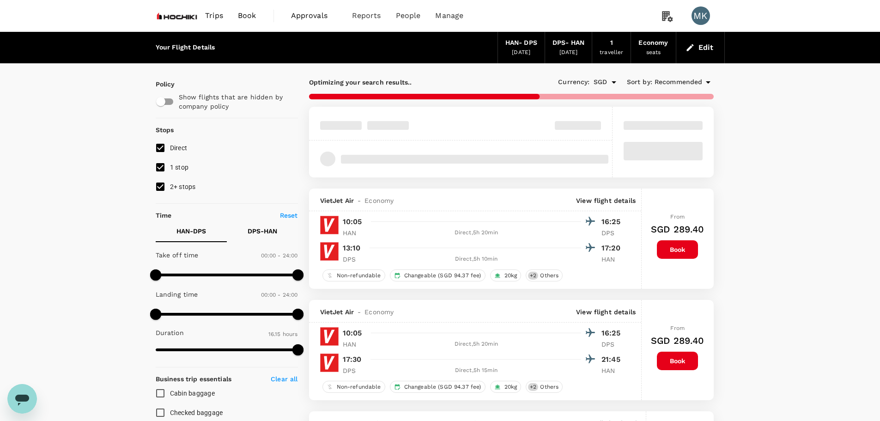
checkbox input "false"
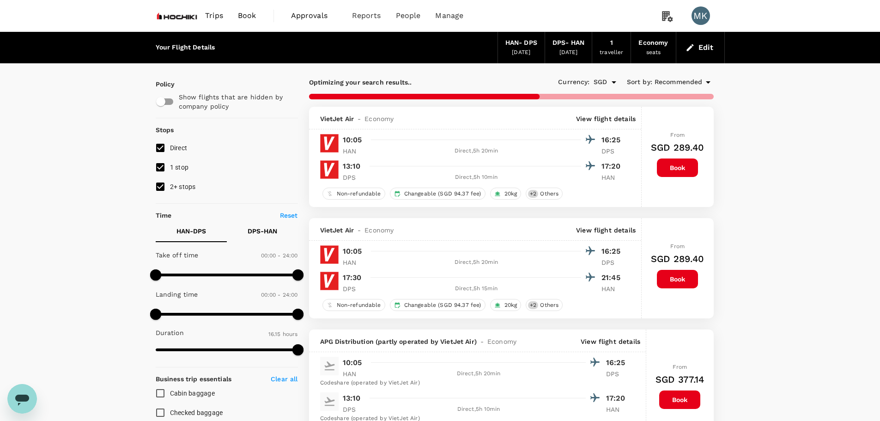
type input "1270"
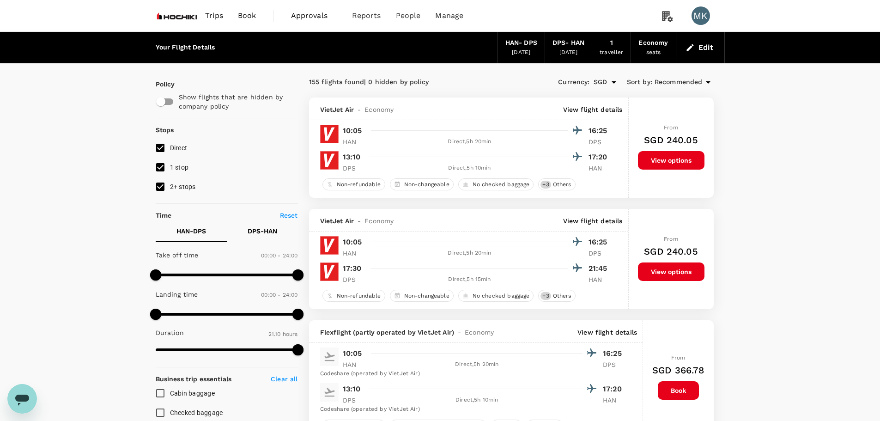
click at [677, 164] on button "View options" at bounding box center [671, 160] width 67 height 18
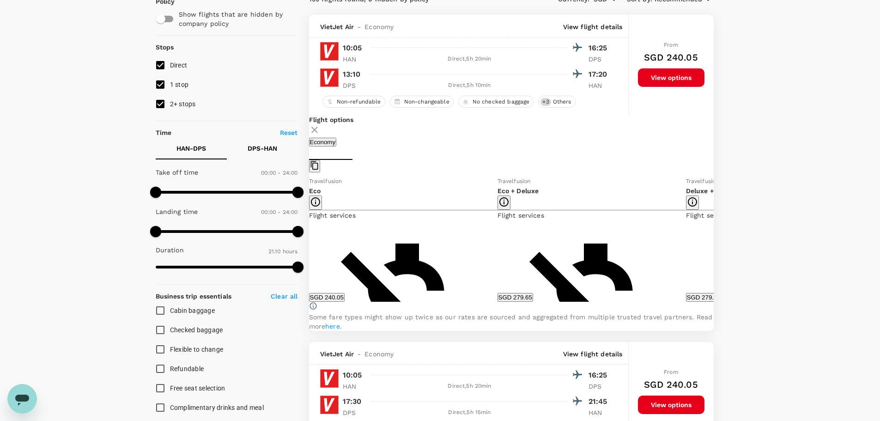
scroll to position [98, 0]
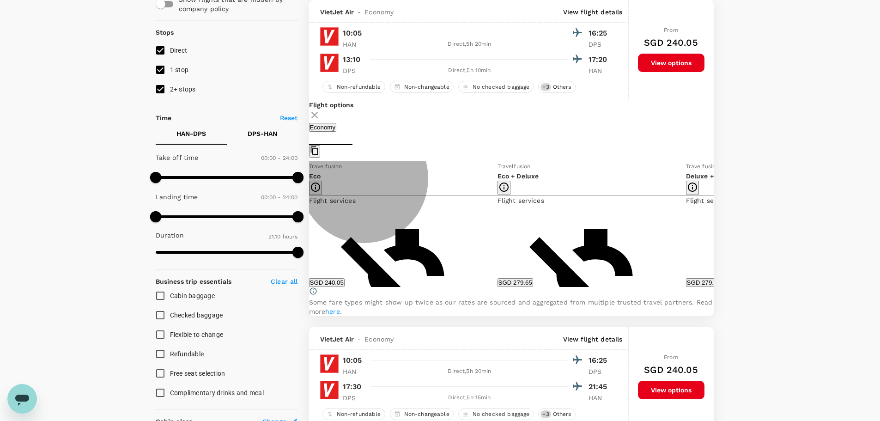
click at [345, 287] on button "SGD 240.05" at bounding box center [327, 282] width 36 height 9
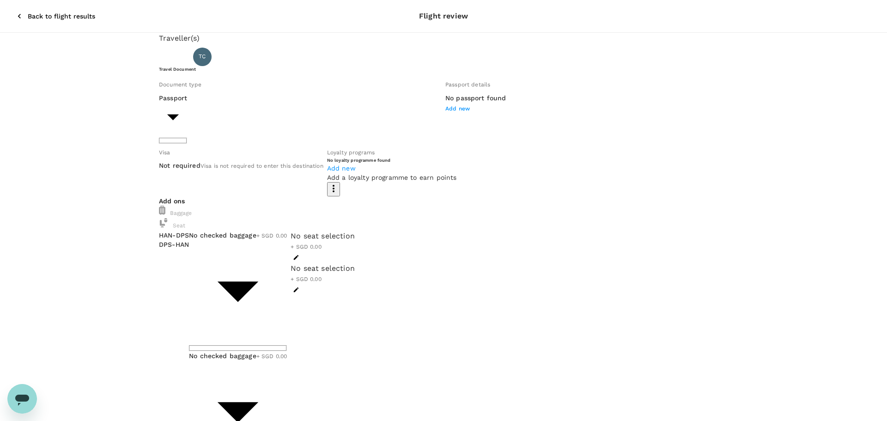
click at [326, 246] on body "Back to flight results Flight review Traveller(s) Traveller 1 : TC Tracy Chen T…" at bounding box center [443, 421] width 887 height 842
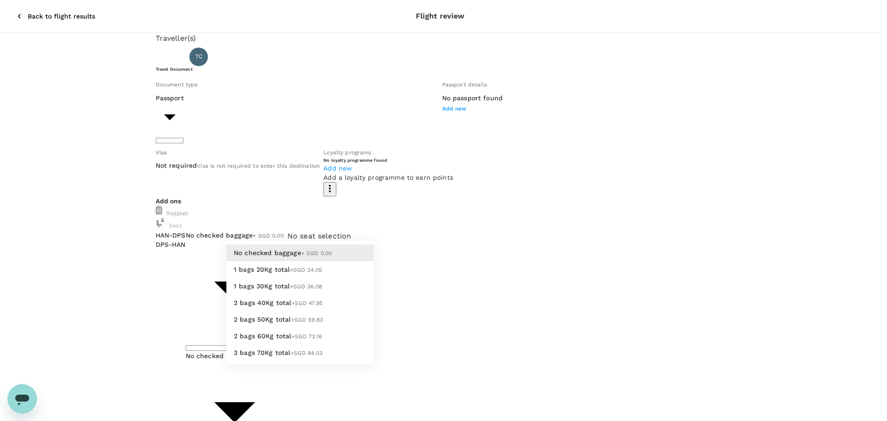
click at [11, 7] on div at bounding box center [443, 210] width 887 height 421
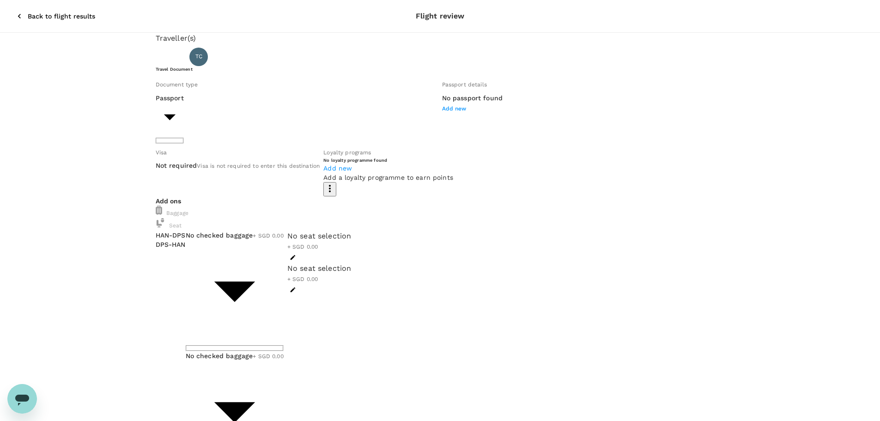
click at [15, 12] on icon "button" at bounding box center [19, 16] width 9 height 9
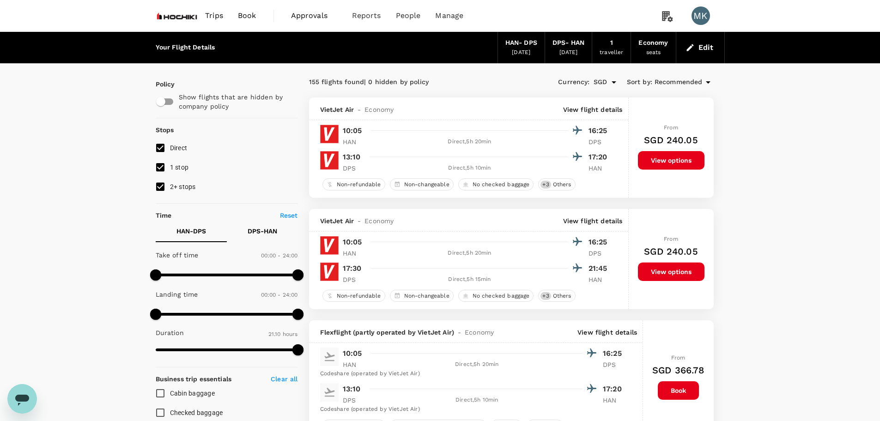
click at [704, 81] on icon at bounding box center [708, 82] width 11 height 11
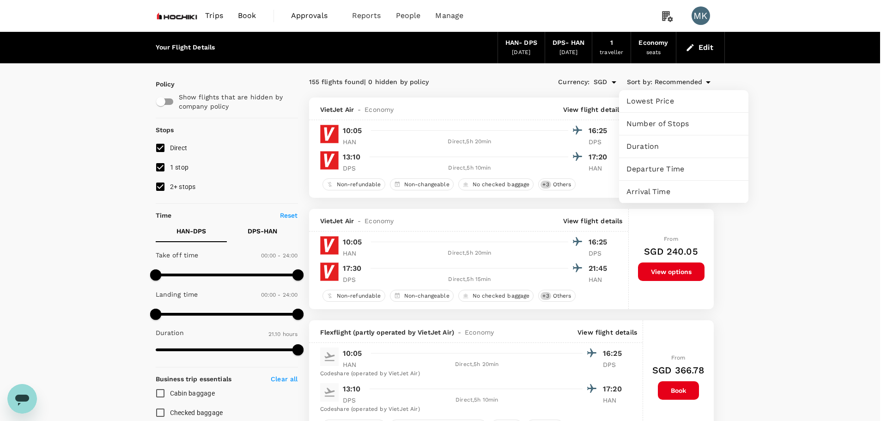
click at [825, 122] on div at bounding box center [443, 210] width 887 height 421
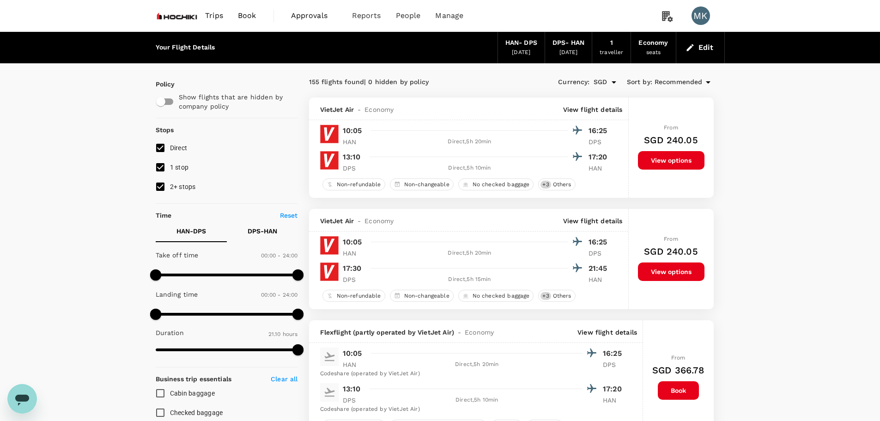
click at [703, 46] on button "Edit" at bounding box center [700, 47] width 33 height 15
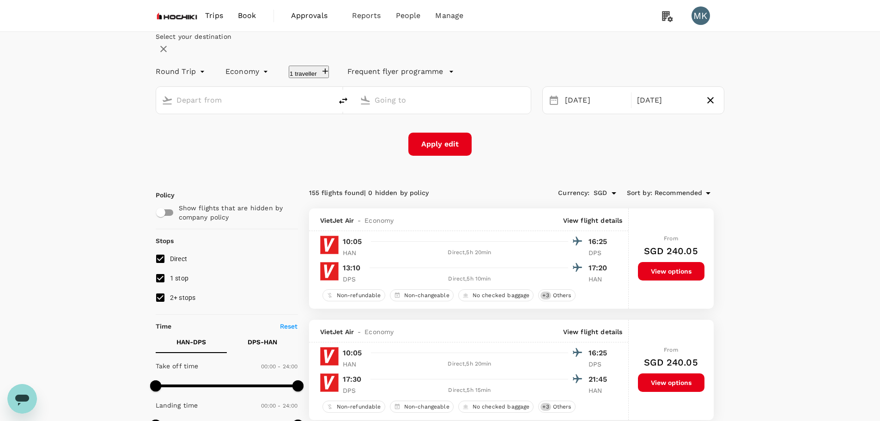
type input "Noi Bai Intl (HAN)"
type input "Ngurah Rai Intl (DPS)"
click at [563, 110] on div "[DATE]" at bounding box center [596, 101] width 68 height 18
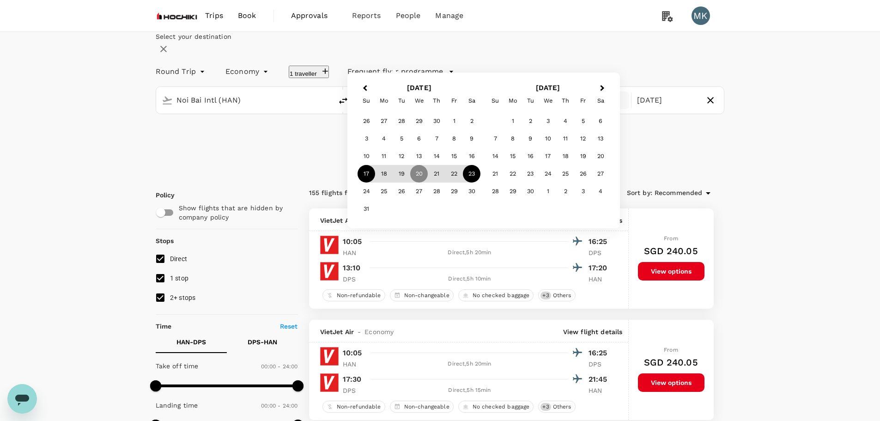
click at [375, 183] on div "17" at bounding box center [367, 174] width 18 height 18
click at [481, 183] on div "23" at bounding box center [472, 174] width 18 height 18
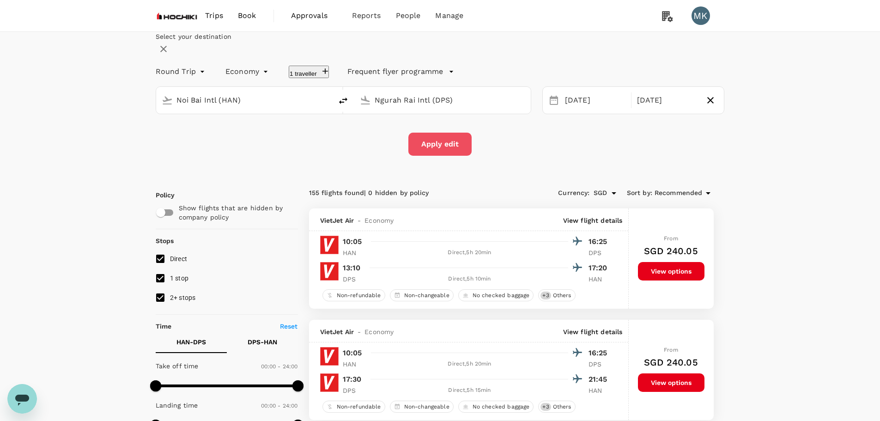
click at [448, 156] on button "Apply edit" at bounding box center [440, 144] width 63 height 23
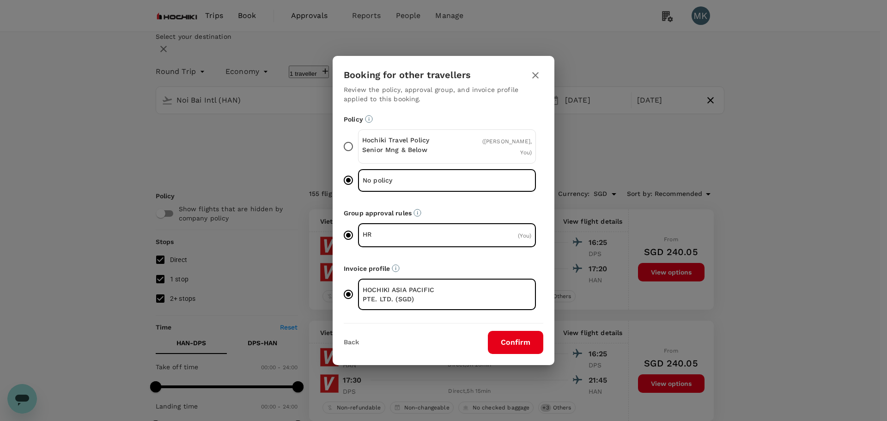
click at [535, 340] on button "Confirm" at bounding box center [515, 342] width 55 height 23
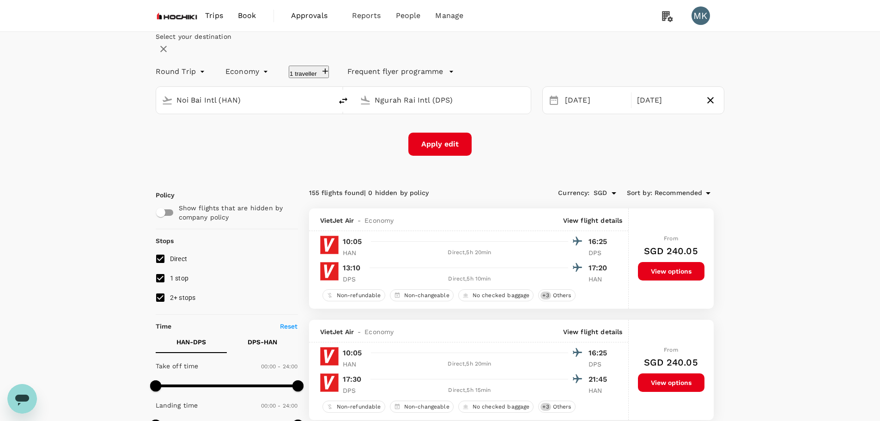
checkbox input "false"
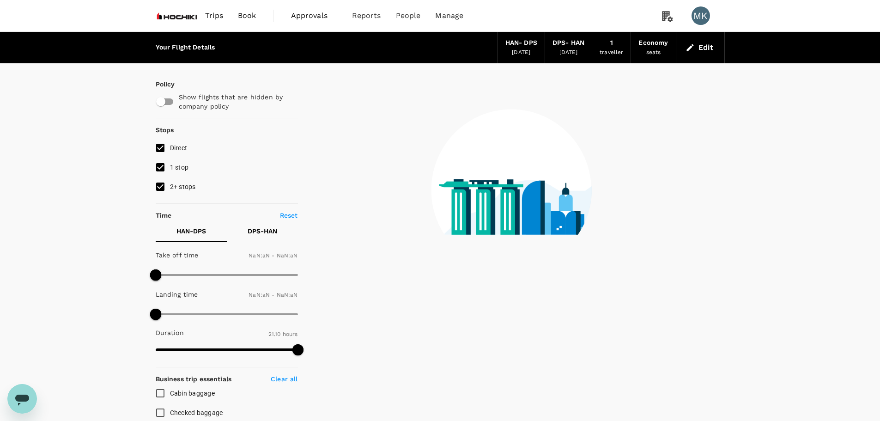
type input "1440"
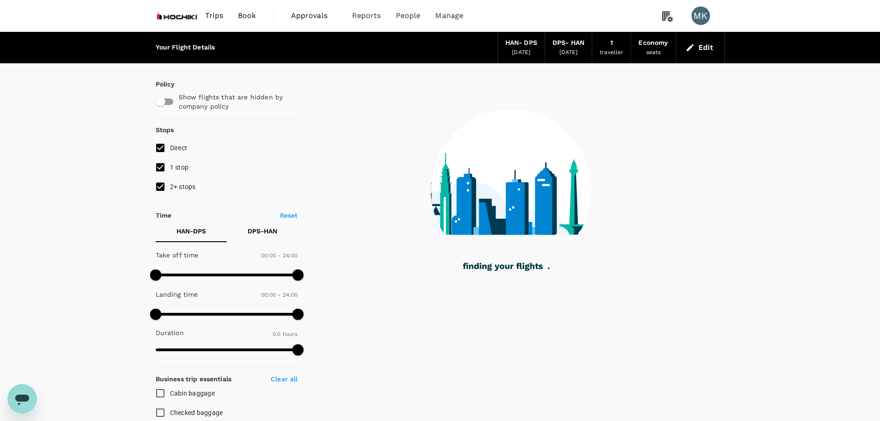
type input "975"
checkbox input "true"
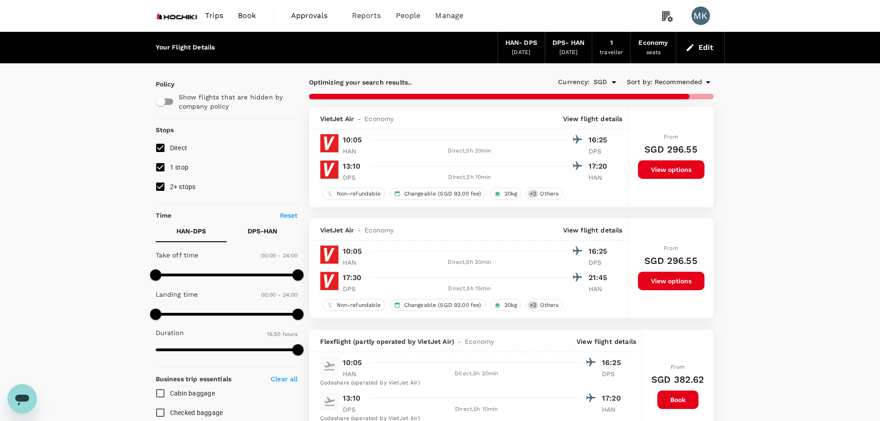
type input "1270"
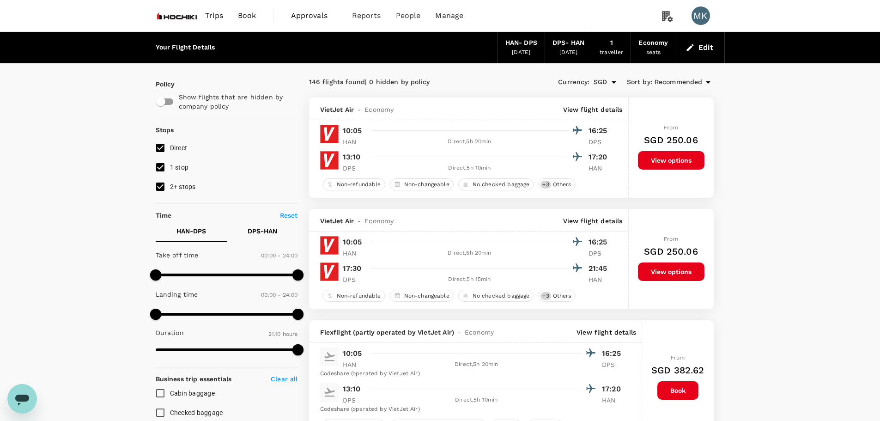
click at [187, 18] on img at bounding box center [177, 16] width 43 height 20
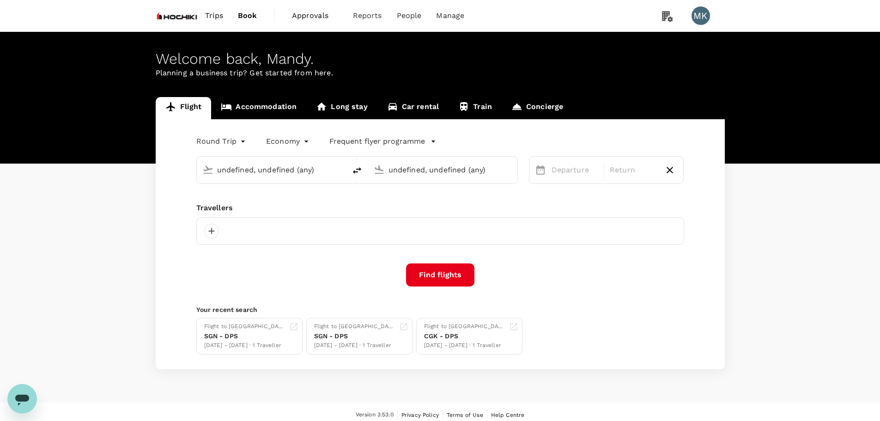
type input "Noi Bai Intl (HAN)"
type input "Ngurah Rai Intl (DPS)"
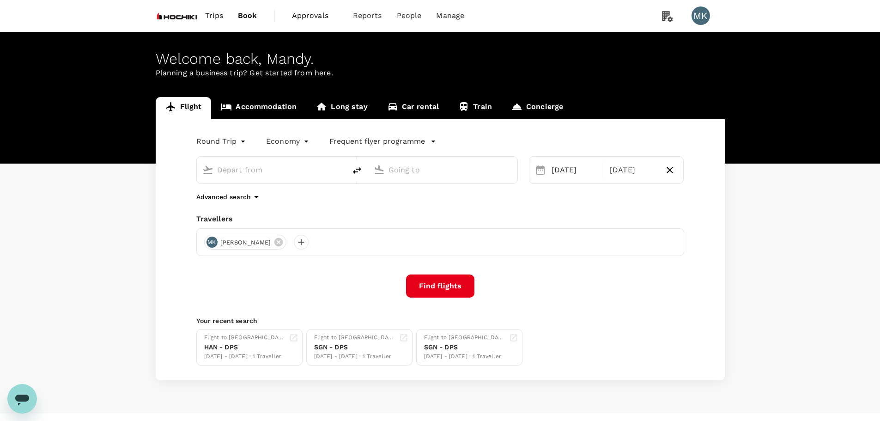
type input "Noi Bai Intl (HAN)"
type input "Ngurah Rai Intl (DPS)"
type input "Noi Bai Intl (HAN)"
type input "Ngurah Rai Intl (DPS)"
click at [278, 172] on input "Noi Bai Intl (HAN)" at bounding box center [272, 170] width 110 height 14
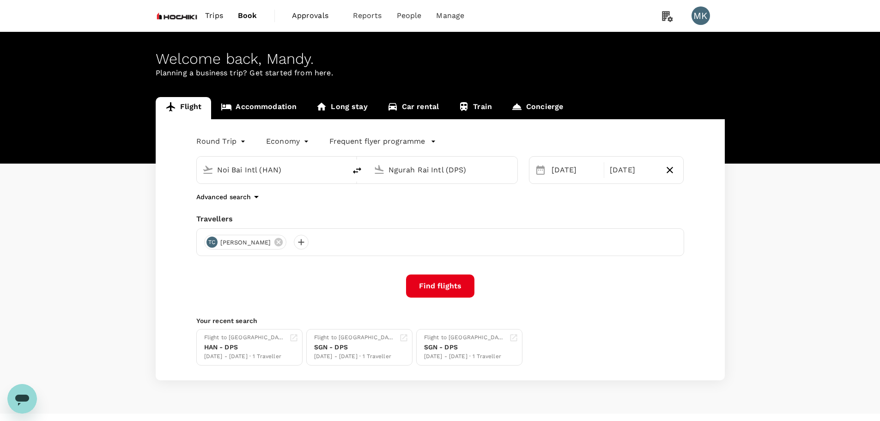
click at [278, 172] on input "Noi Bai Intl (HAN)" at bounding box center [272, 170] width 110 height 14
click at [265, 206] on p "Ninoy Aquino Intl" at bounding box center [285, 206] width 162 height 9
type input "Ninoy Aquino Intl (MNL)"
click at [447, 283] on button "Find flights" at bounding box center [440, 286] width 68 height 23
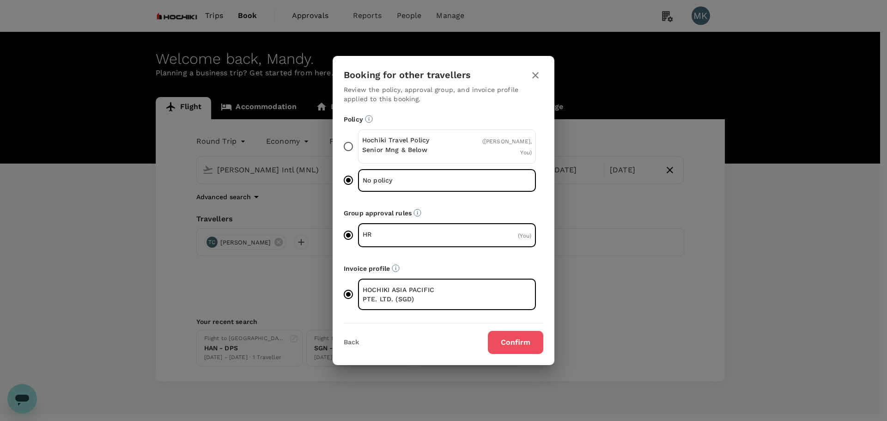
click at [514, 339] on button "Confirm" at bounding box center [515, 342] width 55 height 23
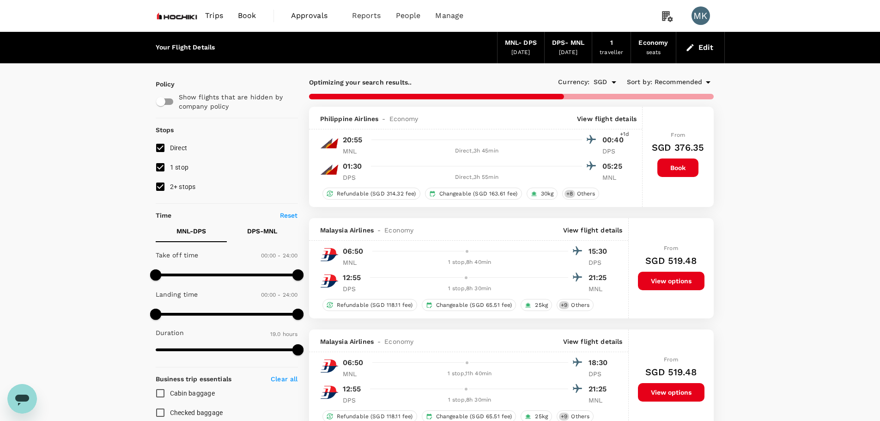
type input "1805"
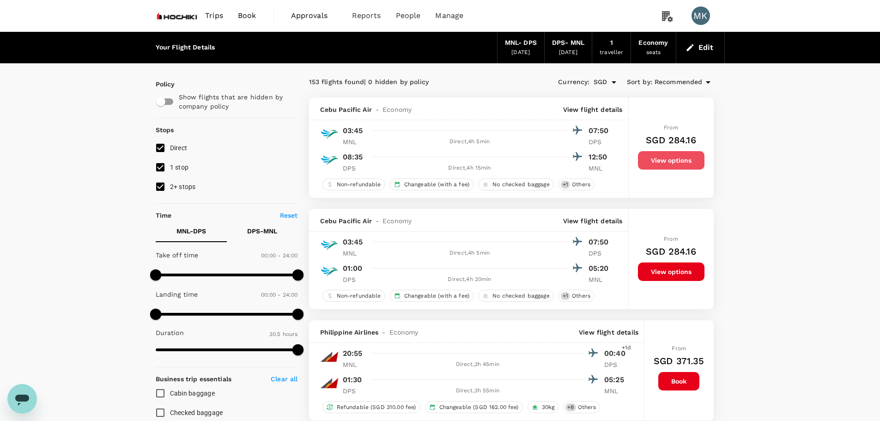
click at [678, 162] on button "View options" at bounding box center [671, 160] width 67 height 18
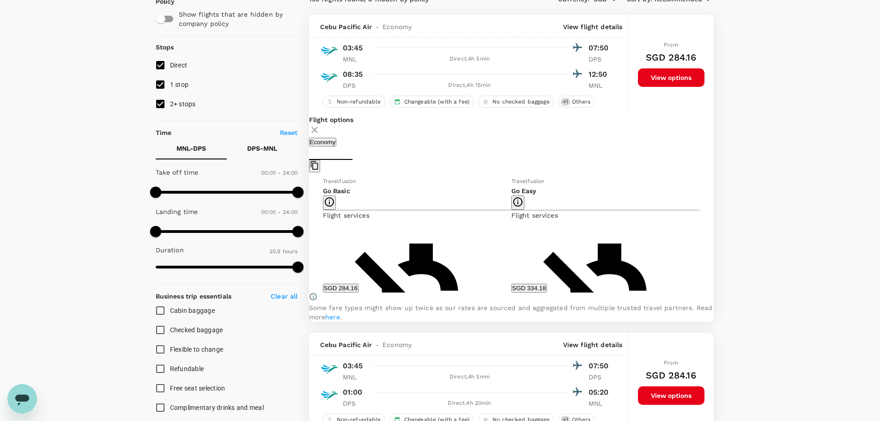
scroll to position [98, 0]
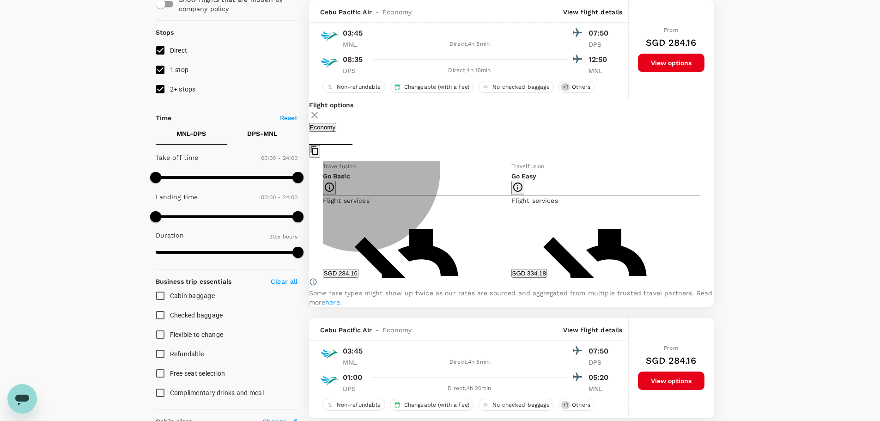
click at [359, 277] on button "SGD 284.16" at bounding box center [341, 273] width 36 height 9
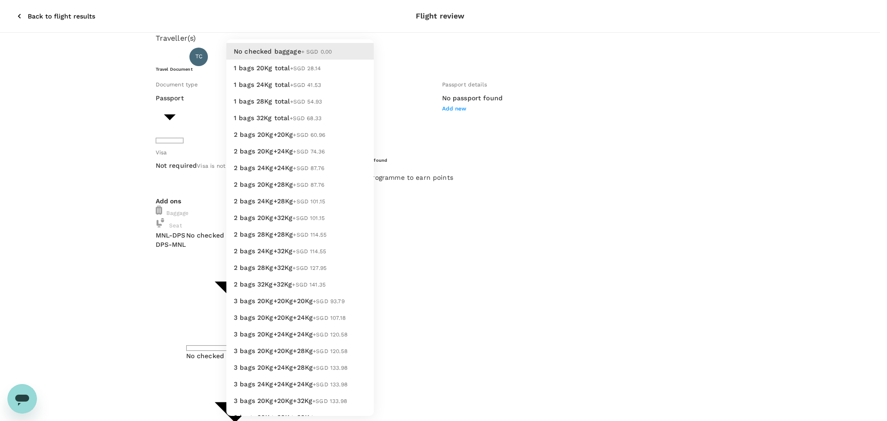
click at [272, 233] on body "Back to flight results Flight review Traveller(s) Traveller 1 : TC Tracy Chen T…" at bounding box center [443, 421] width 887 height 842
drag, startPoint x: 63, startPoint y: 98, endPoint x: 36, endPoint y: 45, distance: 60.2
click at [61, 95] on div at bounding box center [443, 210] width 887 height 421
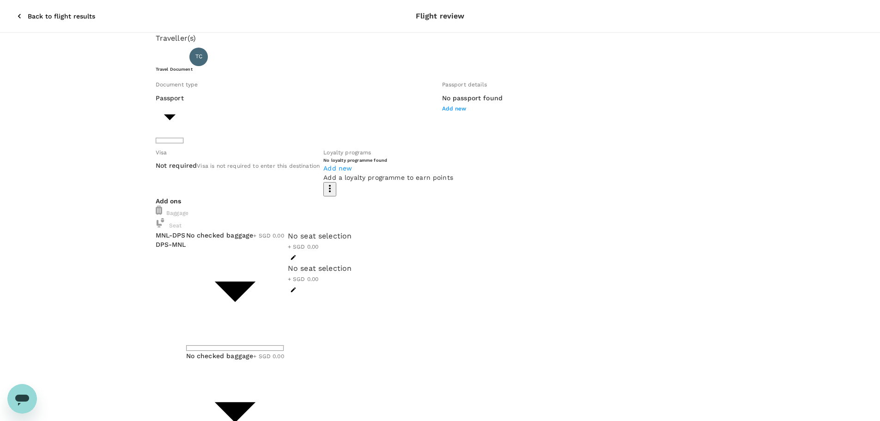
click at [15, 12] on icon "button" at bounding box center [19, 16] width 9 height 9
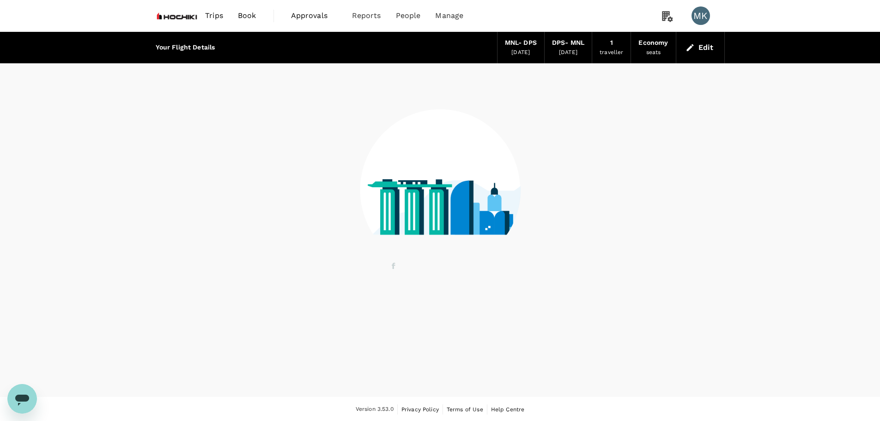
scroll to position [1, 0]
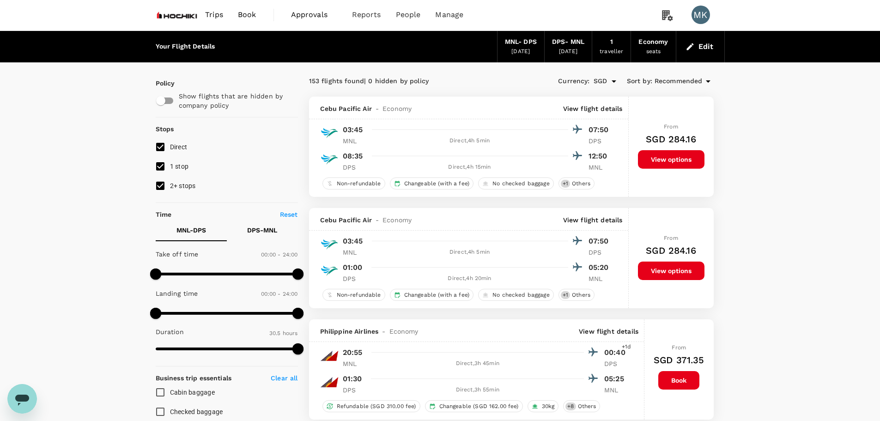
type input "SGD"
type input "1440"
click at [698, 49] on button "Edit" at bounding box center [700, 46] width 33 height 15
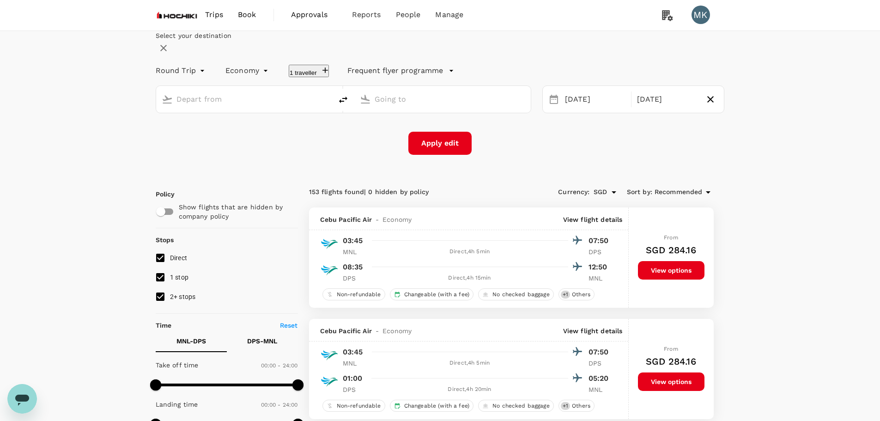
type input "Ninoy Aquino Intl (MNL)"
type input "Ngurah Rai Intl (DPS)"
click at [574, 109] on div "[DATE]" at bounding box center [596, 100] width 68 height 18
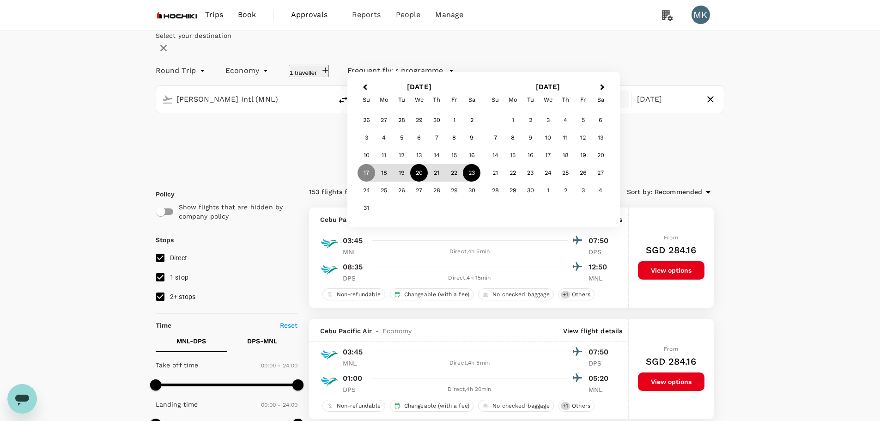
click at [428, 182] on div "20" at bounding box center [419, 173] width 18 height 18
click at [481, 182] on div "23" at bounding box center [472, 173] width 18 height 18
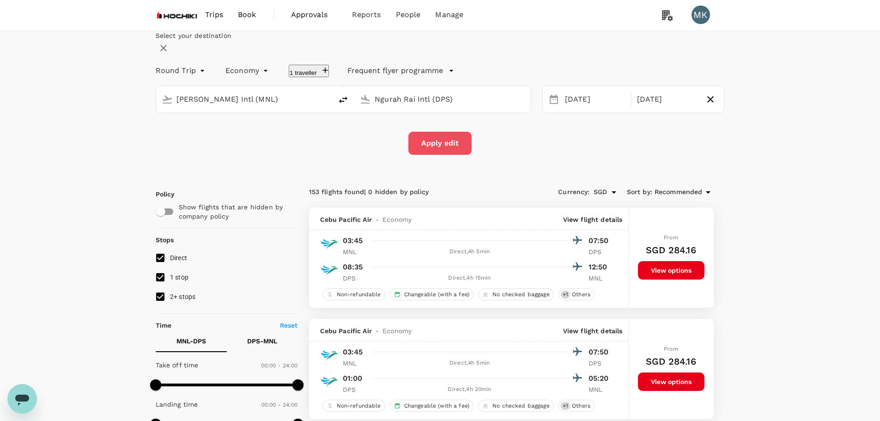
click at [438, 155] on button "Apply edit" at bounding box center [440, 143] width 63 height 23
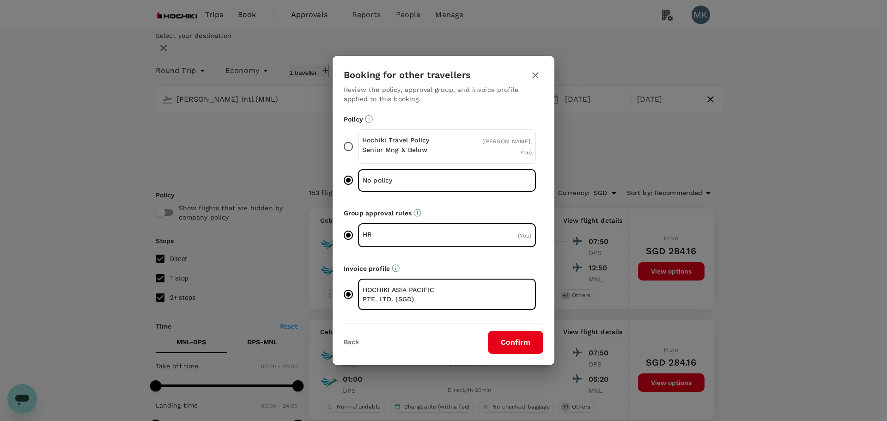
click at [519, 346] on button "Confirm" at bounding box center [515, 342] width 55 height 23
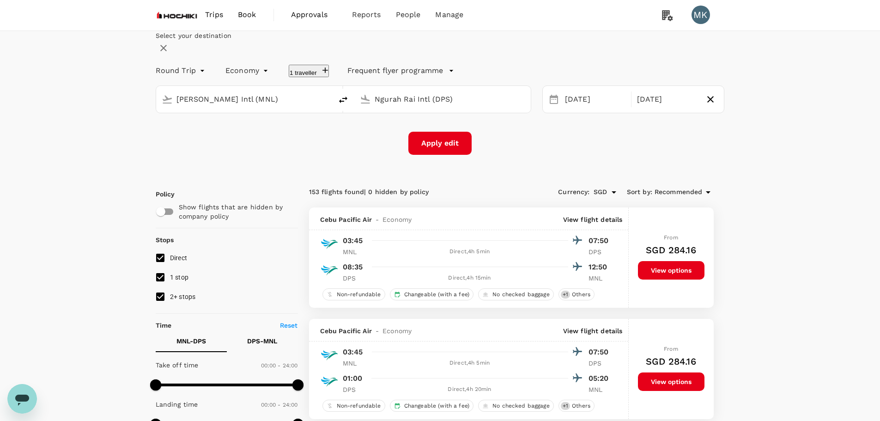
checkbox input "false"
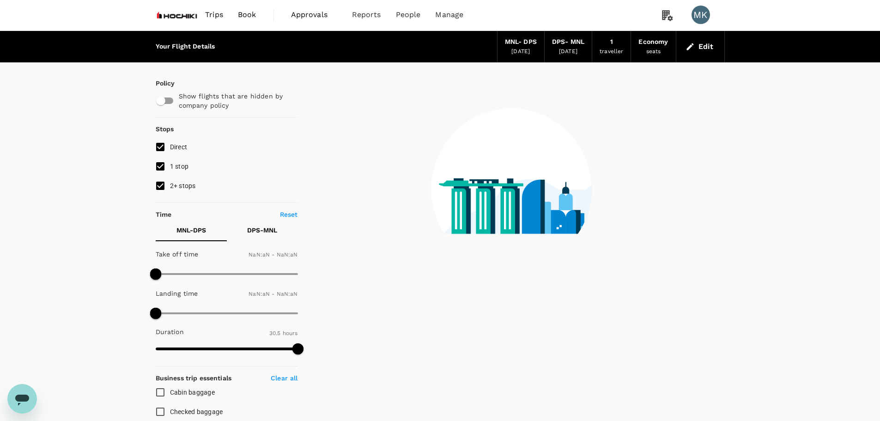
type input "1440"
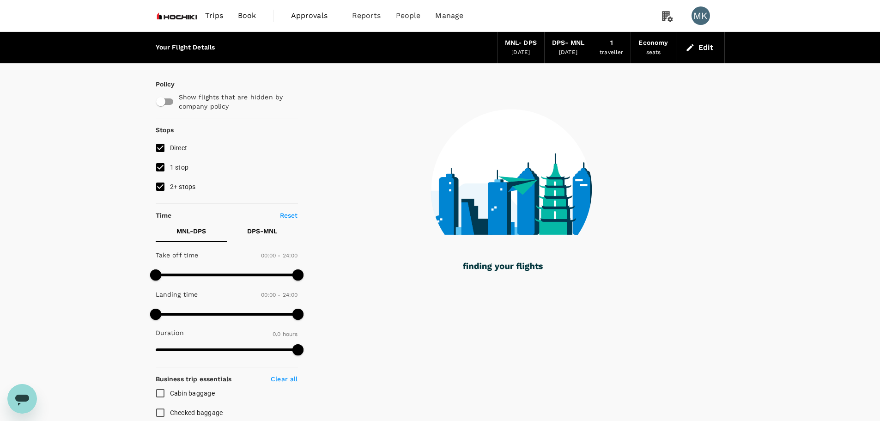
type input "1140"
checkbox input "true"
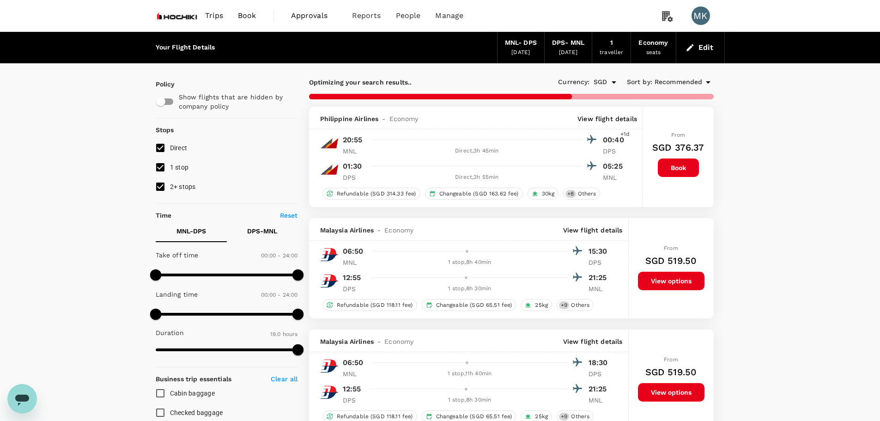
type input "1805"
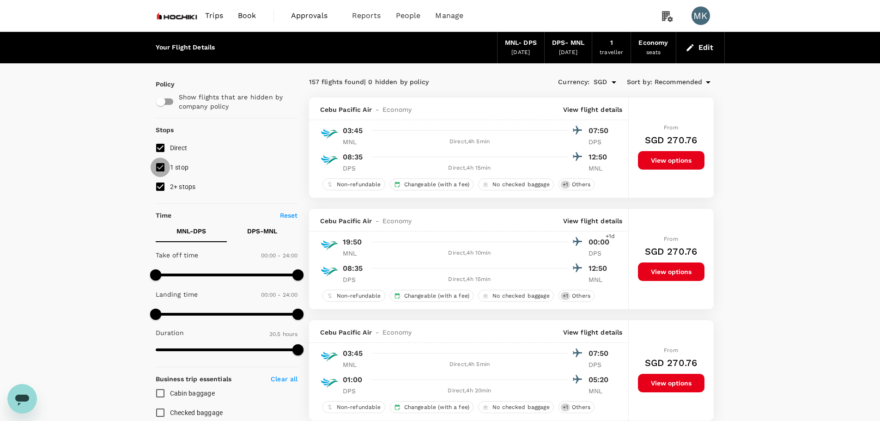
click at [167, 166] on input "1 stop" at bounding box center [160, 167] width 19 height 19
checkbox input "false"
click at [161, 184] on input "2+ stops" at bounding box center [160, 186] width 19 height 19
checkbox input "false"
drag, startPoint x: 187, startPoint y: 17, endPoint x: 207, endPoint y: 1, distance: 25.1
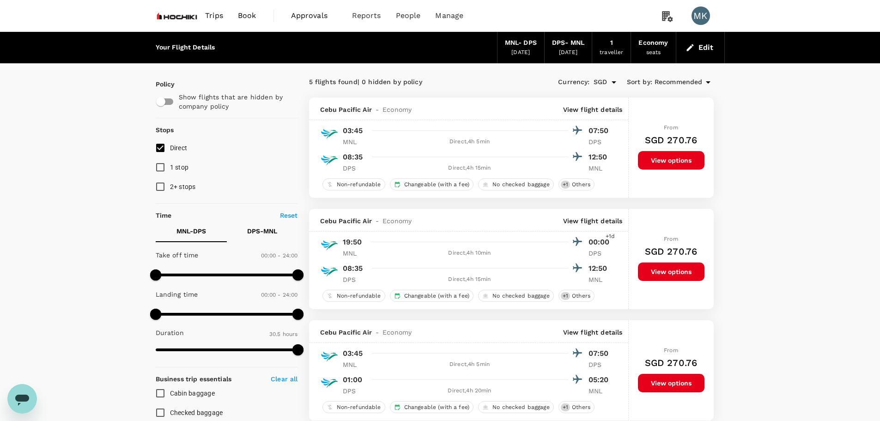
click at [188, 16] on img at bounding box center [177, 16] width 43 height 20
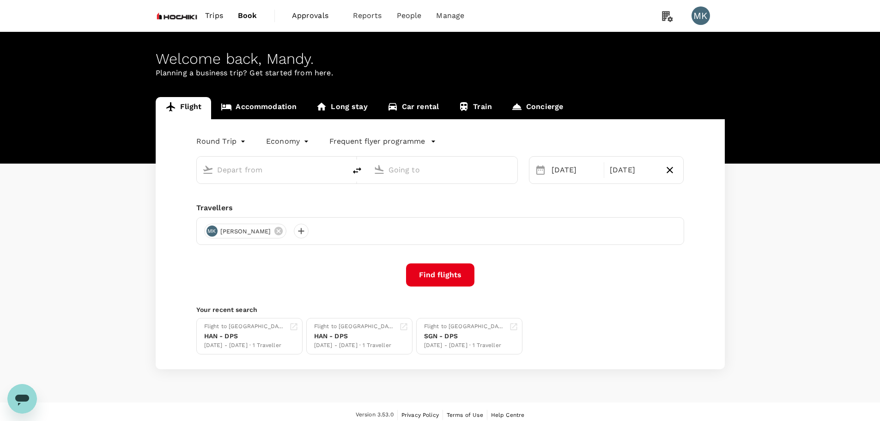
type input "Ninoy Aquino Intl (MNL)"
type input "Ngurah Rai Intl (DPS)"
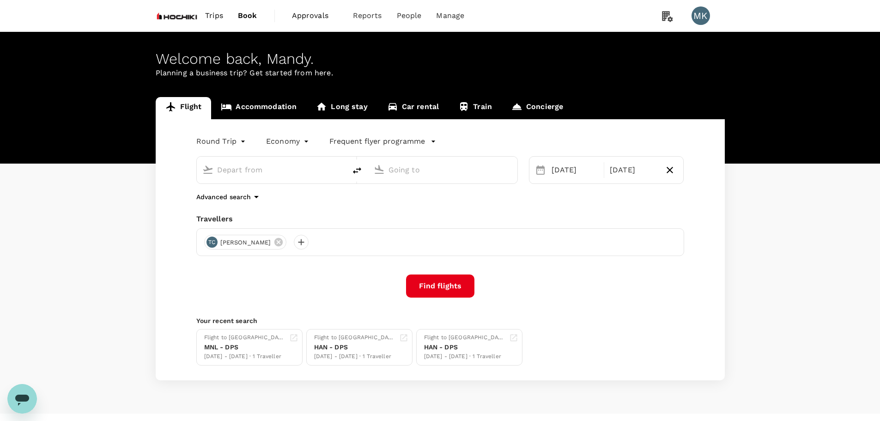
type input "Ninoy Aquino Intl (MNL)"
type input "Ngurah Rai Intl (DPS)"
click at [308, 165] on input "Ninoy Aquino Intl (MNL)" at bounding box center [272, 170] width 110 height 14
click at [305, 168] on input "Ninoy Aquino Intl (MNL)" at bounding box center [272, 170] width 110 height 14
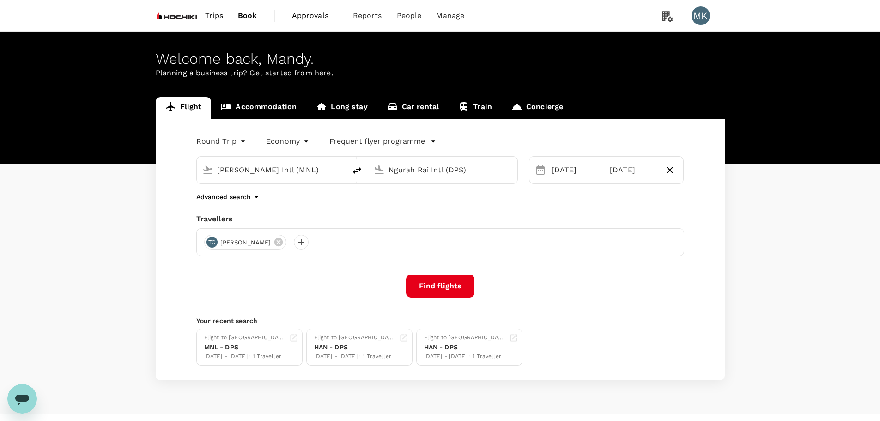
click at [305, 168] on input "Ninoy Aquino Intl (MNL)" at bounding box center [272, 170] width 110 height 14
type input "b"
click at [292, 187] on p "[GEOGRAPHIC_DATA], [GEOGRAPHIC_DATA]" at bounding box center [285, 188] width 185 height 9
type input "Bangkok, Thailand (any)"
click at [562, 168] on div "[DATE]" at bounding box center [575, 170] width 54 height 18
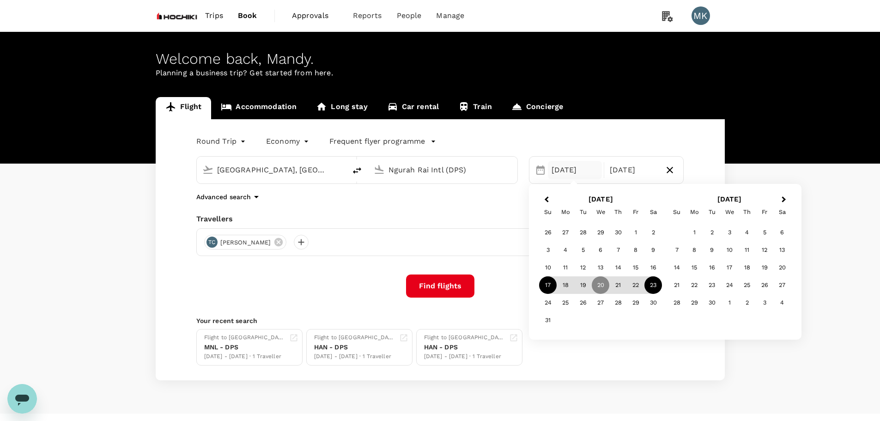
click at [553, 284] on div "17" at bounding box center [548, 285] width 18 height 18
click at [657, 286] on div "23" at bounding box center [654, 285] width 18 height 18
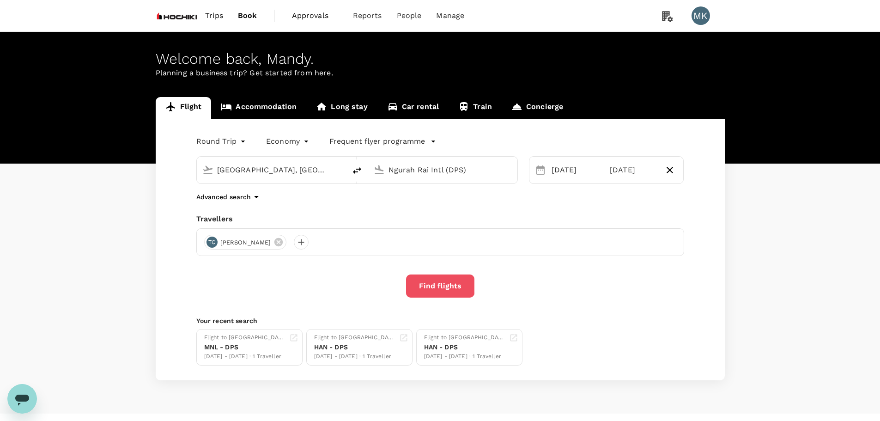
click at [433, 286] on button "Find flights" at bounding box center [440, 286] width 68 height 23
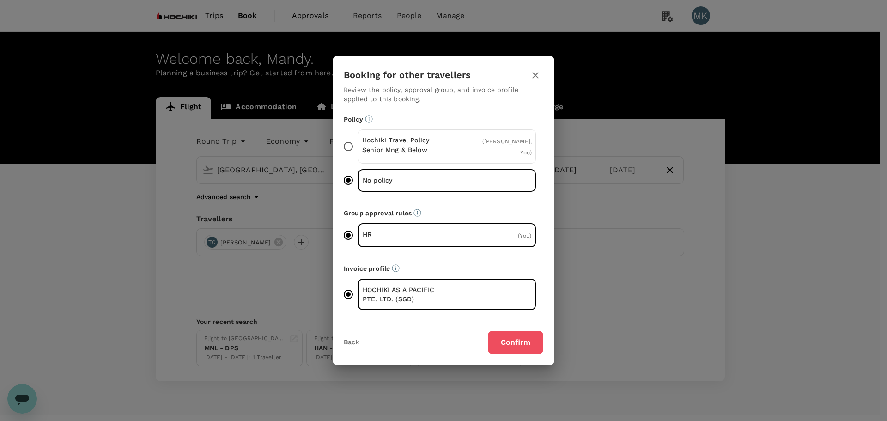
click at [509, 345] on button "Confirm" at bounding box center [515, 342] width 55 height 23
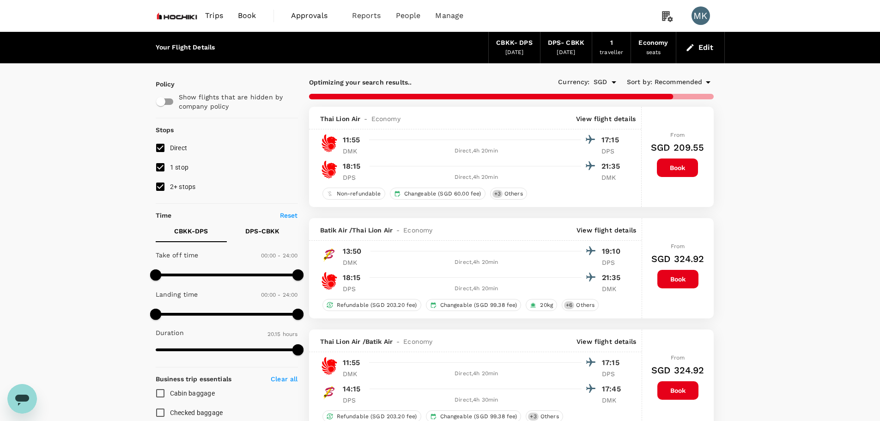
type input "1615"
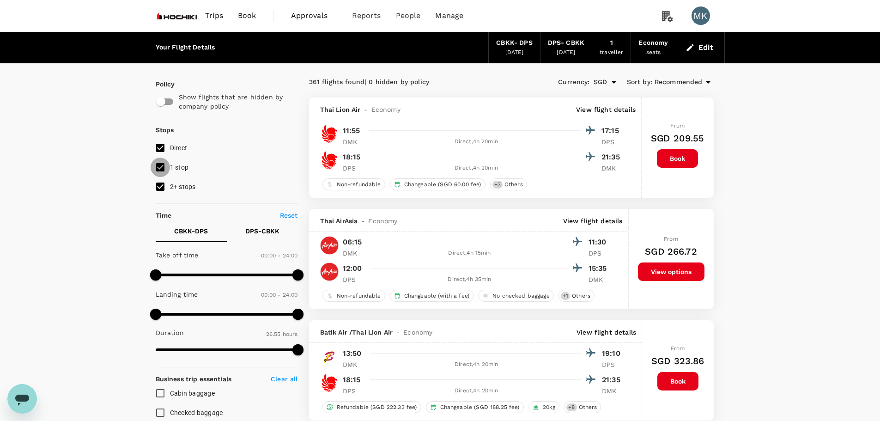
click at [162, 167] on input "1 stop" at bounding box center [160, 167] width 19 height 19
checkbox input "false"
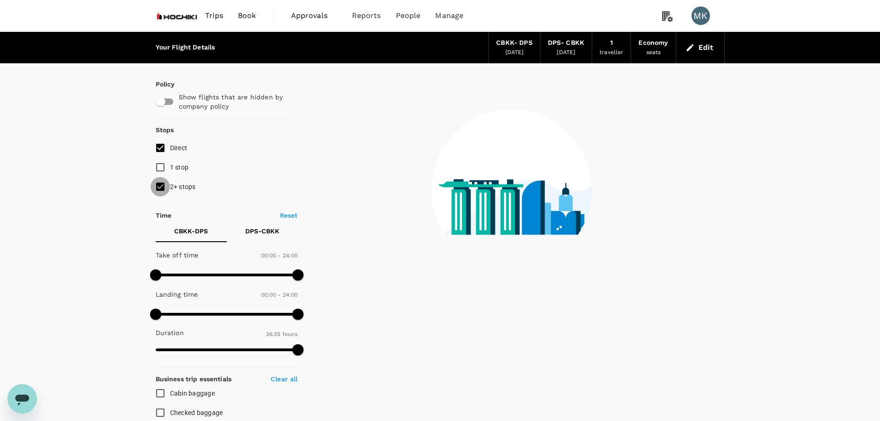
click at [161, 184] on input "2+ stops" at bounding box center [160, 186] width 19 height 19
checkbox input "false"
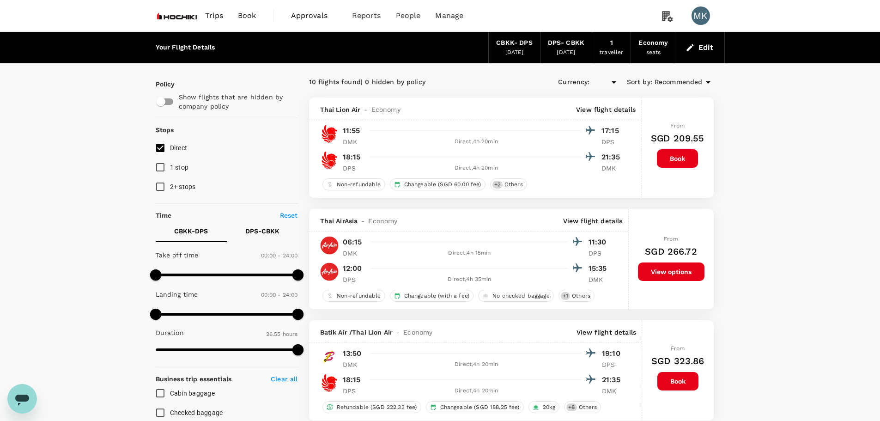
type input "SGD"
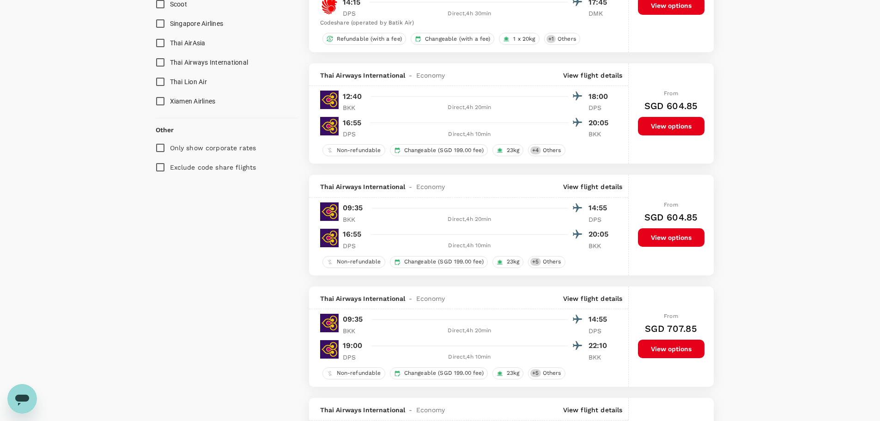
scroll to position [616, 0]
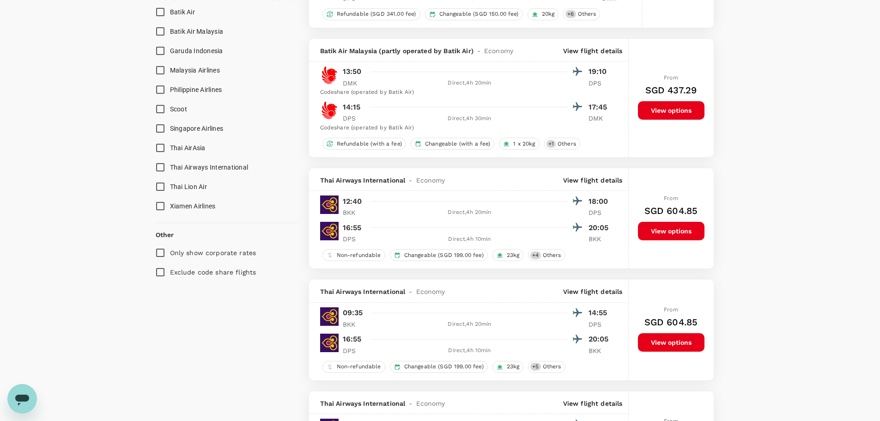
click at [163, 168] on input "Thai Airways International" at bounding box center [160, 167] width 19 height 19
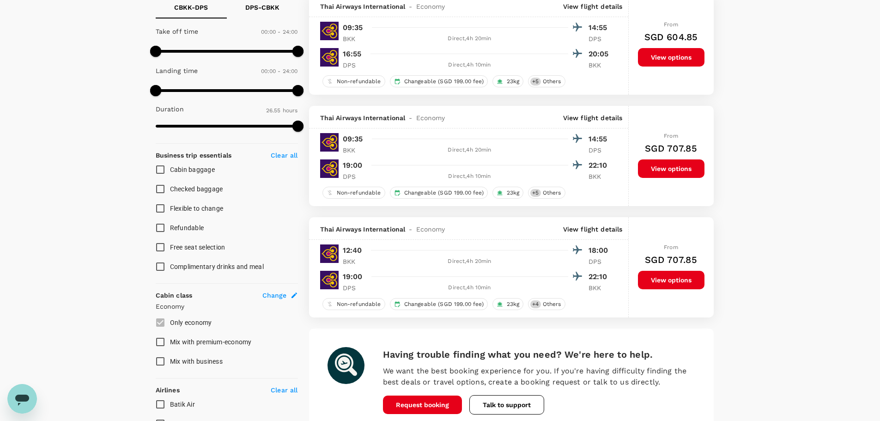
scroll to position [308, 0]
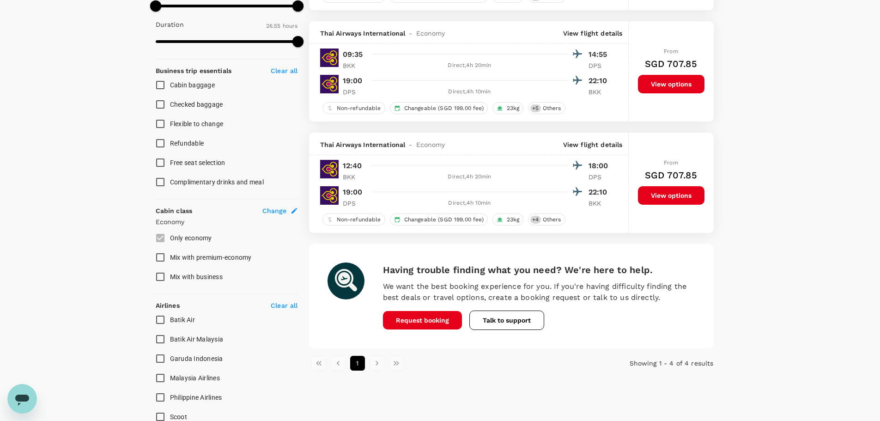
checkbox input "false"
checkbox input "true"
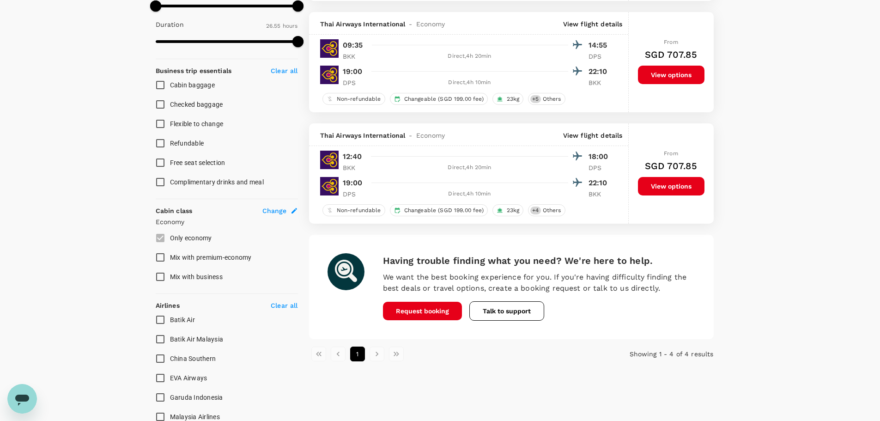
scroll to position [0, 0]
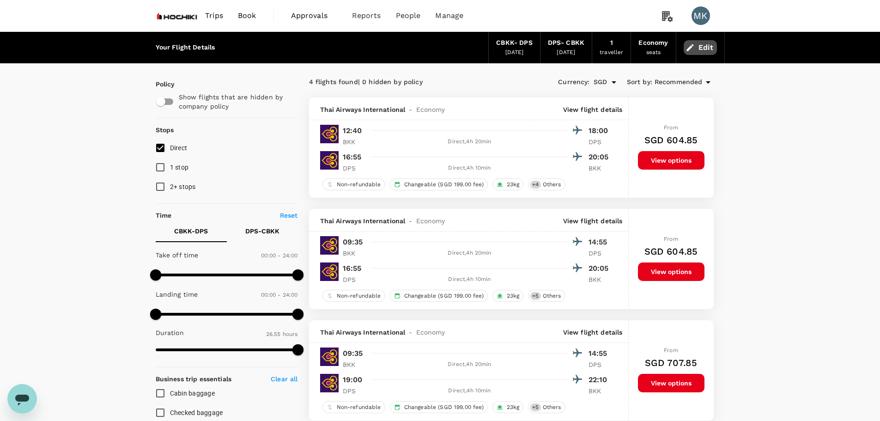
click at [704, 46] on button "Edit" at bounding box center [700, 47] width 33 height 15
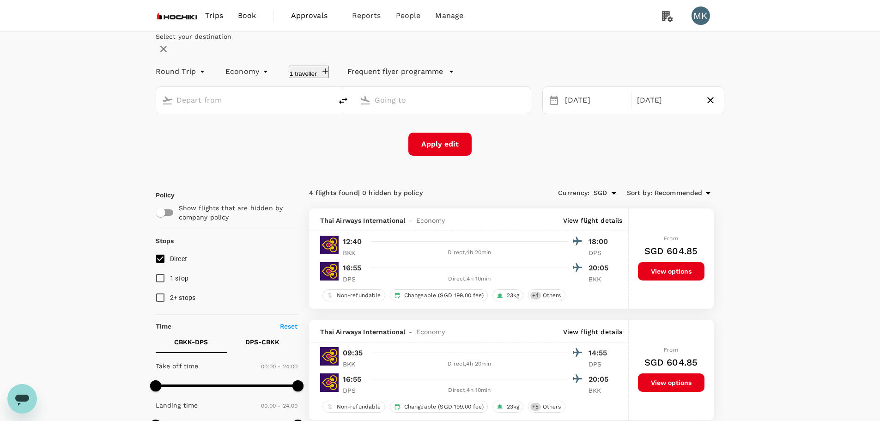
type input "Bangkok, Thailand (any)"
type input "Ngurah Rai Intl (DPS)"
click at [583, 110] on div "[DATE]" at bounding box center [596, 101] width 68 height 18
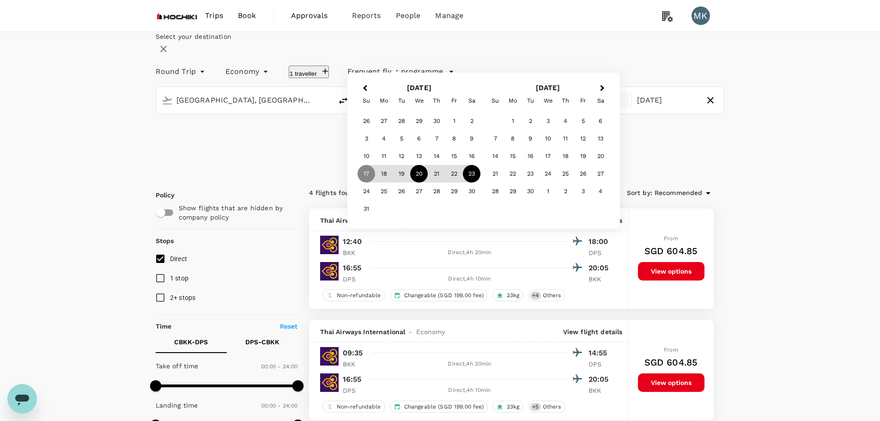
click at [428, 183] on div "20" at bounding box center [419, 174] width 18 height 18
click at [481, 183] on div "23" at bounding box center [472, 174] width 18 height 18
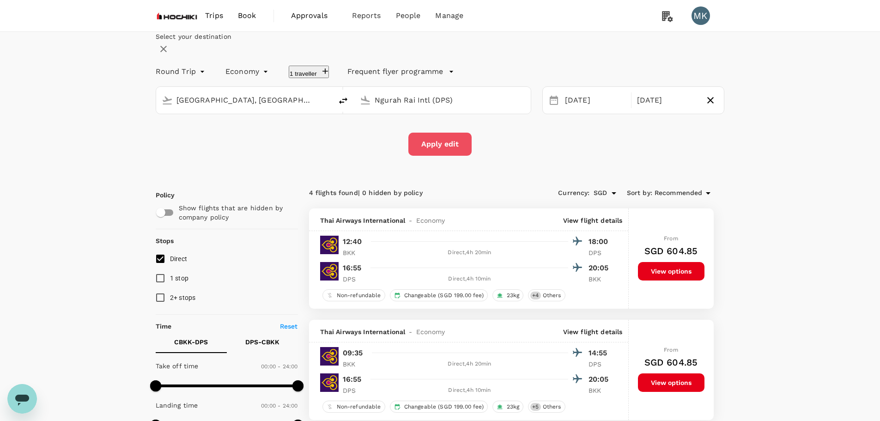
click at [441, 156] on button "Apply edit" at bounding box center [440, 144] width 63 height 23
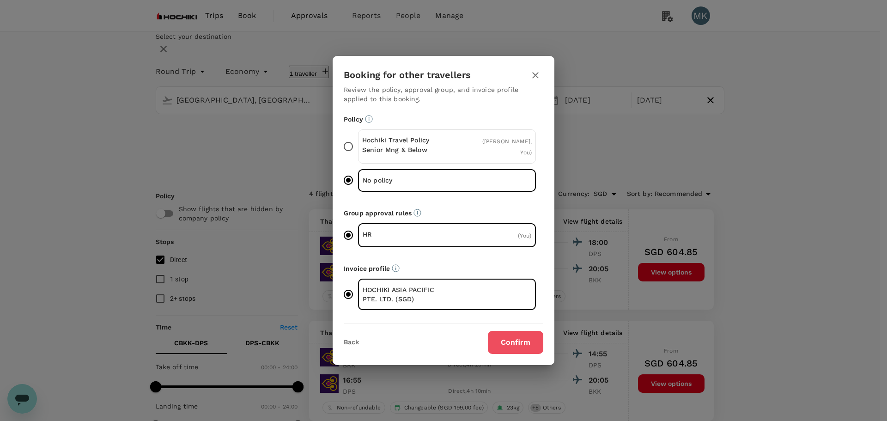
click at [512, 339] on button "Confirm" at bounding box center [515, 342] width 55 height 23
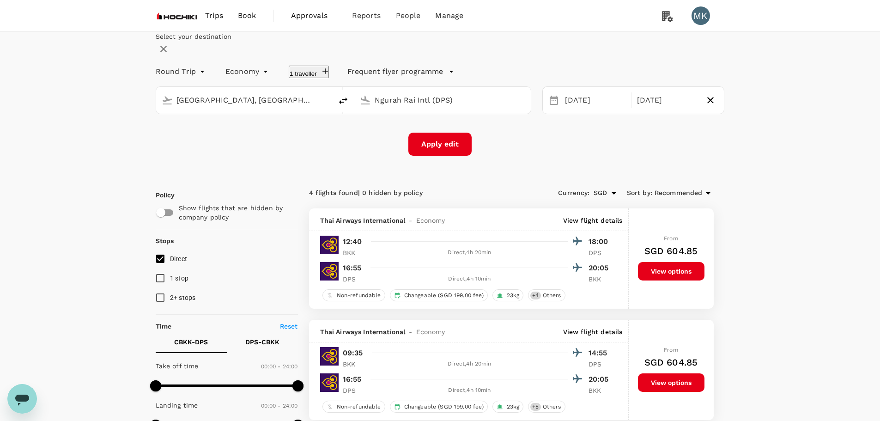
checkbox input "false"
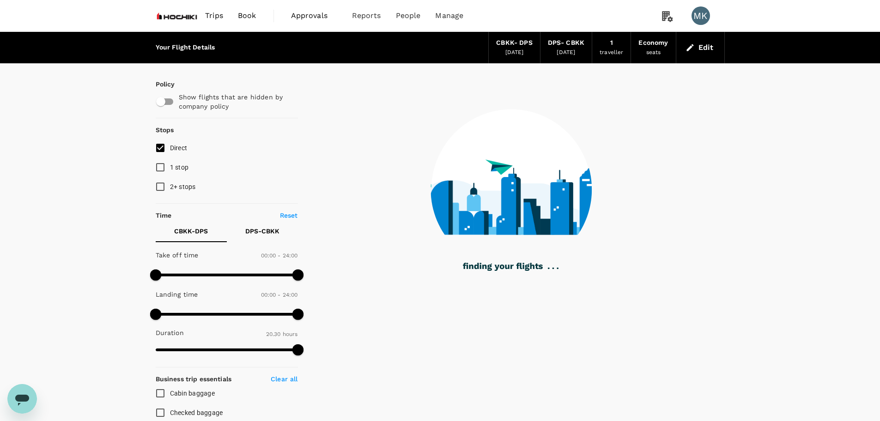
type input "1230"
checkbox input "true"
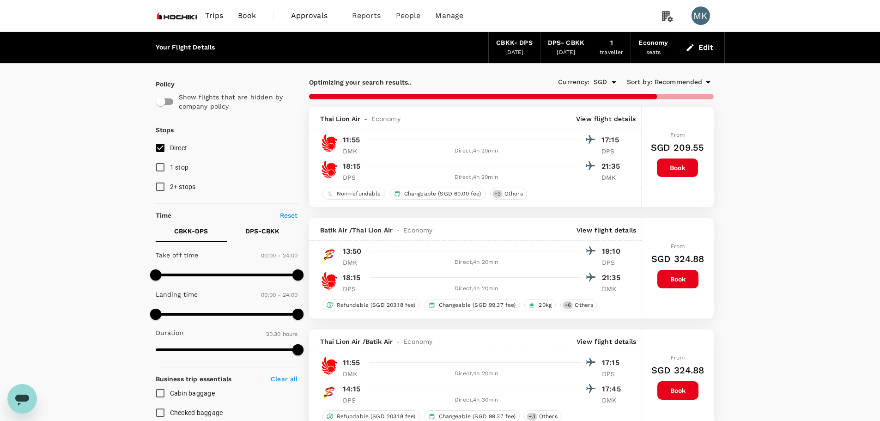
type input "1615"
checkbox input "false"
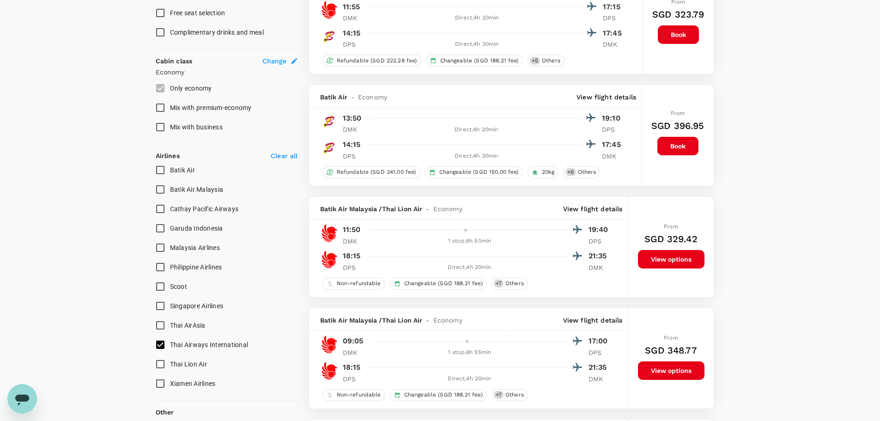
scroll to position [462, 0]
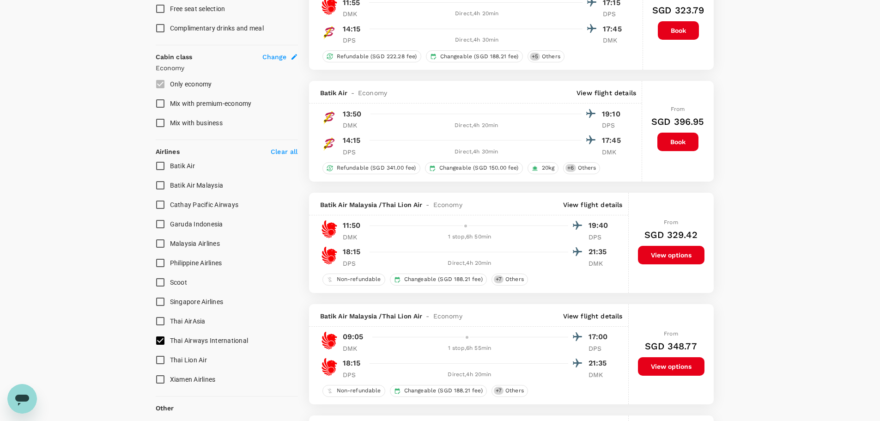
click at [159, 341] on input "Thai Airways International" at bounding box center [160, 340] width 19 height 19
checkbox input "true"
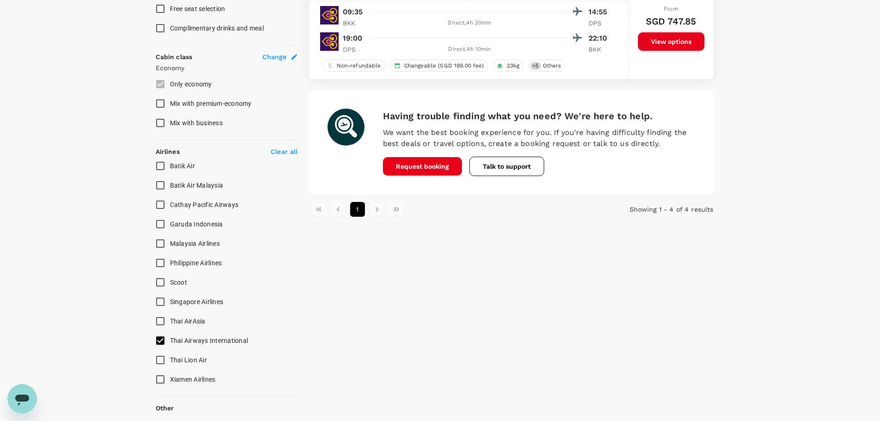
type input "SGD"
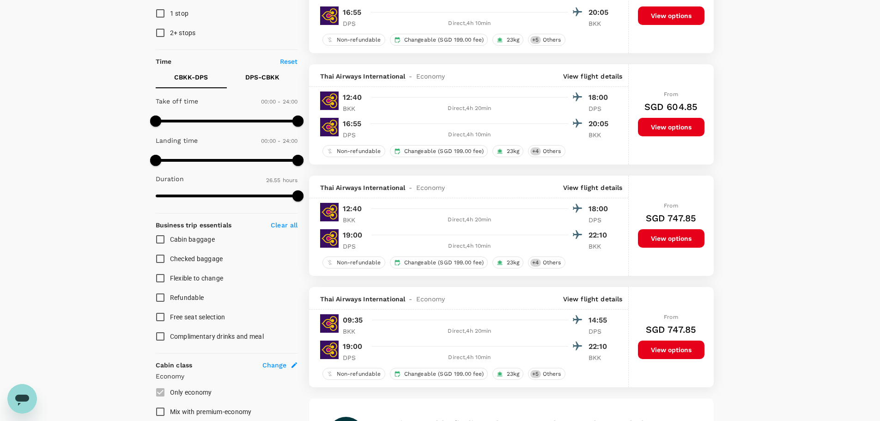
scroll to position [0, 0]
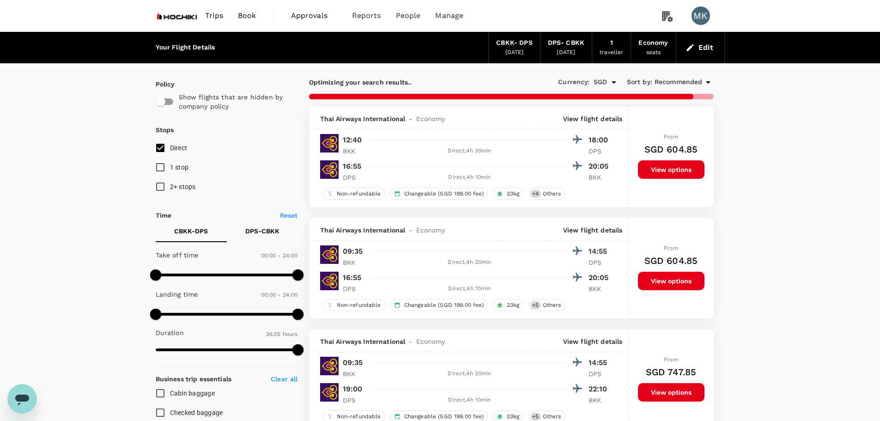
checkbox input "false"
checkbox input "true"
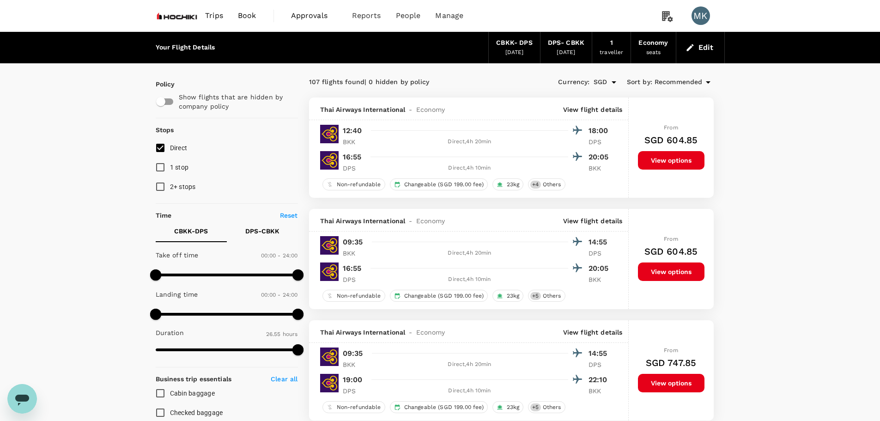
click at [158, 151] on input "Direct" at bounding box center [160, 147] width 19 height 19
checkbox input "true"
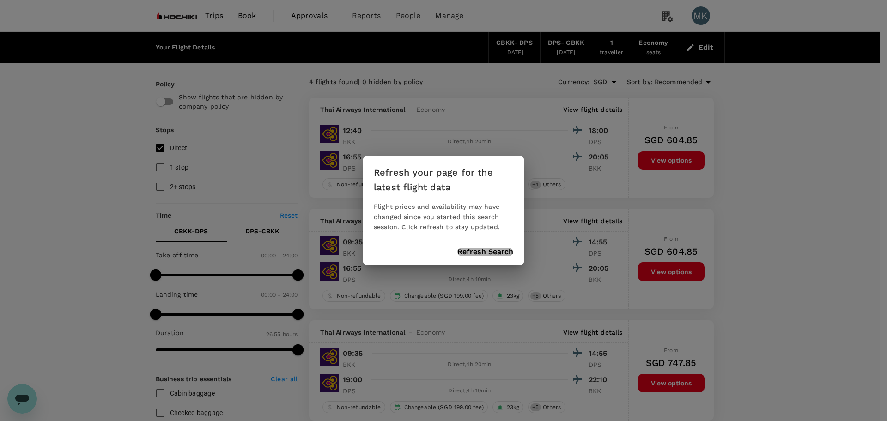
click at [467, 251] on button "Refresh Search" at bounding box center [486, 252] width 56 height 8
drag, startPoint x: 177, startPoint y: 23, endPoint x: 177, endPoint y: 14, distance: 8.8
click at [177, 21] on div "Refresh your page for the latest flight data Flight prices and availability may…" at bounding box center [443, 210] width 887 height 421
click at [177, 14] on div "Refresh your page for the latest flight data Flight prices and availability may…" at bounding box center [443, 210] width 887 height 421
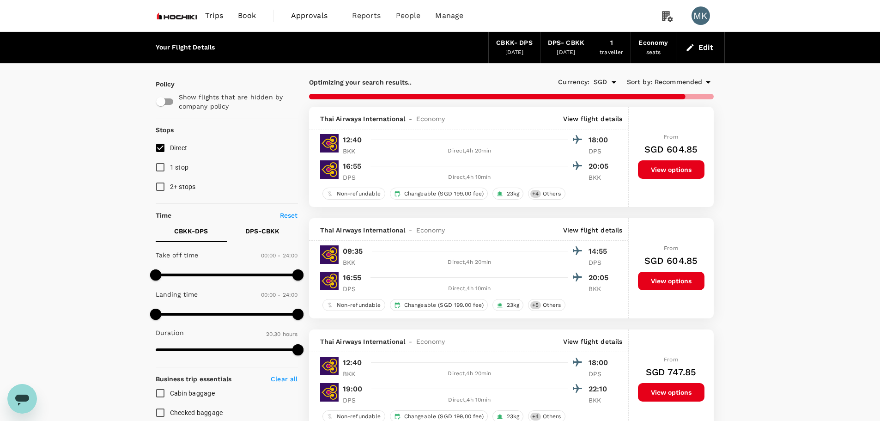
type input "1615"
checkbox input "false"
checkbox input "true"
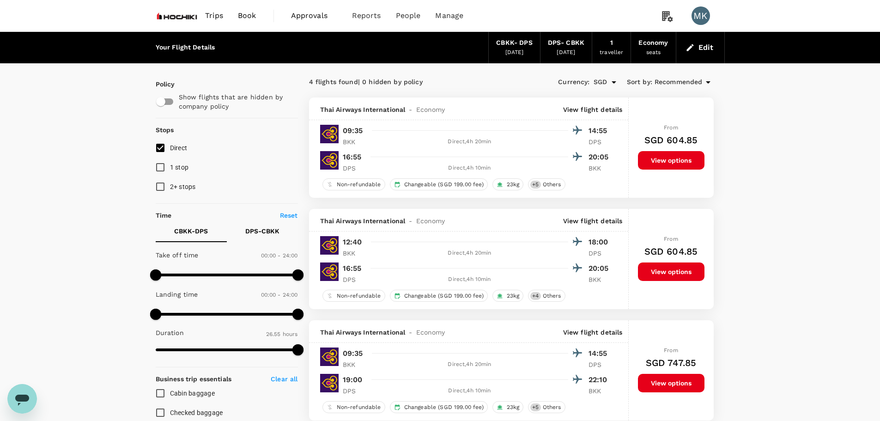
click at [181, 18] on img at bounding box center [177, 16] width 43 height 20
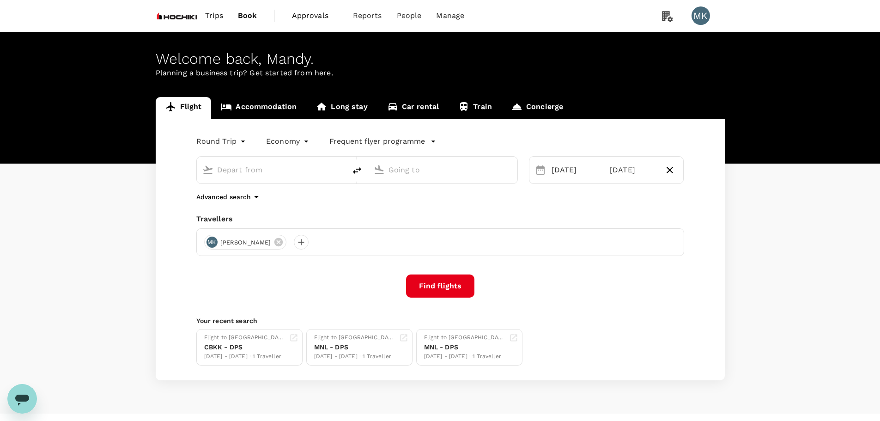
type input "Bangkok, Thailand (any)"
type input "Ngurah Rai Intl (DPS)"
type input "Bangkok, Thailand (any)"
type input "Ngurah Rai Intl (DPS)"
click at [300, 166] on input "Bangkok, Thailand (any)" at bounding box center [272, 170] width 110 height 14
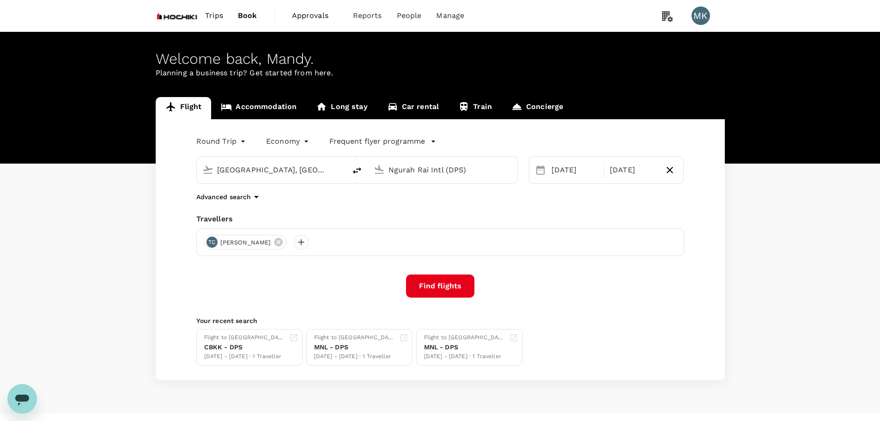
click at [300, 166] on input "Bangkok, Thailand (any)" at bounding box center [272, 170] width 110 height 14
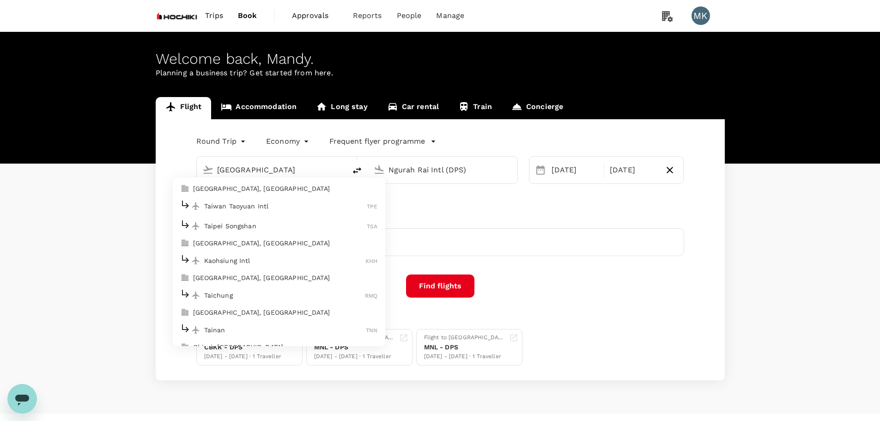
click at [276, 189] on p "[GEOGRAPHIC_DATA], [GEOGRAPHIC_DATA]" at bounding box center [285, 188] width 185 height 9
type input "[GEOGRAPHIC_DATA], [GEOGRAPHIC_DATA] (any)"
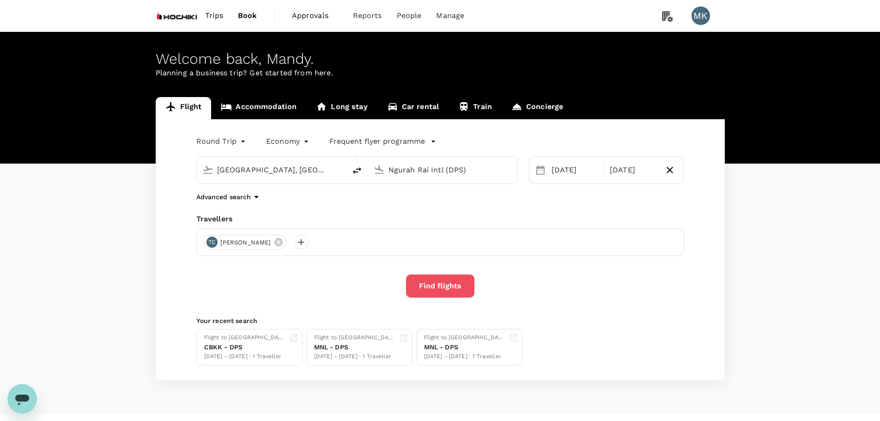
click at [456, 288] on button "Find flights" at bounding box center [440, 286] width 68 height 23
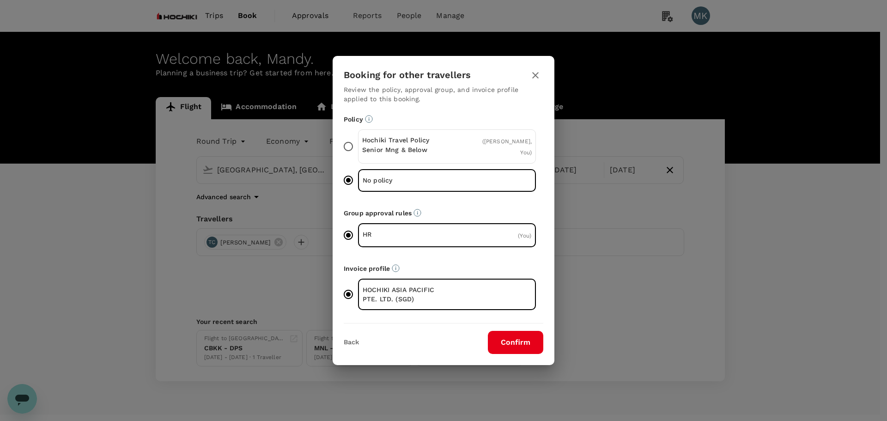
click at [537, 345] on button "Confirm" at bounding box center [515, 342] width 55 height 23
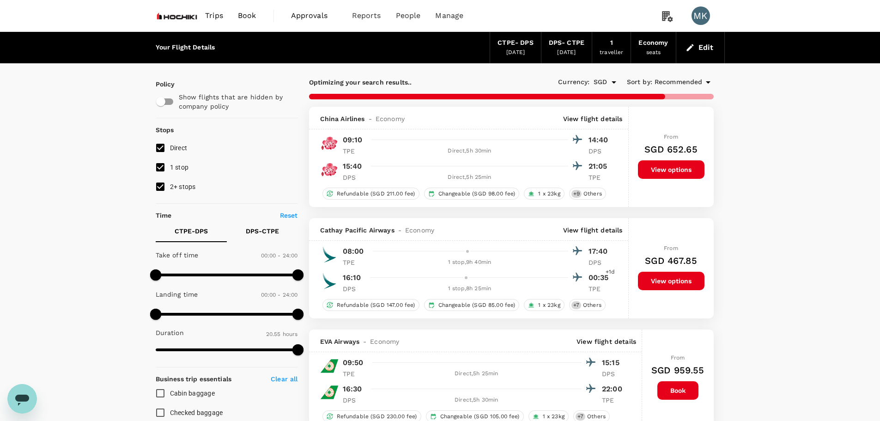
type input "1570"
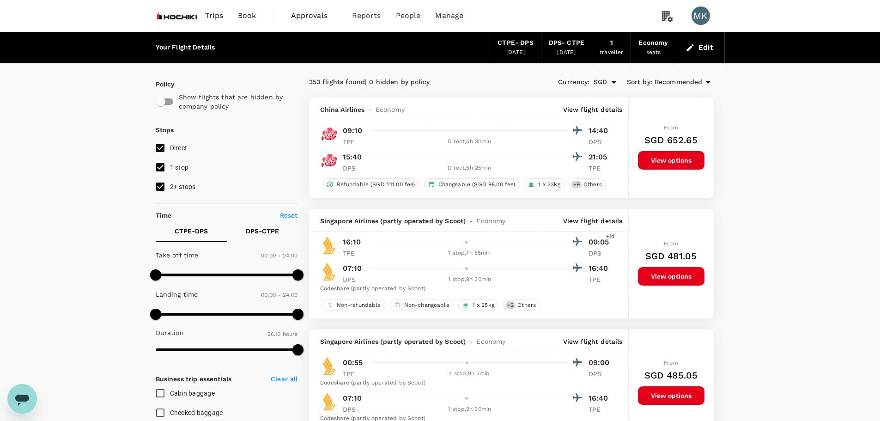
click at [183, 18] on img at bounding box center [177, 16] width 43 height 20
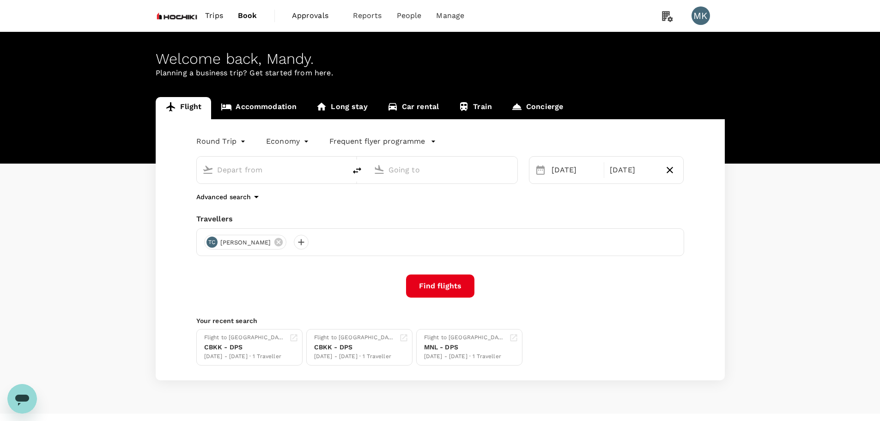
type input "Taipei, Taiwan (any)"
type input "Ngurah Rai Intl (DPS)"
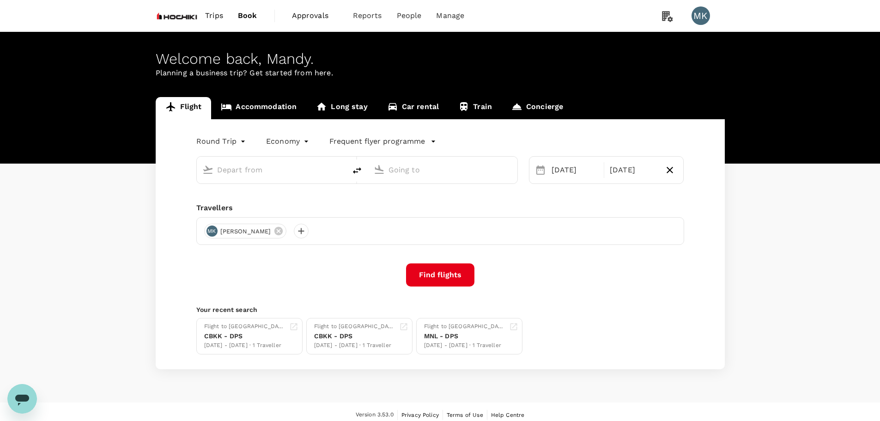
type input "Taipei, Taiwan (any)"
type input "Ngurah Rai Intl (DPS)"
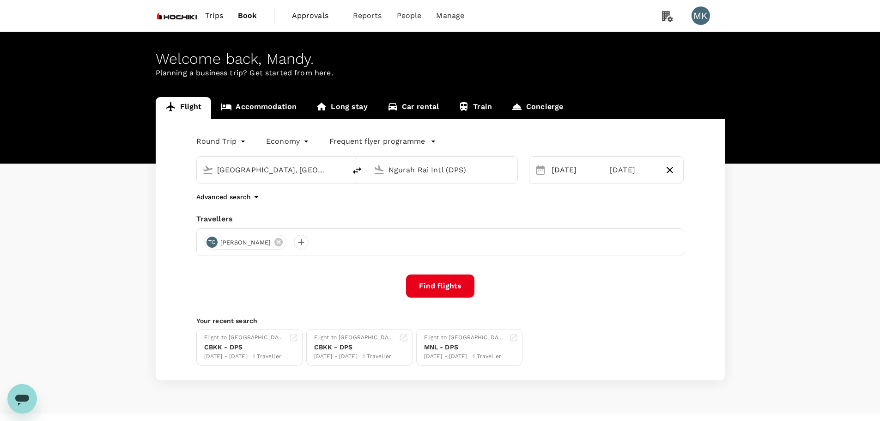
click at [293, 174] on input "Taipei, Taiwan (any)" at bounding box center [272, 170] width 110 height 14
click at [283, 191] on p "Dhaka, Bangladesh" at bounding box center [285, 188] width 185 height 9
type input "[GEOGRAPHIC_DATA], [GEOGRAPHIC_DATA] (any)"
click at [453, 290] on button "Find flights" at bounding box center [440, 286] width 68 height 23
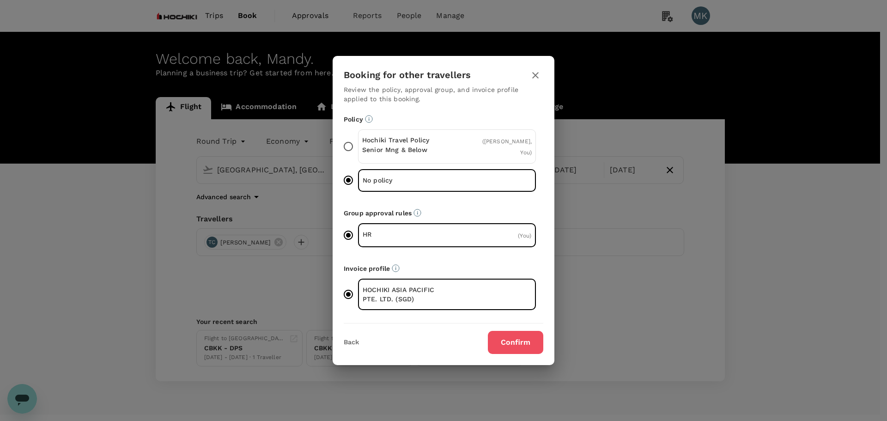
click at [511, 341] on button "Confirm" at bounding box center [515, 342] width 55 height 23
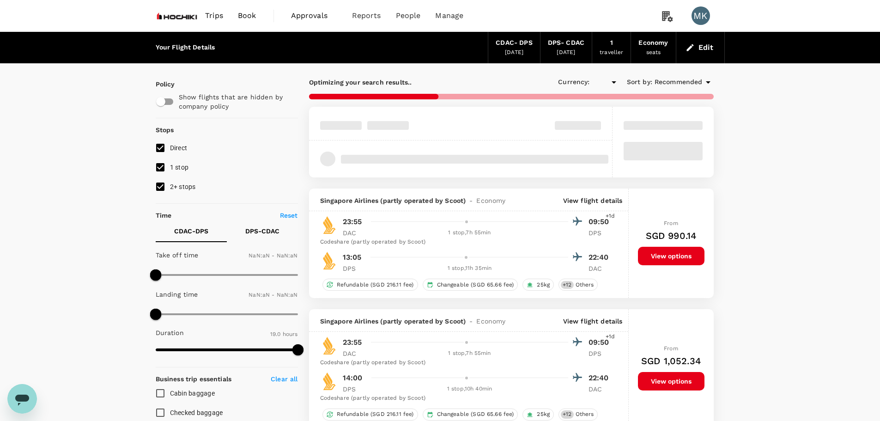
type input "SGD"
type input "1440"
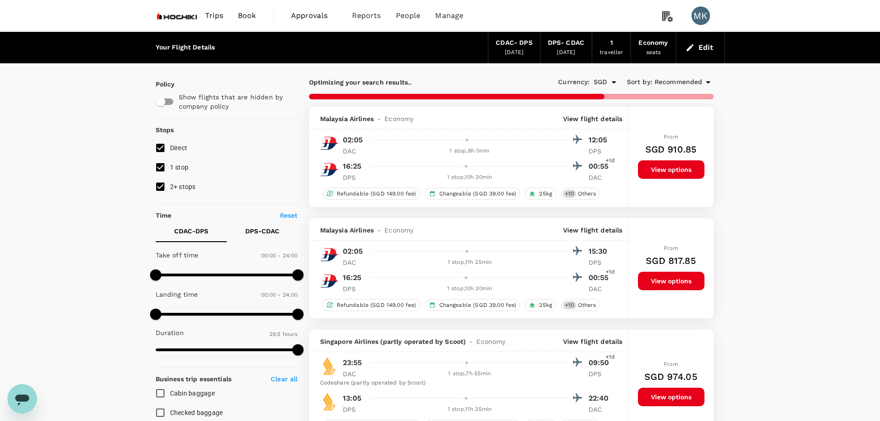
type input "2125"
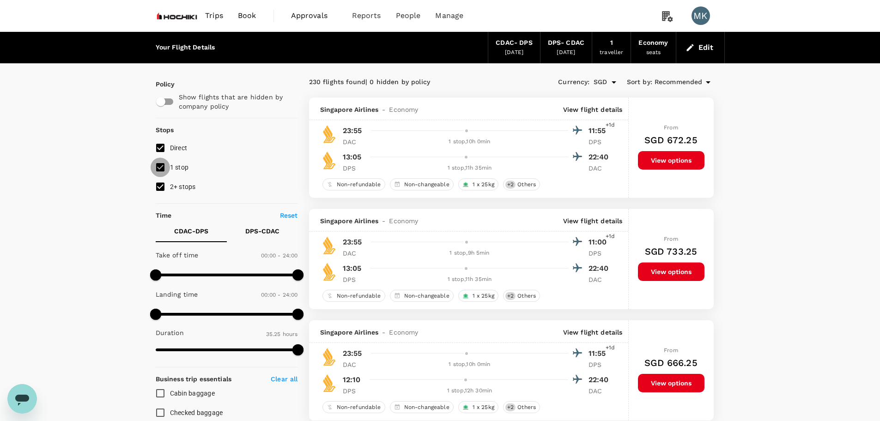
drag, startPoint x: 161, startPoint y: 167, endPoint x: 161, endPoint y: 183, distance: 15.3
click at [161, 169] on input "1 stop" at bounding box center [160, 167] width 19 height 19
checkbox input "false"
click at [161, 186] on input "2+ stops" at bounding box center [160, 186] width 19 height 19
checkbox input "false"
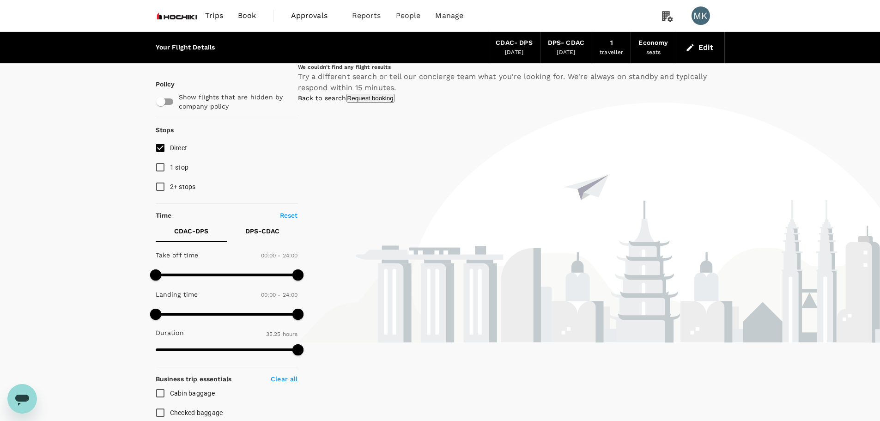
drag, startPoint x: 162, startPoint y: 171, endPoint x: 161, endPoint y: 178, distance: 7.0
click at [162, 171] on input "1 stop" at bounding box center [160, 167] width 19 height 19
checkbox input "true"
click at [159, 188] on input "2+ stops" at bounding box center [160, 186] width 19 height 19
checkbox input "true"
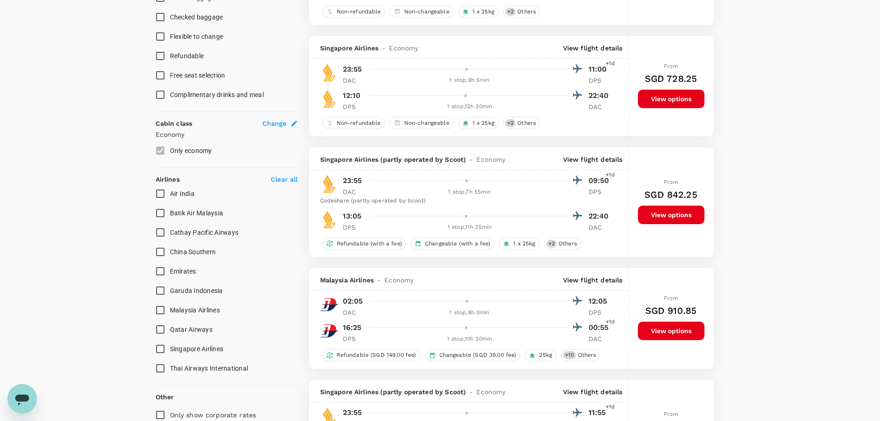
scroll to position [462, 0]
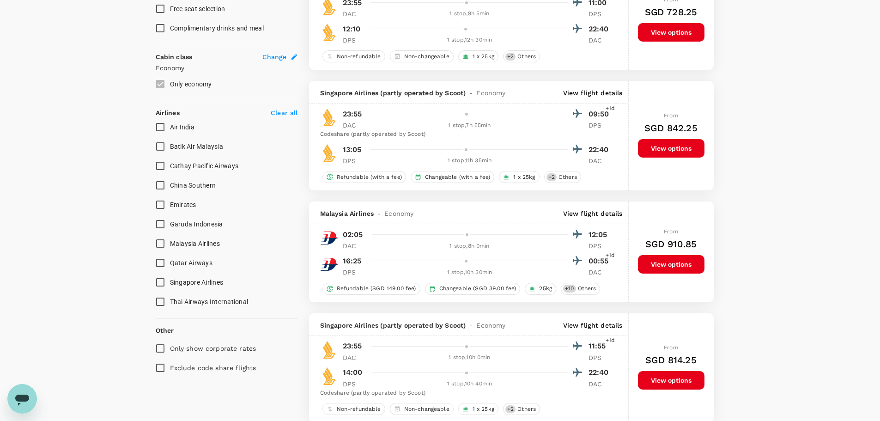
click at [283, 118] on label "Air India" at bounding box center [221, 126] width 140 height 19
click at [170, 118] on input "Air India" at bounding box center [160, 126] width 19 height 19
checkbox input "true"
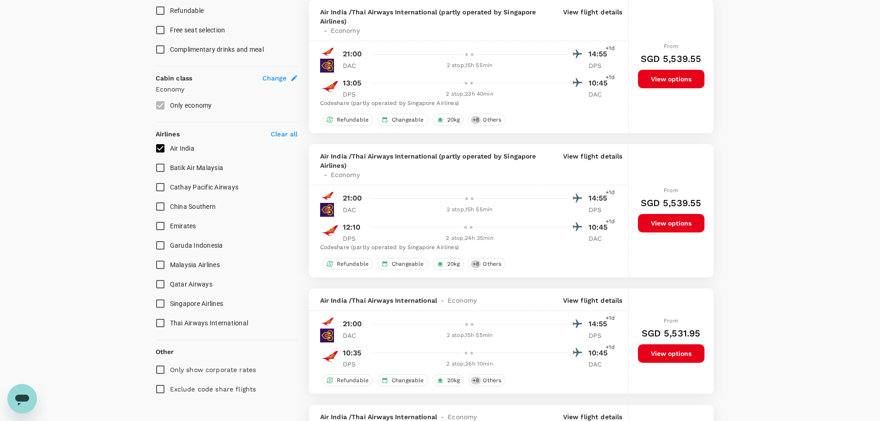
scroll to position [0, 0]
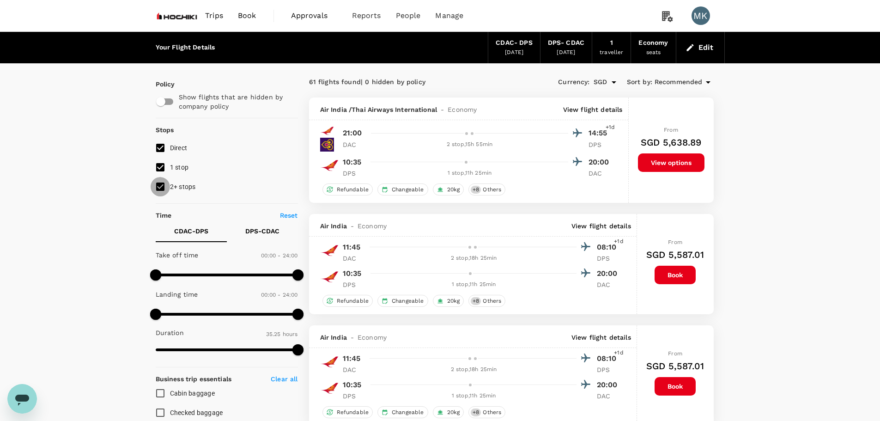
click at [162, 187] on input "2+ stops" at bounding box center [160, 186] width 19 height 19
checkbox input "false"
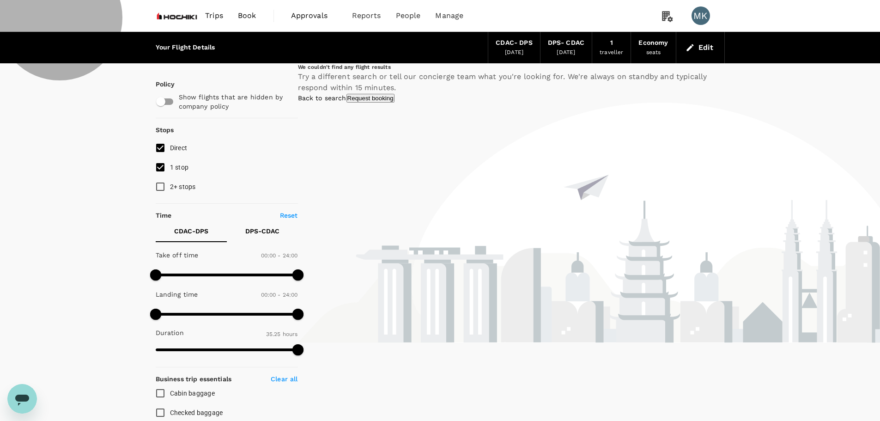
click at [347, 102] on link "Back to search" at bounding box center [322, 97] width 49 height 7
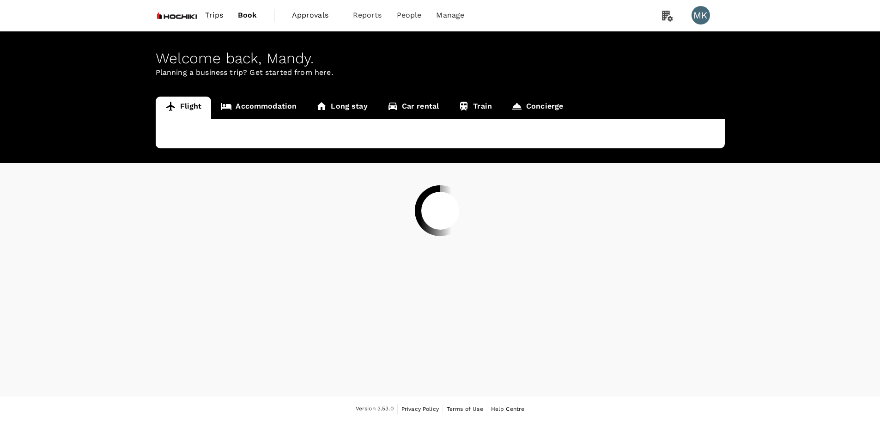
scroll to position [1, 0]
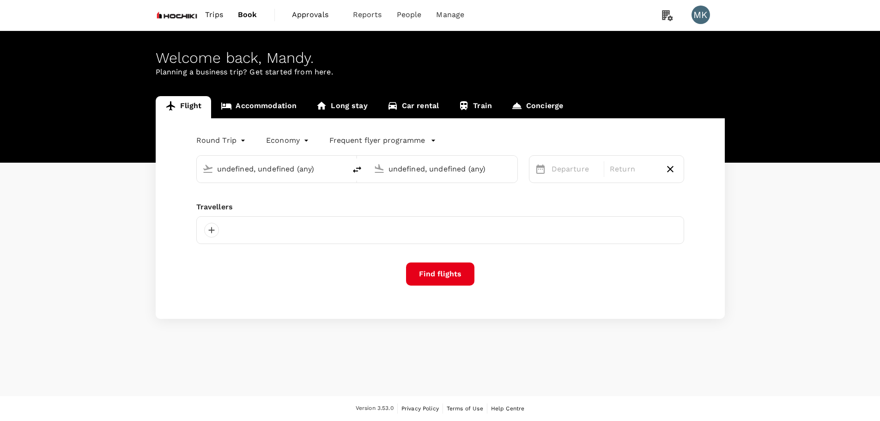
type input "[GEOGRAPHIC_DATA], [GEOGRAPHIC_DATA] (any)"
type input "Ngurah Rai Intl (DPS)"
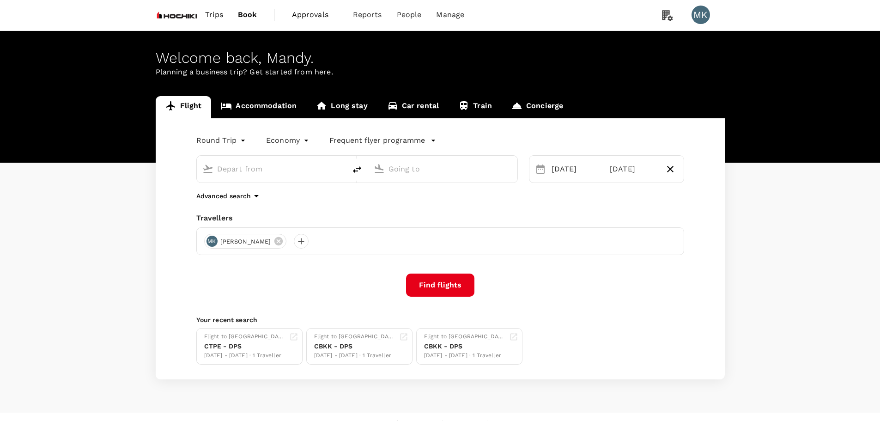
type input "[GEOGRAPHIC_DATA], [GEOGRAPHIC_DATA] (any)"
type input "Ngurah Rai Intl (DPS)"
click at [586, 176] on div "[DATE]" at bounding box center [575, 169] width 55 height 18
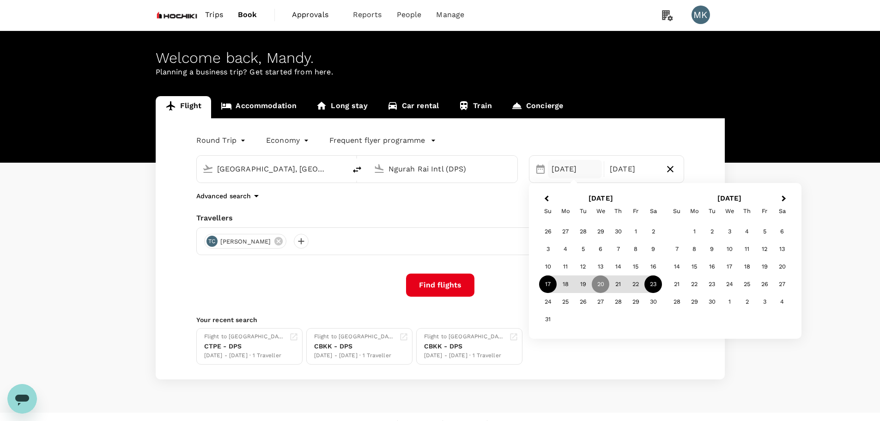
click at [549, 290] on div "17" at bounding box center [548, 284] width 18 height 18
drag, startPoint x: 434, startPoint y: 295, endPoint x: 434, endPoint y: 290, distance: 5.2
click at [434, 294] on button "Find flights" at bounding box center [440, 285] width 68 height 23
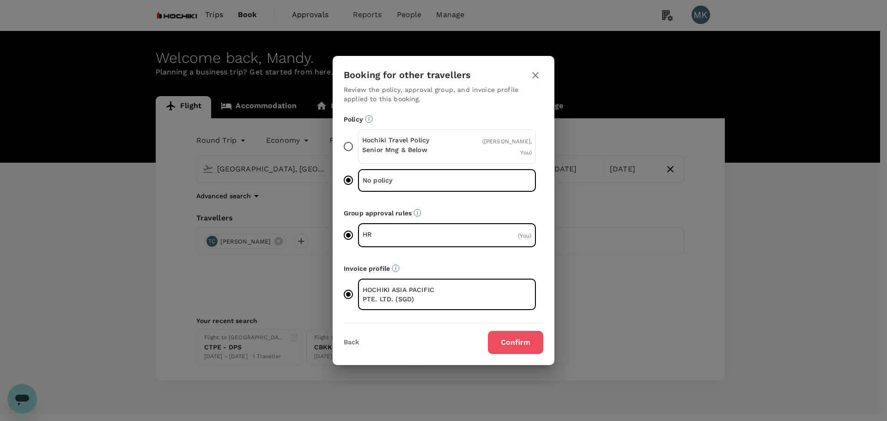
click at [513, 349] on button "Confirm" at bounding box center [515, 342] width 55 height 23
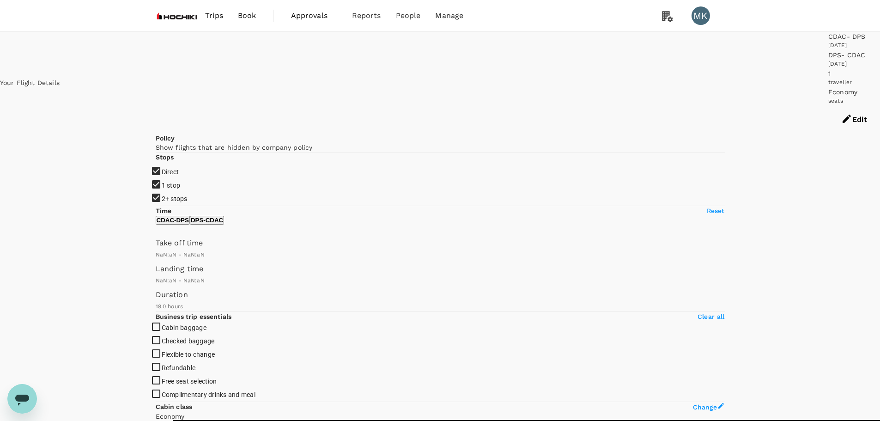
type input "SGD"
type input "1440"
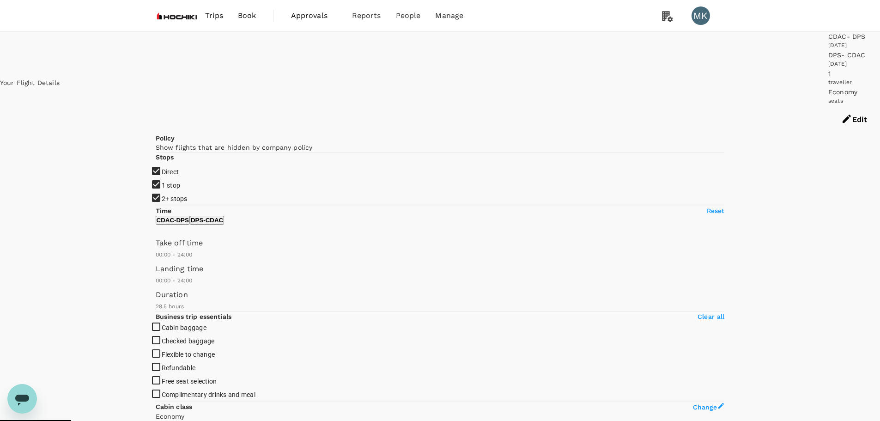
type input "2125"
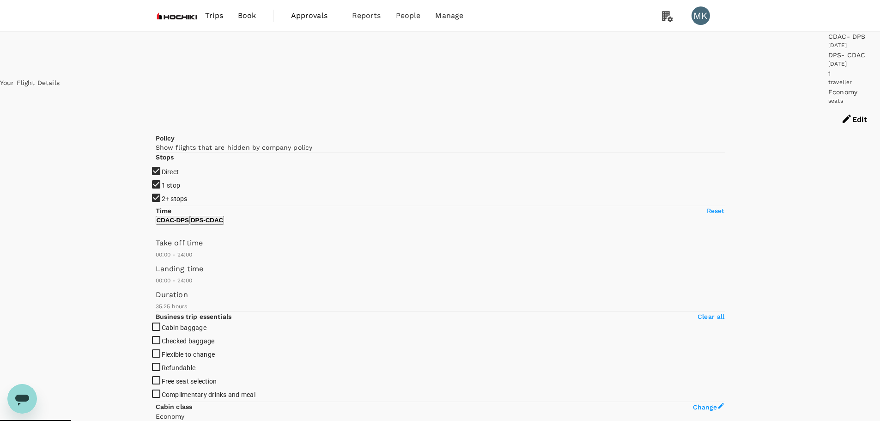
drag, startPoint x: 467, startPoint y: 131, endPoint x: 561, endPoint y: 117, distance: 94.8
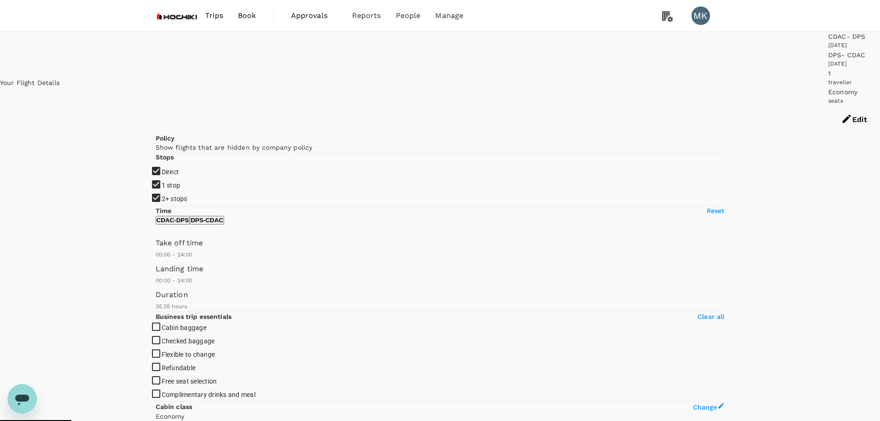
click at [188, 17] on img at bounding box center [177, 16] width 43 height 20
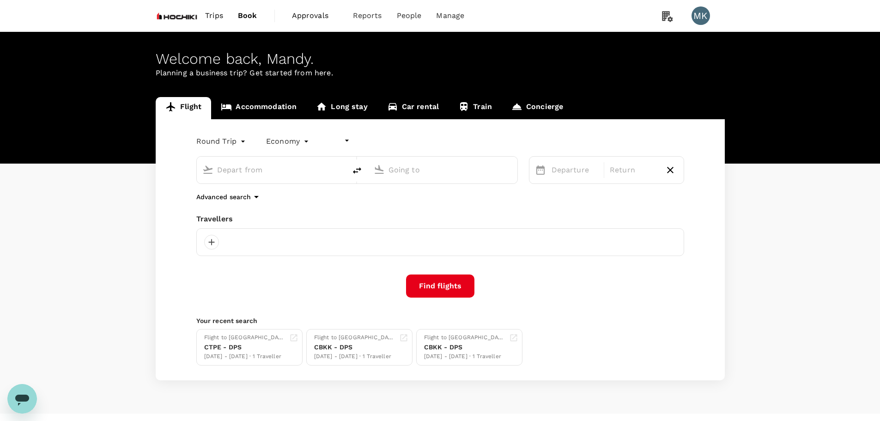
type input "undefined, undefined (any)"
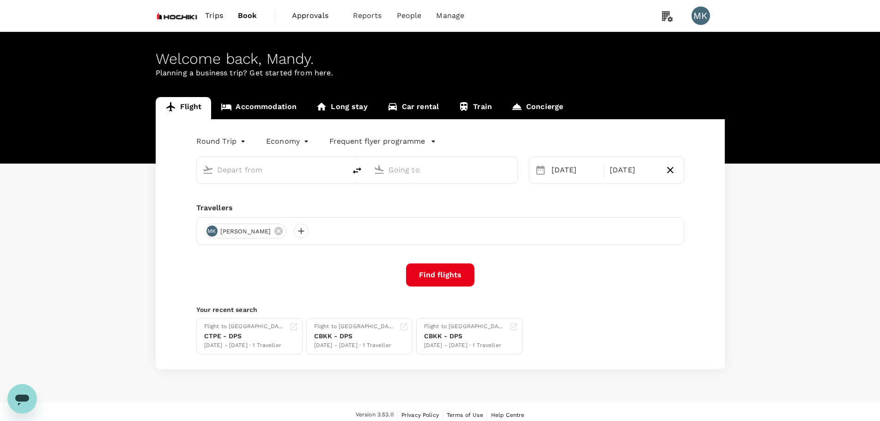
type input "[GEOGRAPHIC_DATA], [GEOGRAPHIC_DATA] (any)"
type input "Ngurah Rai Intl (DPS)"
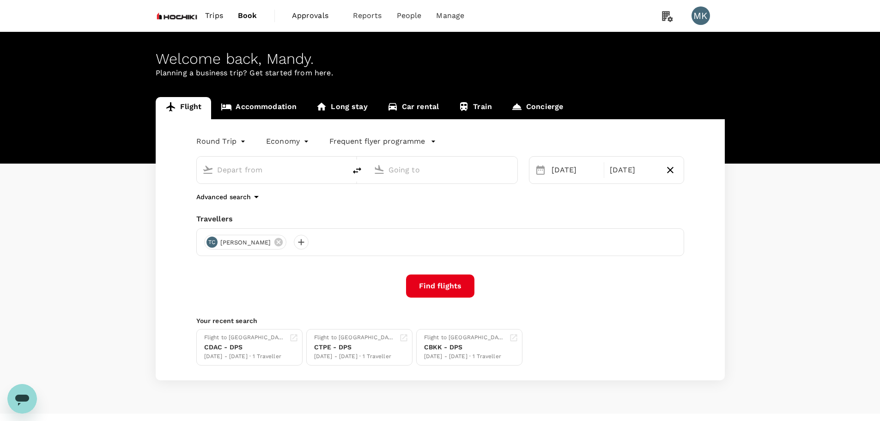
type input "[GEOGRAPHIC_DATA], [GEOGRAPHIC_DATA] (any)"
click at [398, 169] on input "Ngurah Rai Intl (DPS)" at bounding box center [444, 170] width 110 height 14
click at [398, 228] on p "Suvarnabhumi Intl" at bounding box center [450, 233] width 213 height 11
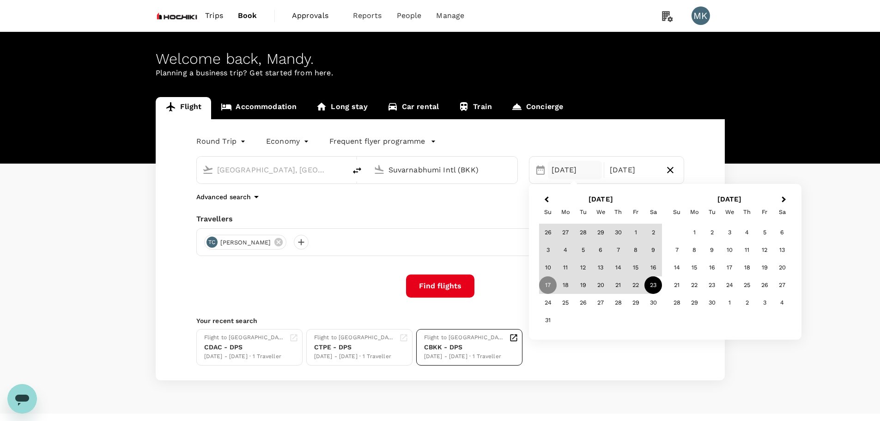
type input "Suvarnabhumi Intl (BKK)"
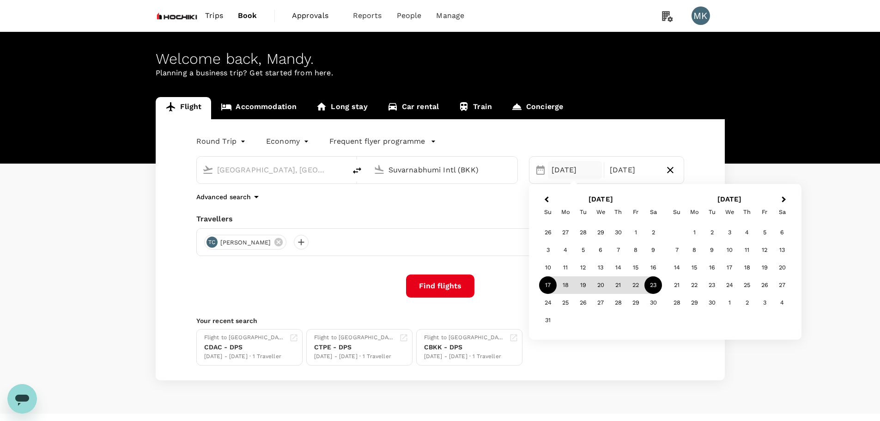
click at [546, 286] on div "17" at bounding box center [548, 285] width 18 height 18
click at [653, 279] on div "23" at bounding box center [654, 285] width 18 height 18
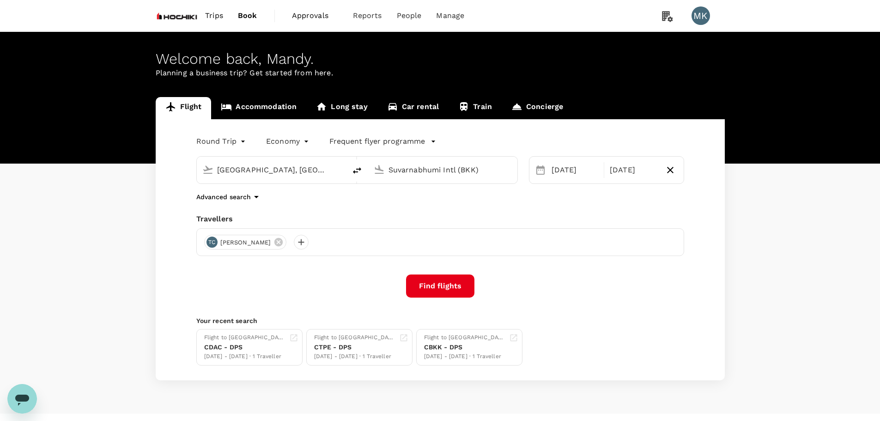
click at [442, 282] on button "Find flights" at bounding box center [440, 286] width 68 height 23
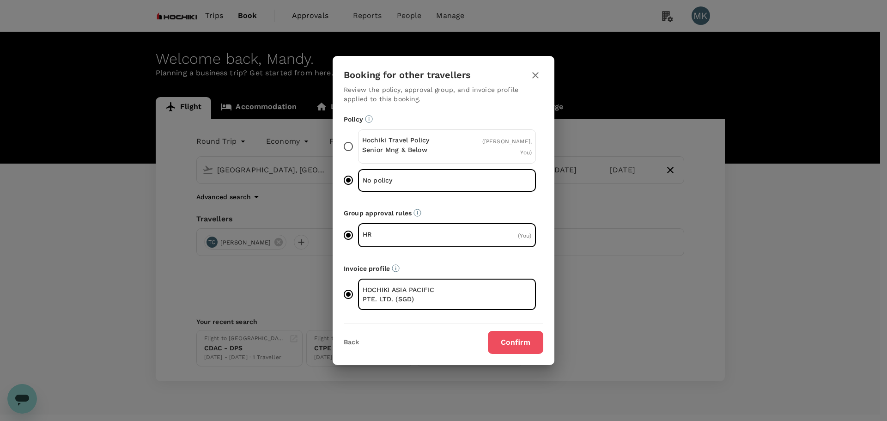
click at [521, 341] on button "Confirm" at bounding box center [515, 342] width 55 height 23
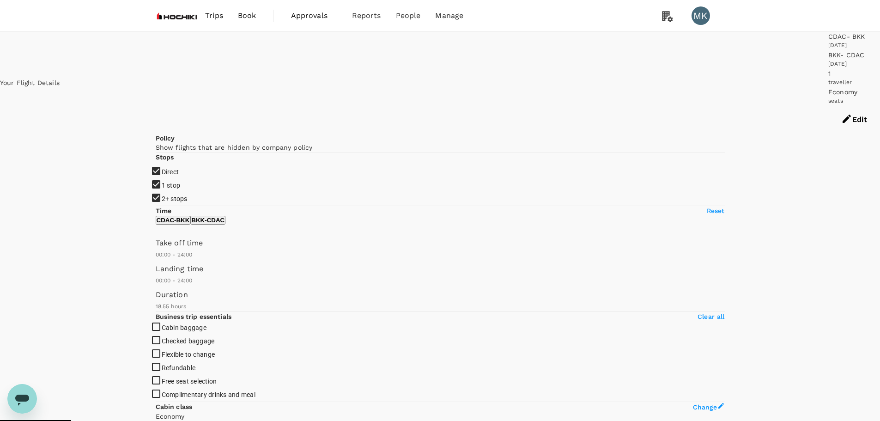
type input "SGD"
type input "1440"
type input "1935"
click at [160, 167] on input "1 stop" at bounding box center [440, 210] width 880 height 421
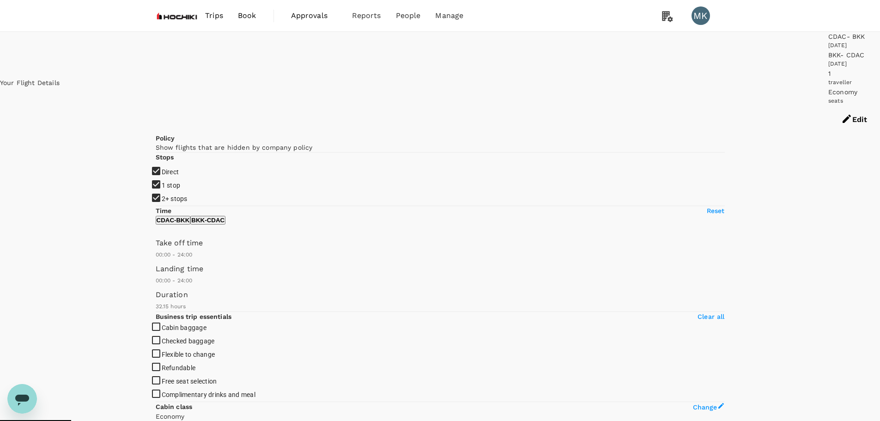
checkbox input "false"
click at [164, 184] on input "2+ stops" at bounding box center [440, 210] width 880 height 421
checkbox input "false"
click at [60, 78] on div "Your Flight Details" at bounding box center [30, 82] width 60 height 9
click at [177, 14] on img at bounding box center [177, 16] width 43 height 20
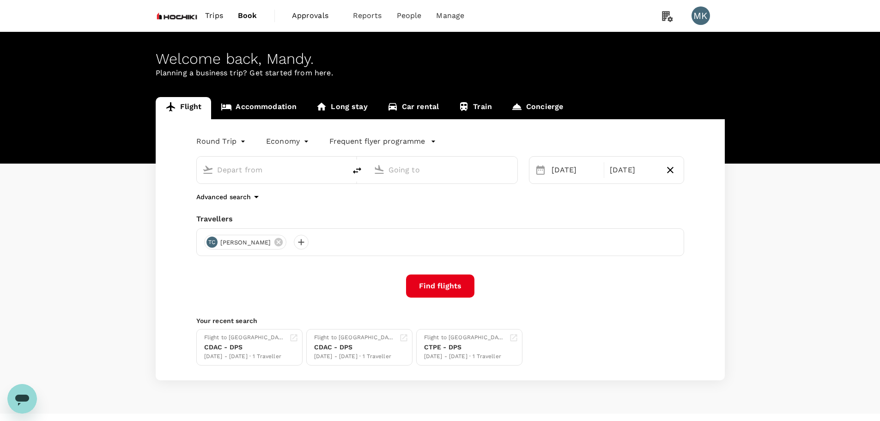
type input "[GEOGRAPHIC_DATA], [GEOGRAPHIC_DATA] (any)"
type input "Suvarnabhumi Intl (BKK)"
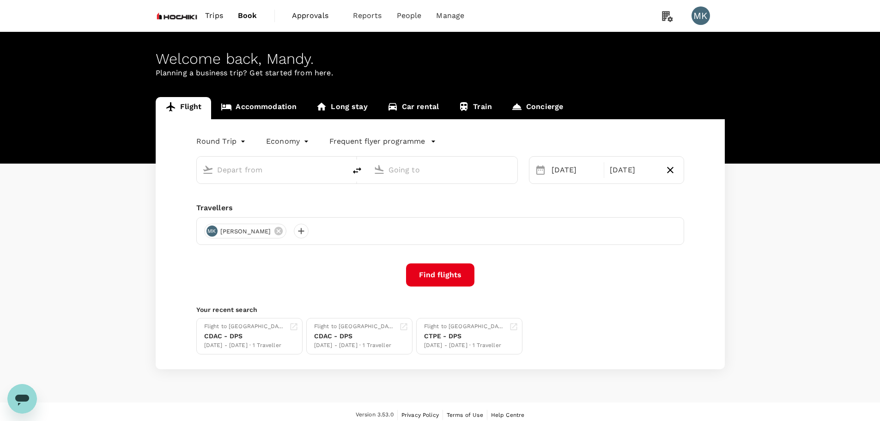
type input "[GEOGRAPHIC_DATA], [GEOGRAPHIC_DATA] (any)"
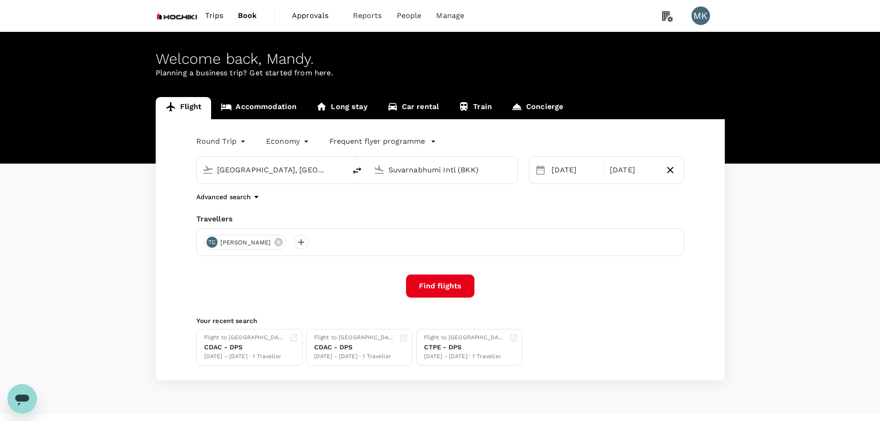
click at [278, 174] on input "[GEOGRAPHIC_DATA], [GEOGRAPHIC_DATA] (any)" at bounding box center [272, 170] width 110 height 14
click at [451, 274] on div "Round Trip roundtrip Economy economy Frequent flyer programme [GEOGRAPHIC_DATA]…" at bounding box center [440, 249] width 569 height 261
click at [430, 165] on input "Suvarnabhumi Intl (BKK)" at bounding box center [444, 170] width 110 height 14
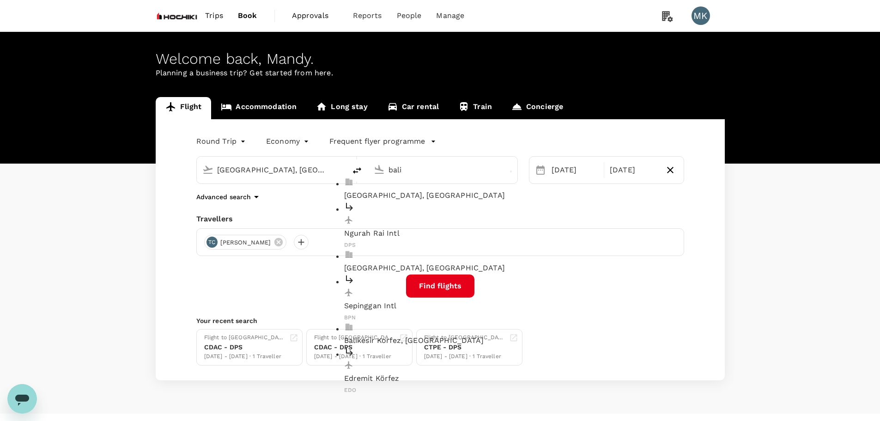
click at [429, 228] on p "Ngurah Rai Intl" at bounding box center [450, 233] width 213 height 11
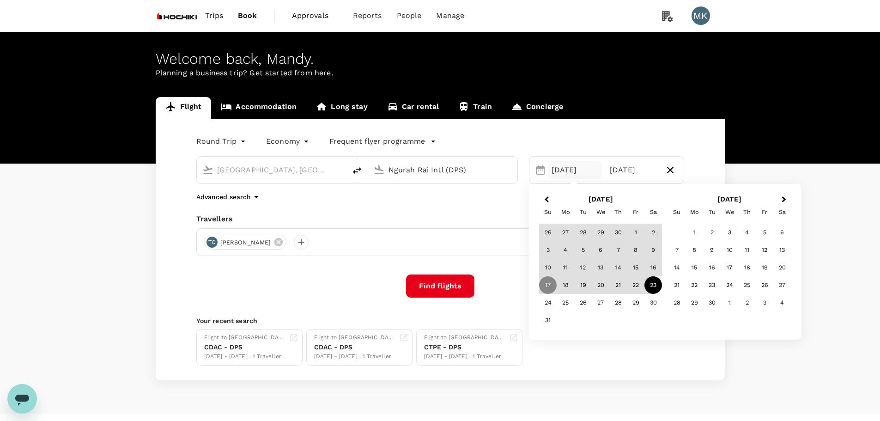
type input "Ngurah Rai Intl (DPS)"
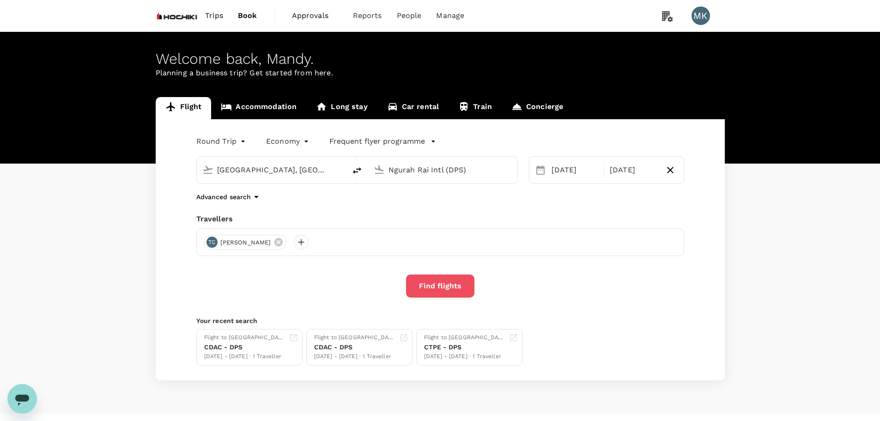
click at [440, 288] on button "Find flights" at bounding box center [440, 286] width 68 height 23
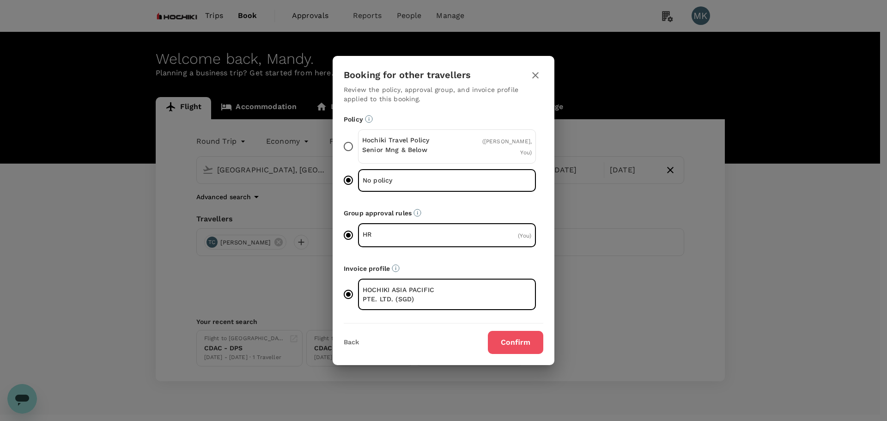
click at [525, 343] on button "Confirm" at bounding box center [515, 342] width 55 height 23
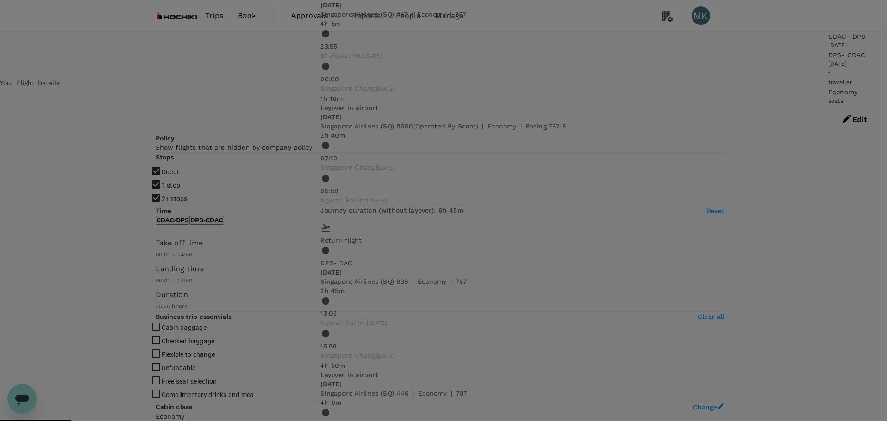
click at [762, 140] on div "Flight details Depart flight DAC - DPS [DATE] Singapore Airlines (SQ) 447 | eco…" at bounding box center [443, 210] width 887 height 421
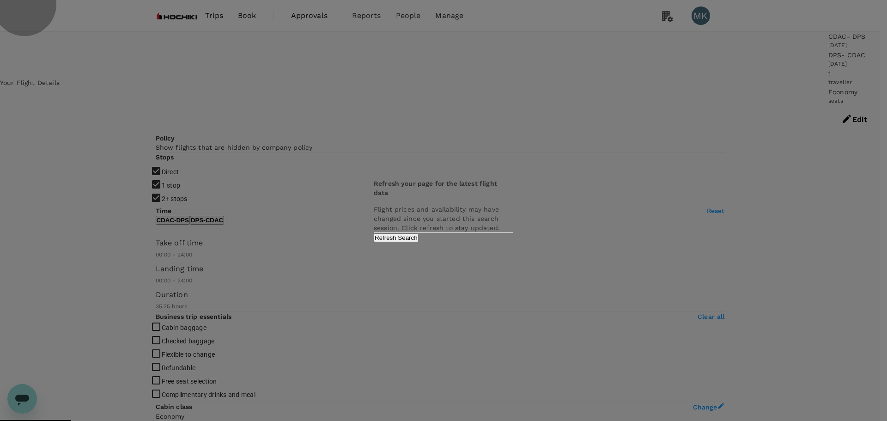
click at [419, 242] on button "Refresh Search" at bounding box center [396, 237] width 45 height 9
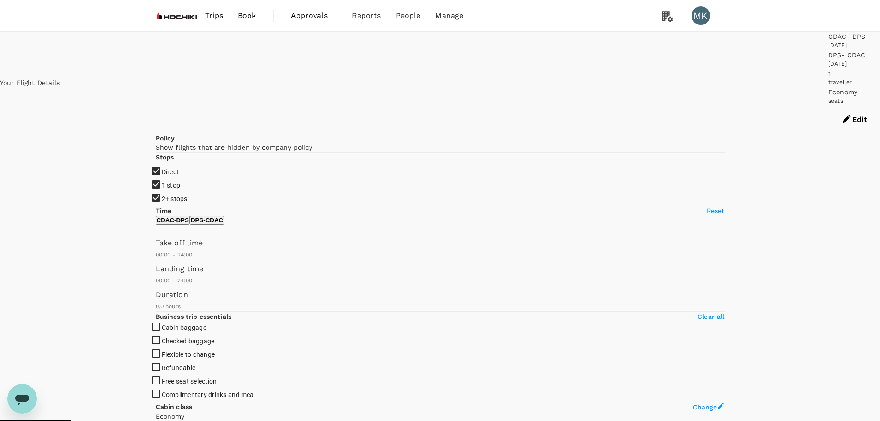
type input "1140"
type input "SGD"
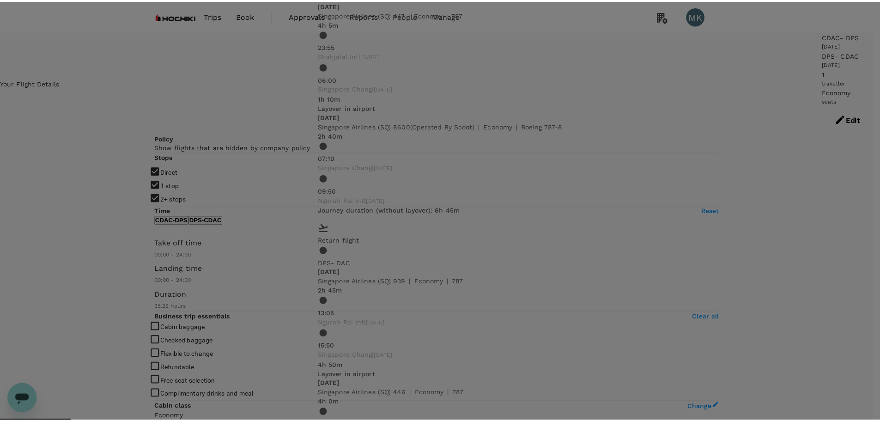
scroll to position [212, 0]
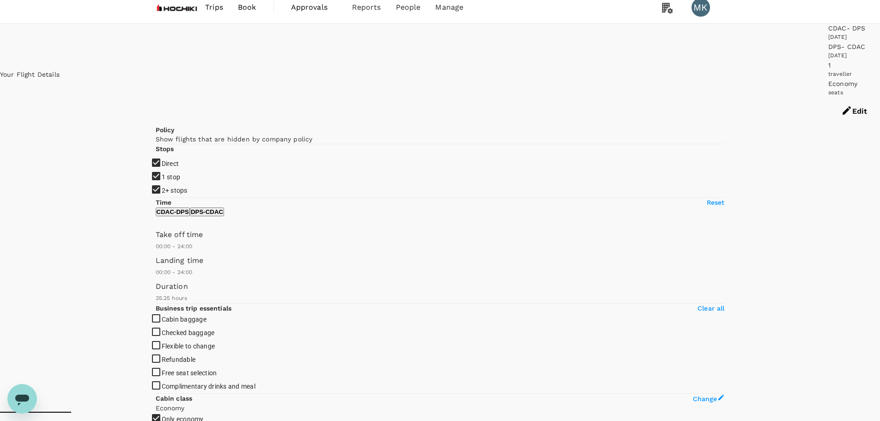
scroll to position [0, 0]
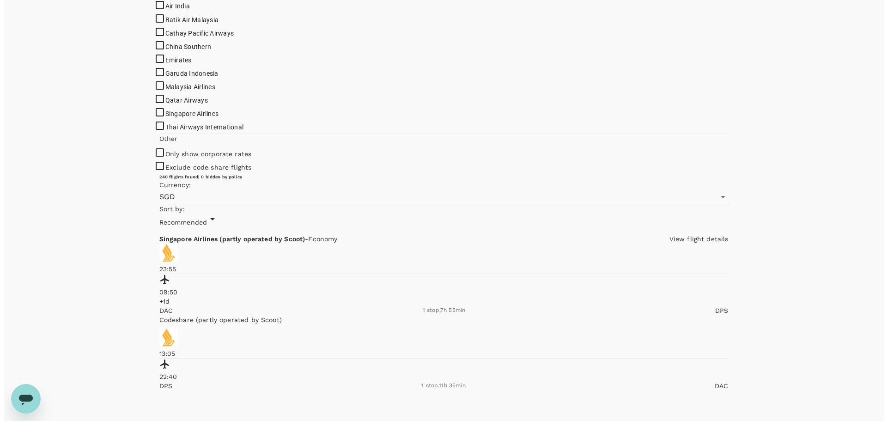
scroll to position [462, 0]
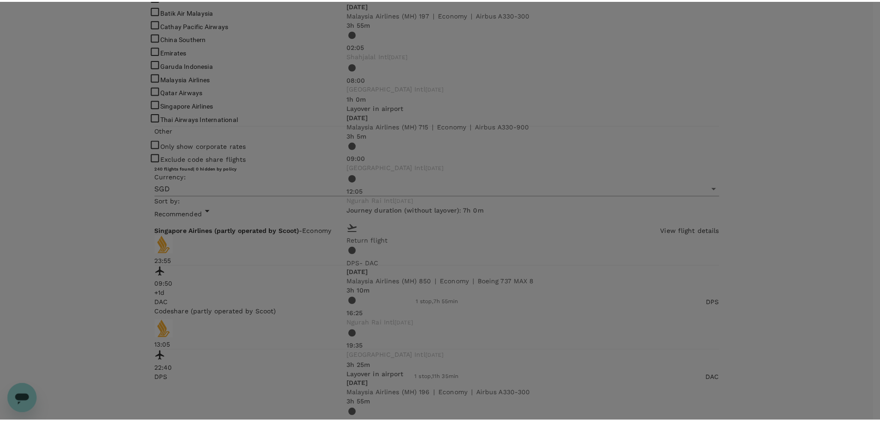
scroll to position [154, 0]
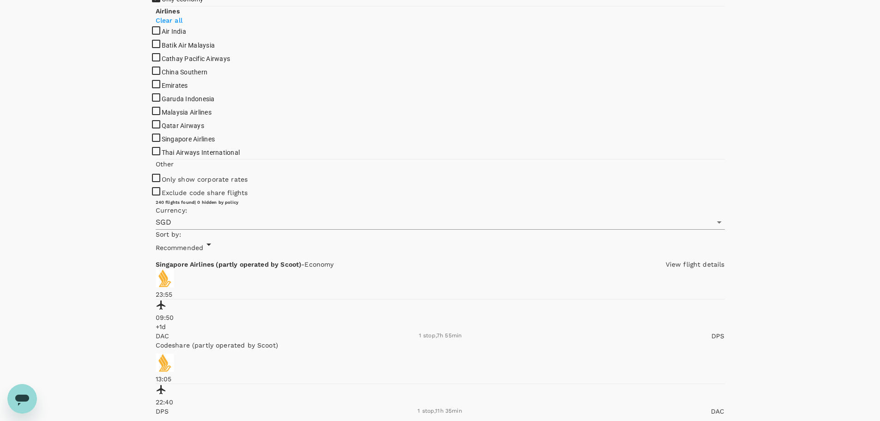
scroll to position [643, 0]
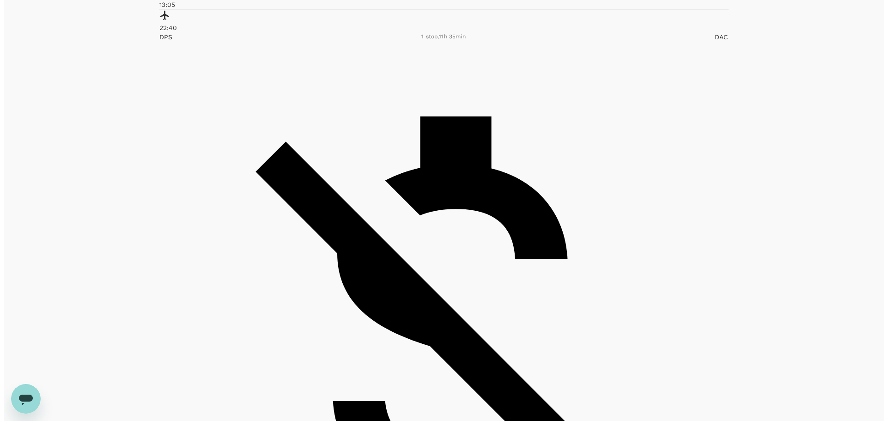
scroll to position [649, 0]
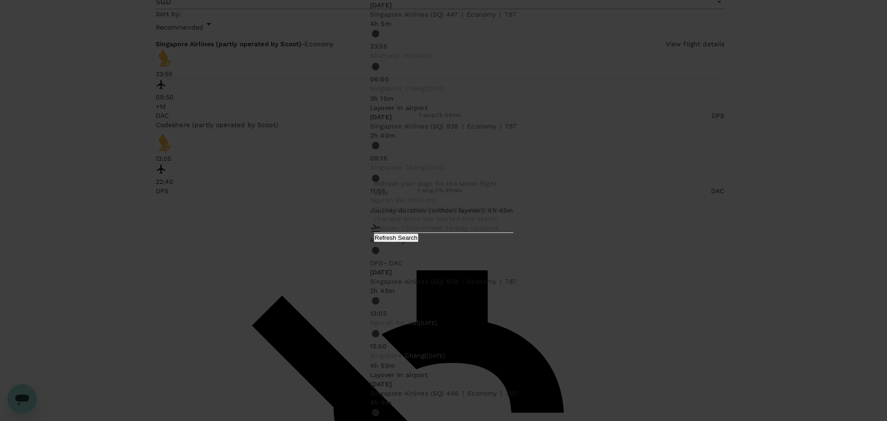
click at [419, 242] on button "Refresh Search" at bounding box center [396, 237] width 45 height 9
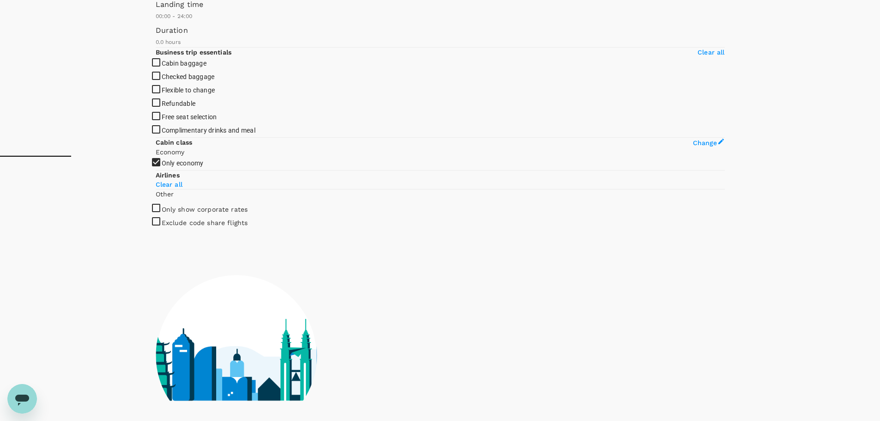
type input "1140"
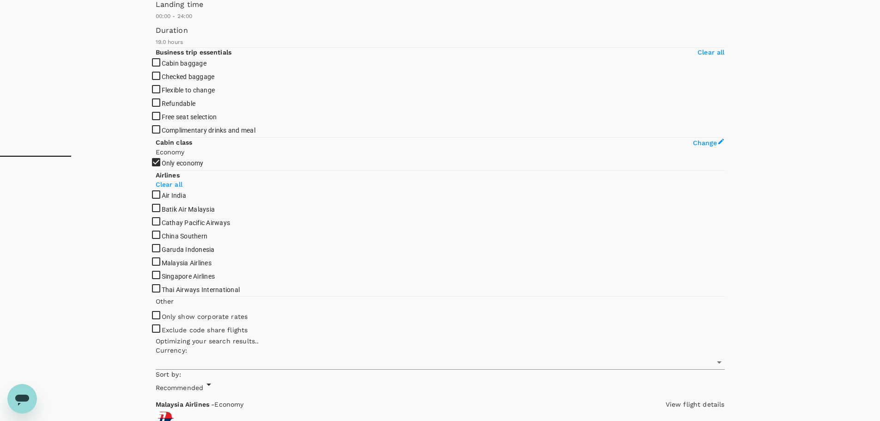
type input "SGD"
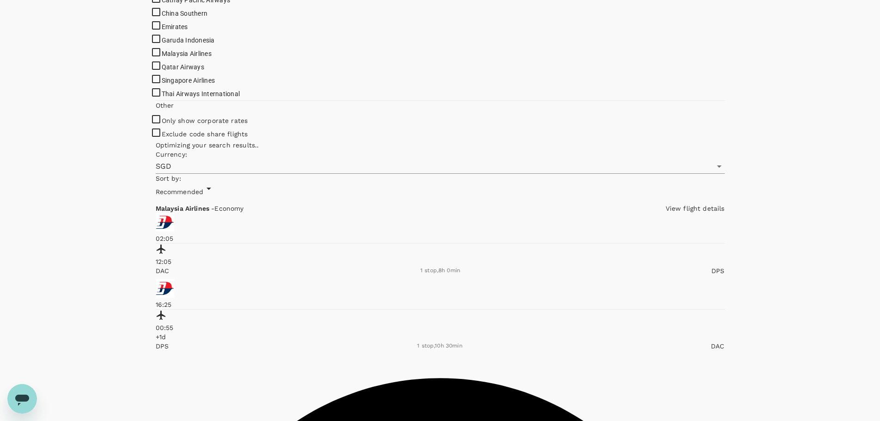
scroll to position [616, 0]
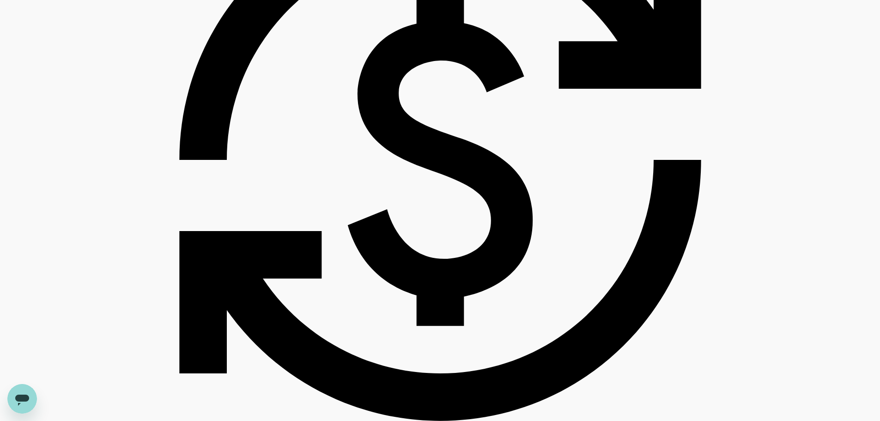
type input "2125"
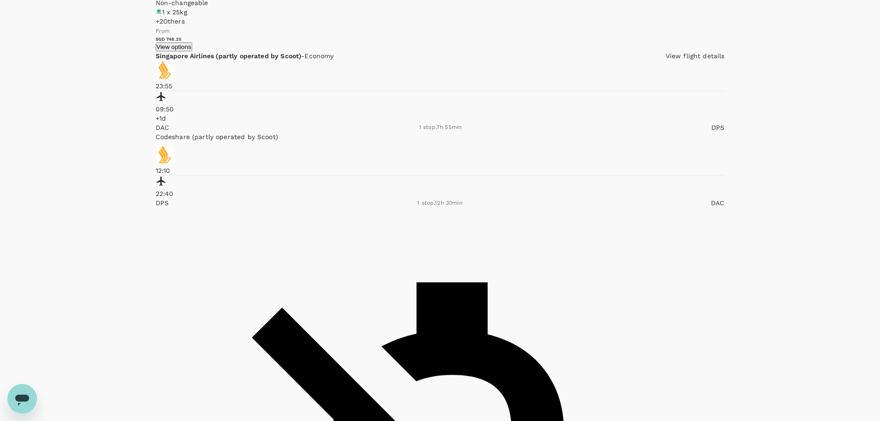
scroll to position [2157, 0]
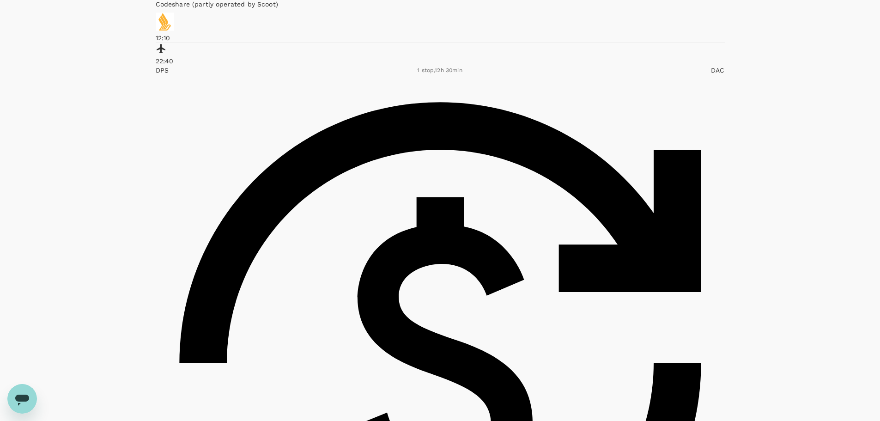
scroll to position [2165, 0]
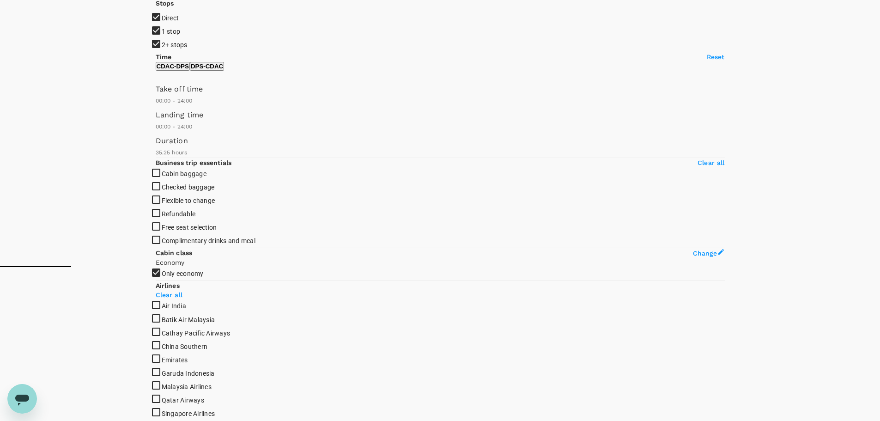
scroll to position [308, 0]
